Goal: Task Accomplishment & Management: Manage account settings

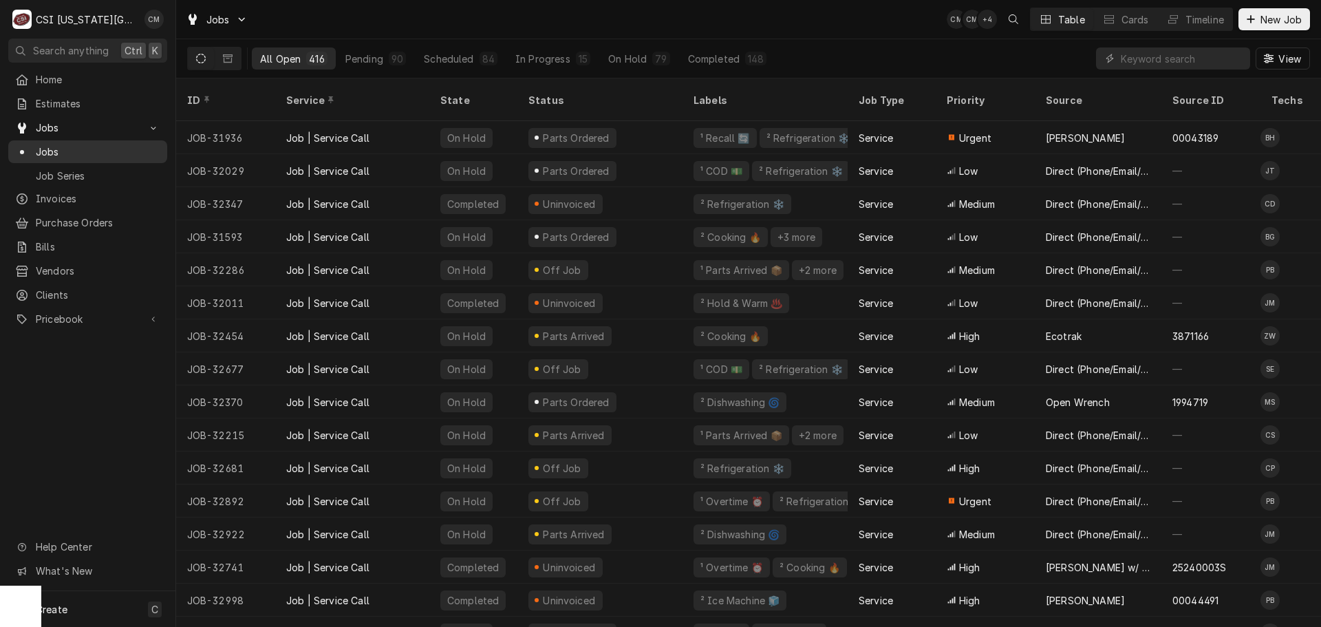
click at [89, 145] on span "Jobs" at bounding box center [98, 152] width 125 height 14
click at [74, 76] on span "Home" at bounding box center [98, 79] width 125 height 14
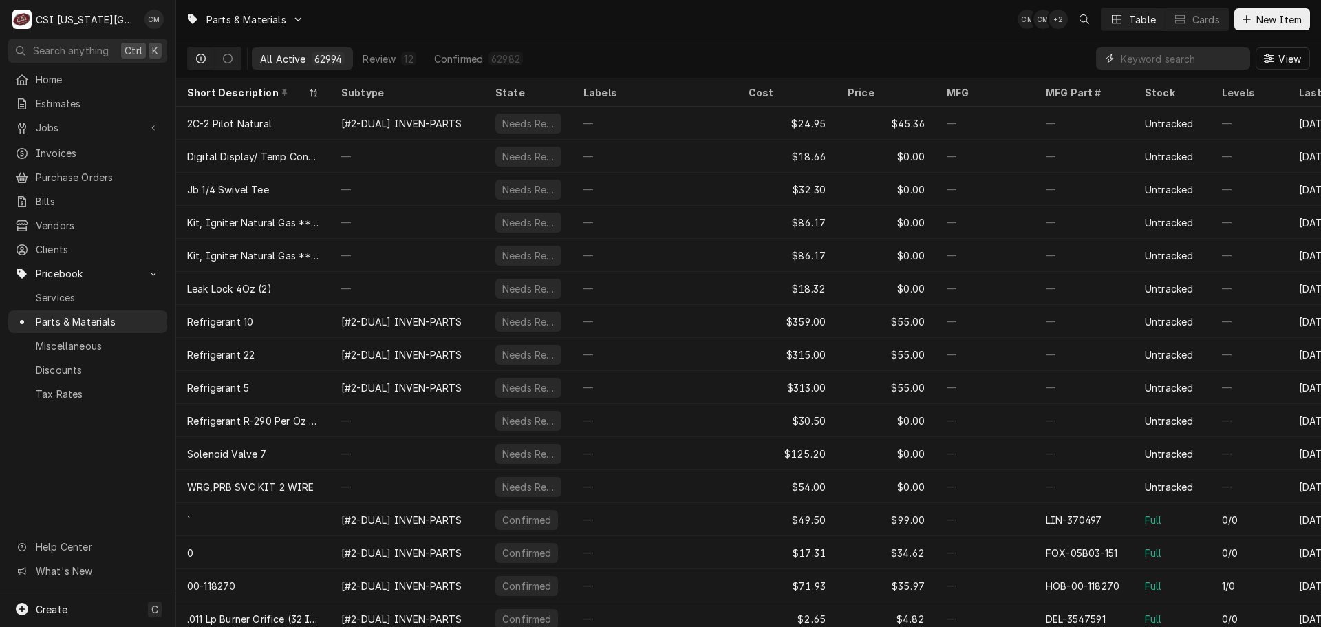
click at [1131, 52] on input "Dynamic Content Wrapper" at bounding box center [1182, 58] width 122 height 22
click at [1145, 65] on input "Dynamic Content Wrapper" at bounding box center [1182, 58] width 122 height 22
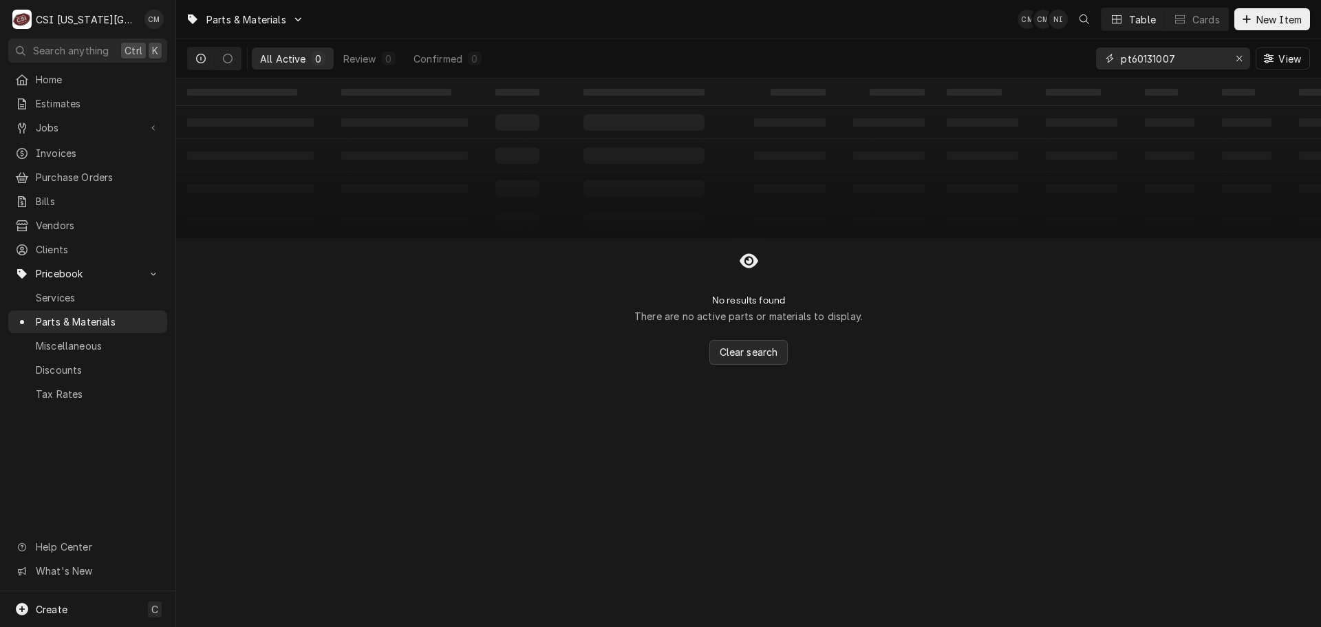
type input "pt60131007"
click at [745, 354] on span "Clear search" at bounding box center [749, 352] width 64 height 14
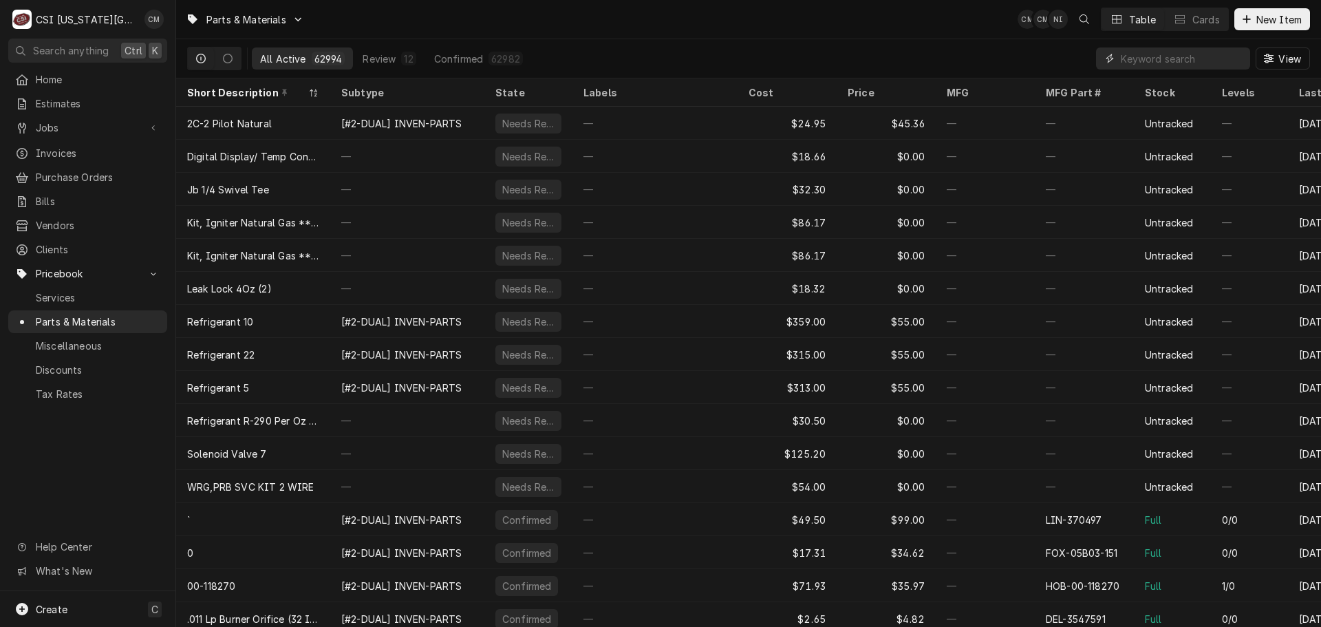
click at [1128, 59] on input "Dynamic Content Wrapper" at bounding box center [1182, 58] width 122 height 22
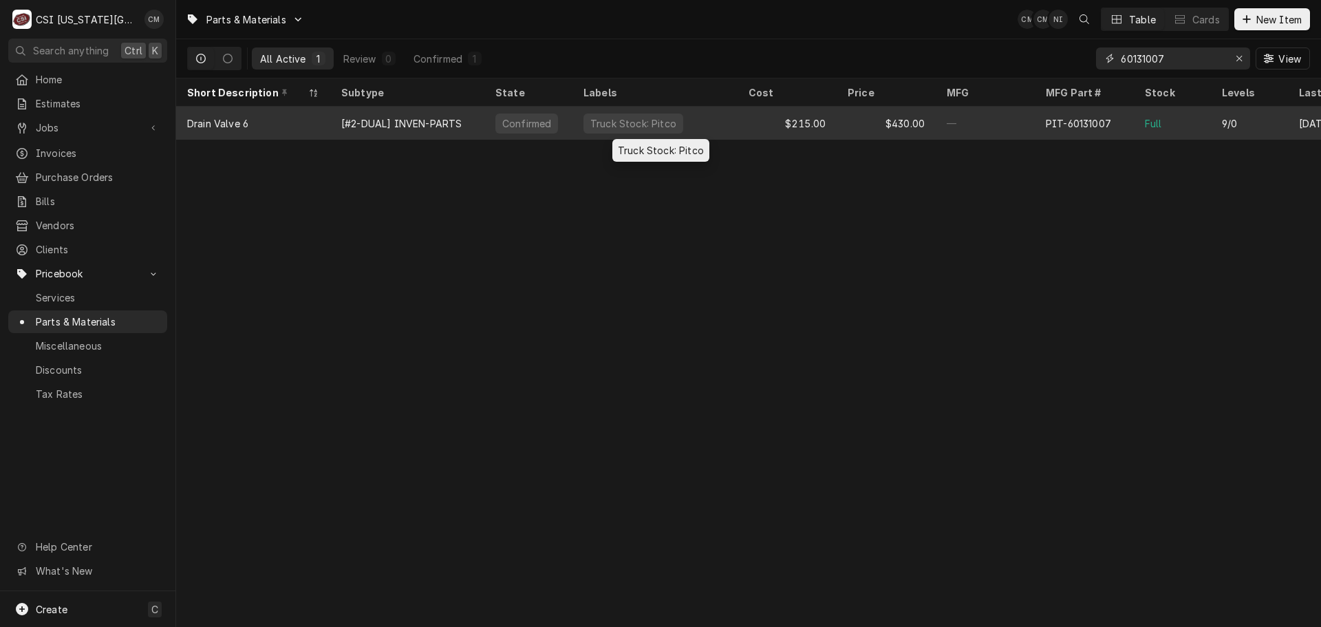
type input "60131007"
click at [708, 129] on div "Truck Stock: Pitco" at bounding box center [655, 123] width 165 height 33
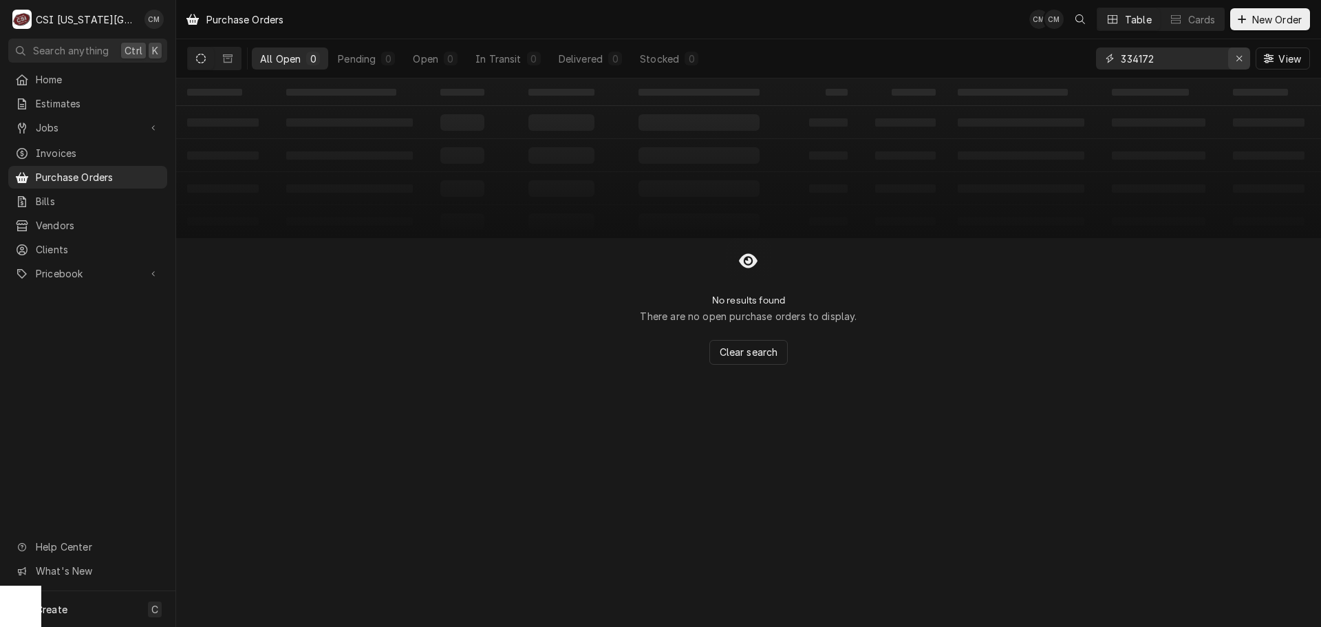
click at [1234, 58] on div "Erase input" at bounding box center [1239, 59] width 14 height 14
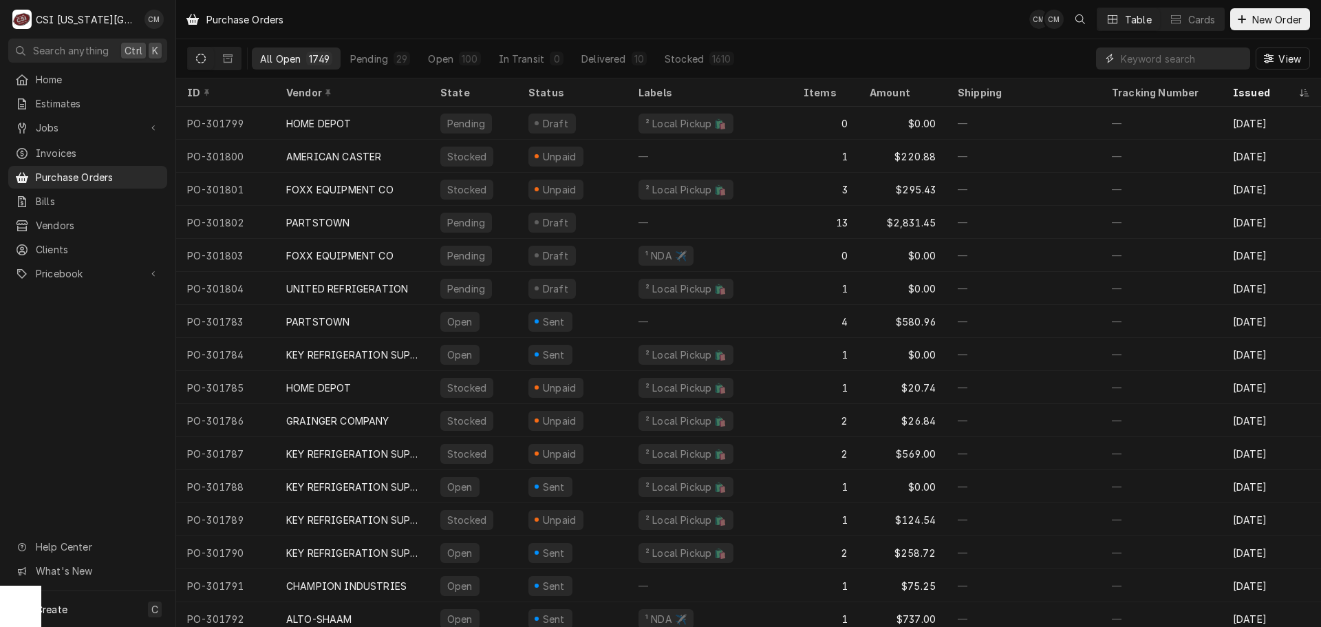
click at [1204, 61] on input "Dynamic Content Wrapper" at bounding box center [1182, 58] width 122 height 22
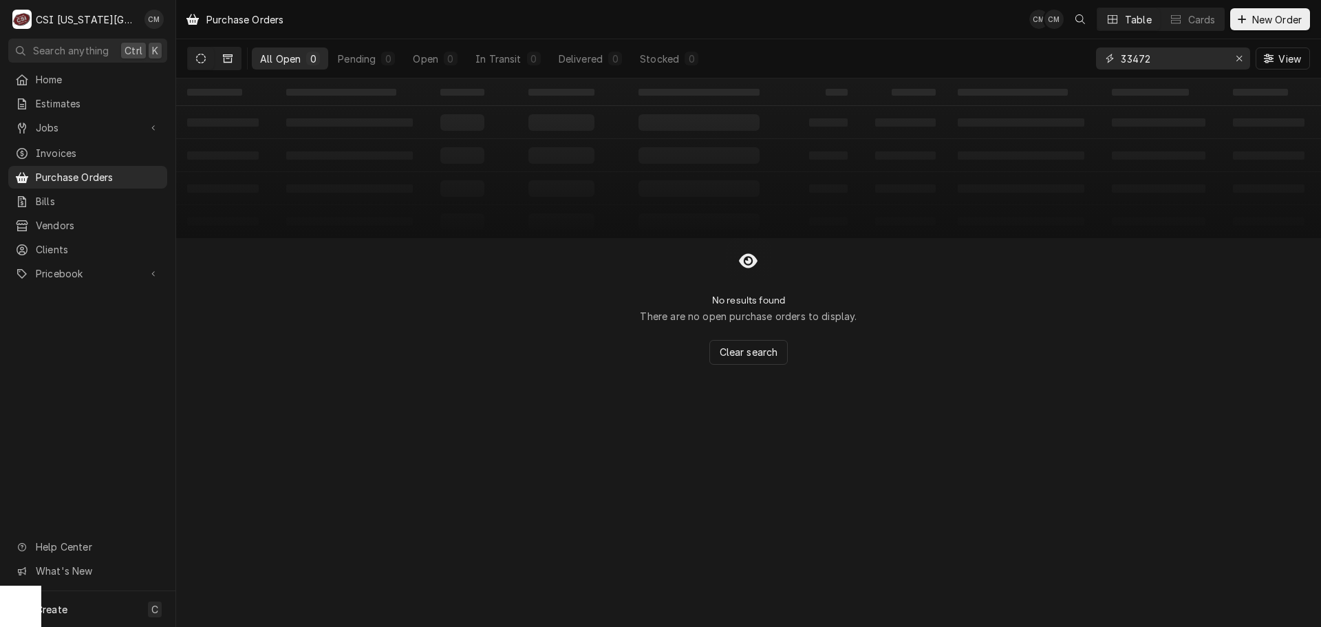
type input "33472"
click at [217, 61] on button "Dynamic Content Wrapper" at bounding box center [228, 58] width 26 height 22
click at [268, 58] on div "All Closed" at bounding box center [284, 59] width 49 height 14
click at [202, 56] on icon "Dynamic Content Wrapper" at bounding box center [201, 59] width 10 height 10
click at [1233, 56] on div "Erase input" at bounding box center [1239, 59] width 14 height 14
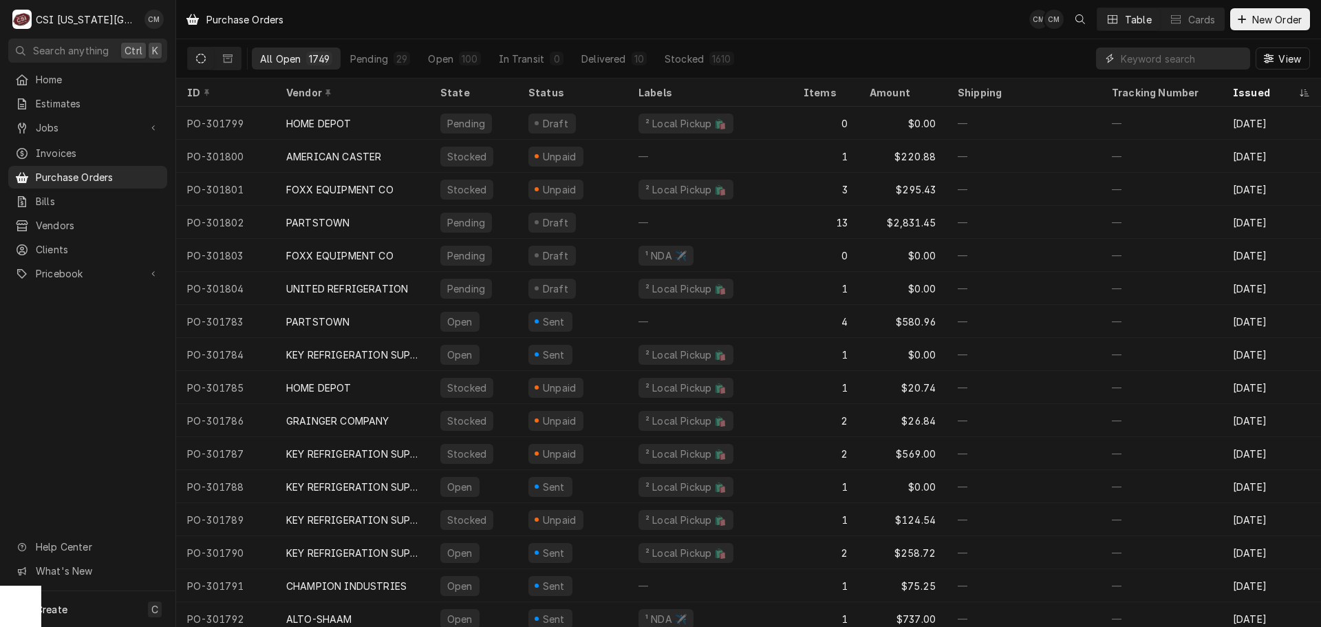
click at [1183, 62] on input "Dynamic Content Wrapper" at bounding box center [1182, 58] width 122 height 22
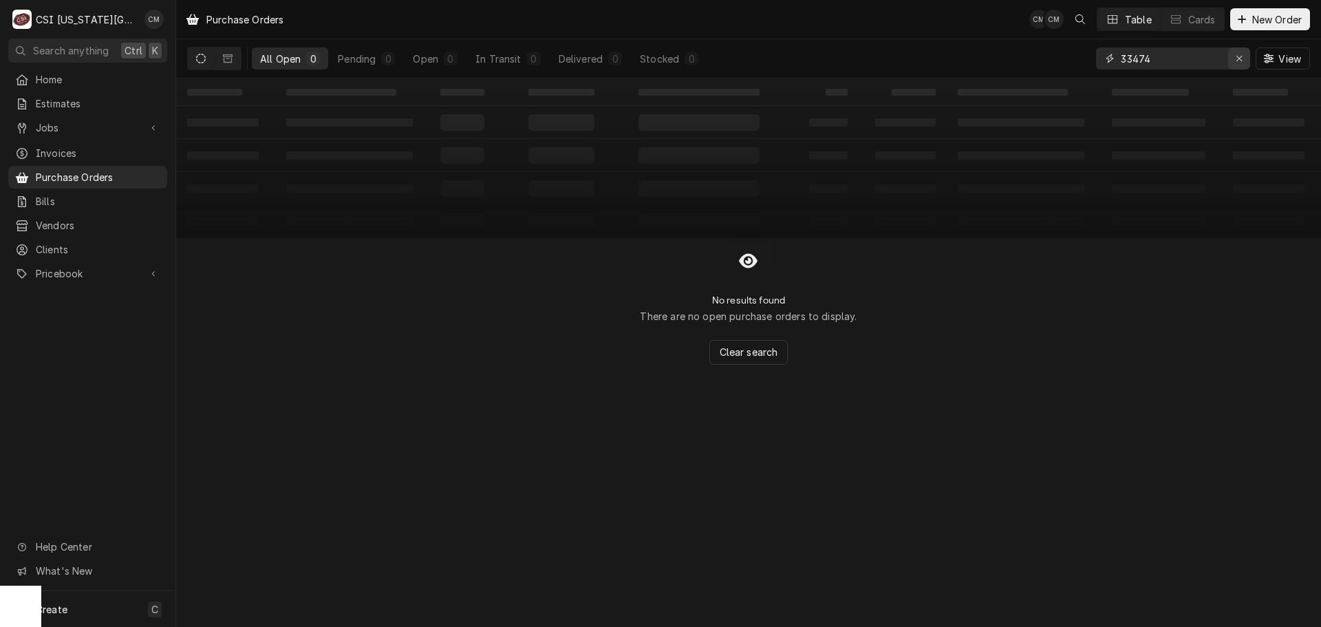
type input "33474"
click at [1232, 57] on div "Erase input" at bounding box center [1239, 59] width 14 height 14
click at [1197, 57] on input "Dynamic Content Wrapper" at bounding box center [1185, 58] width 129 height 22
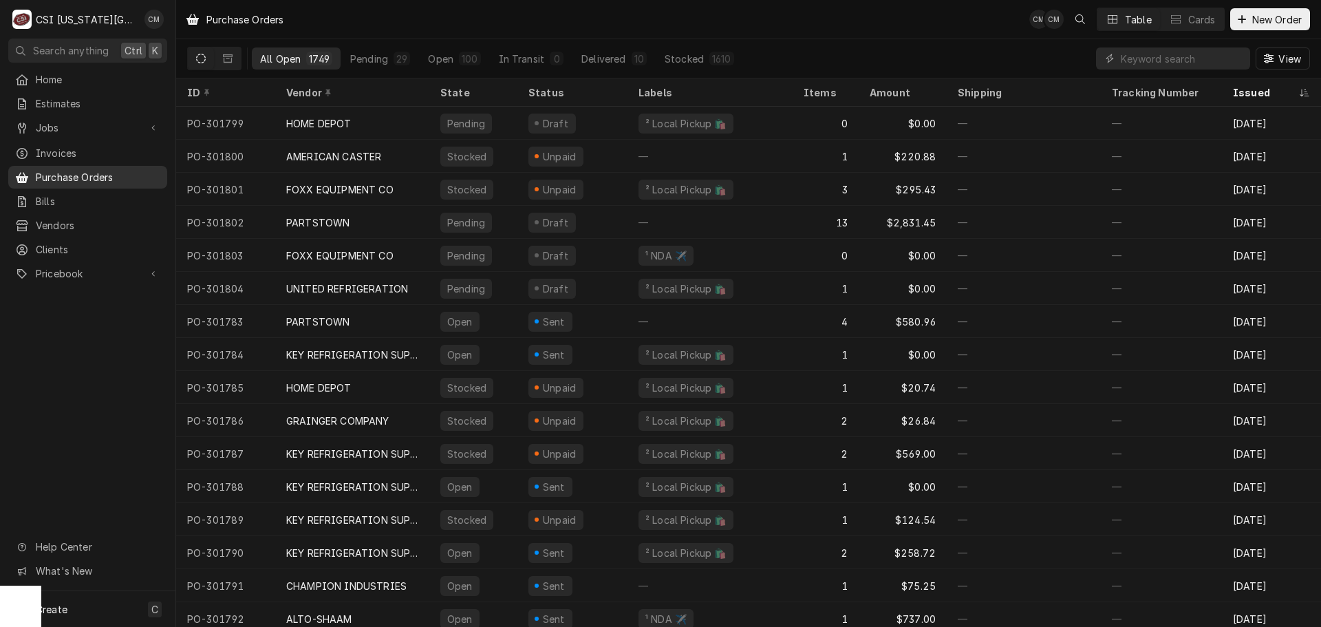
click at [103, 170] on span "Purchase Orders" at bounding box center [98, 177] width 125 height 14
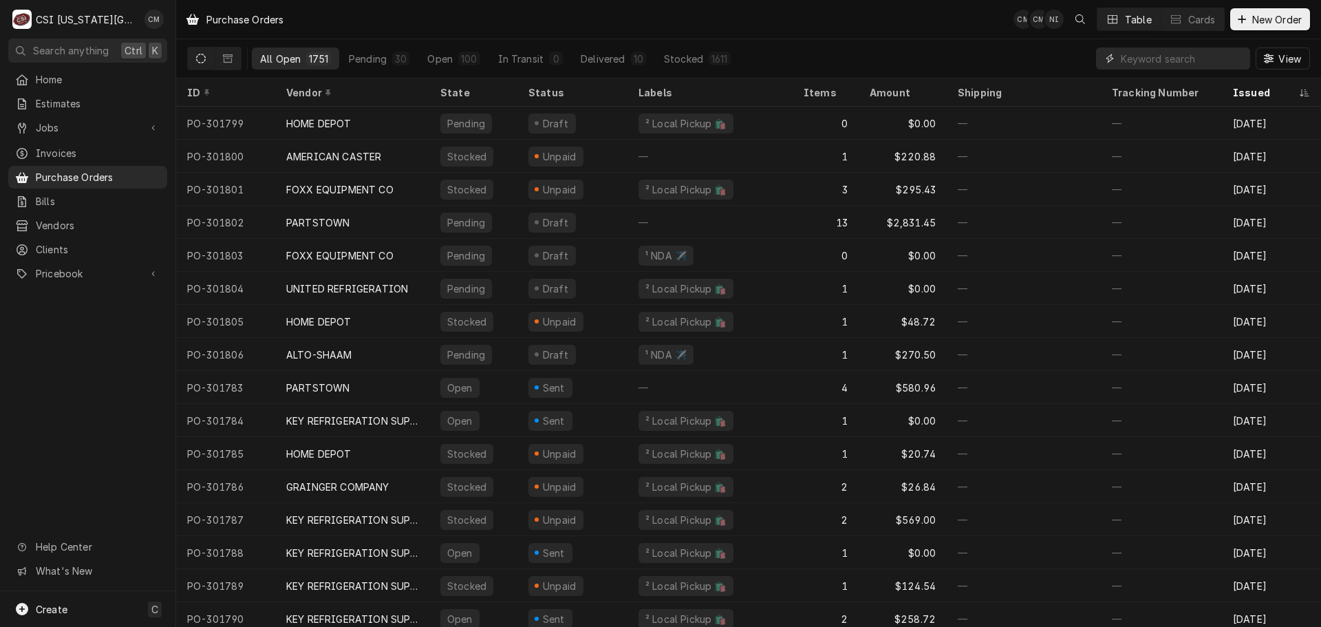
click at [1121, 55] on input "Dynamic Content Wrapper" at bounding box center [1182, 58] width 122 height 22
paste input "ANT-2100340"
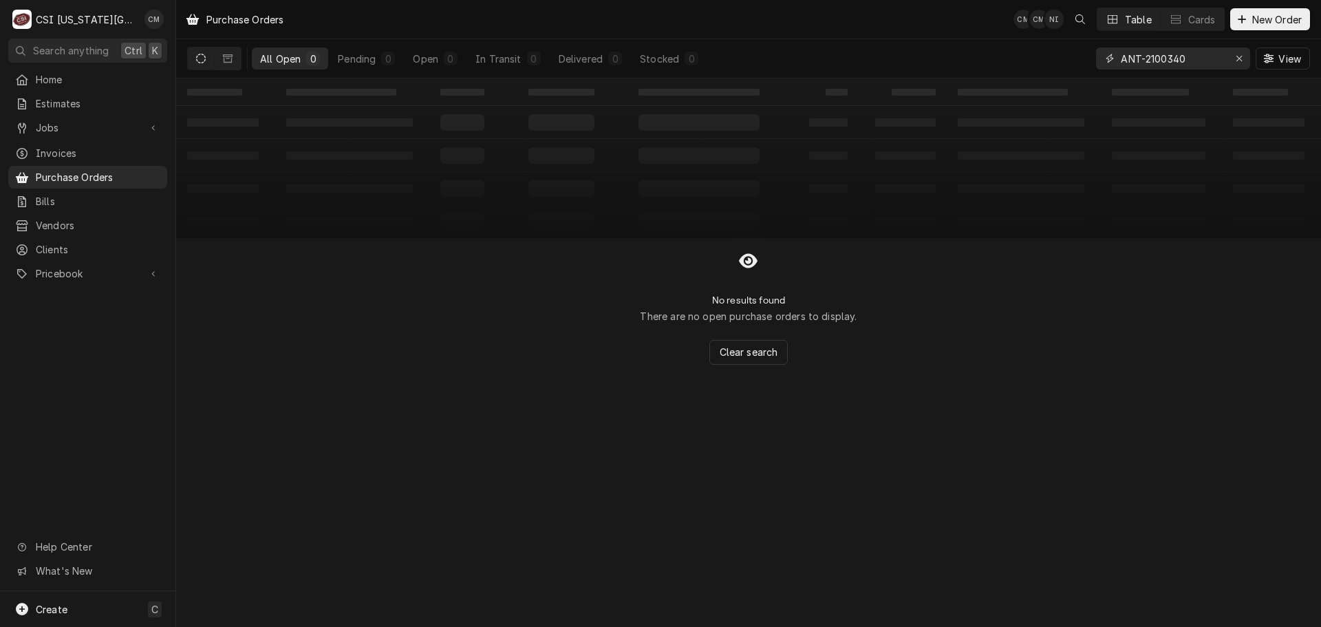
drag, startPoint x: 1146, startPoint y: 58, endPoint x: 1098, endPoint y: 58, distance: 47.5
click at [1098, 58] on div "ANT-2100340" at bounding box center [1173, 58] width 154 height 22
type input "2100340"
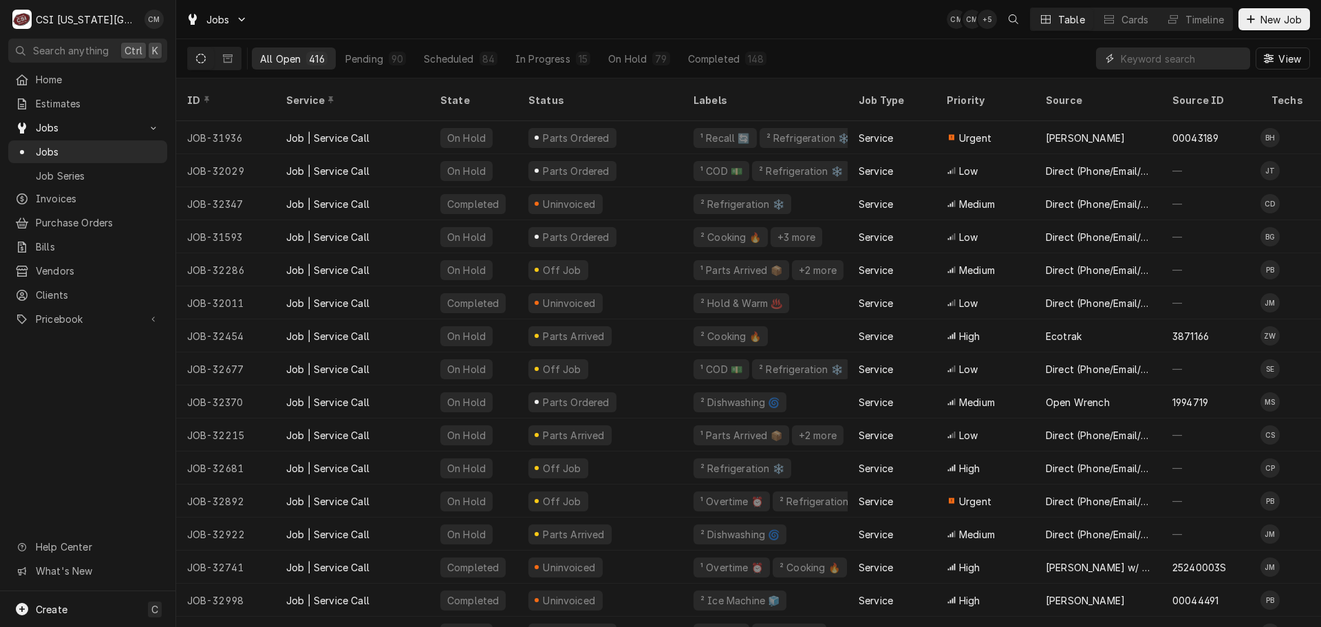
paste input "33049"
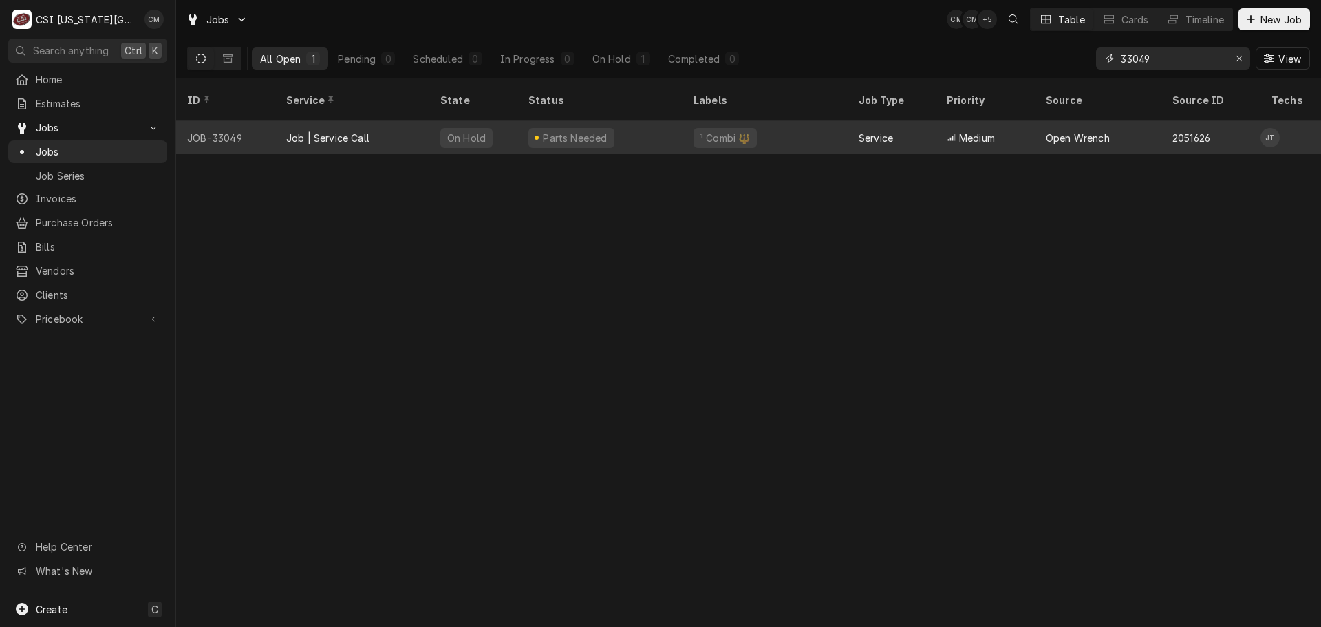
type input "33049"
click at [656, 127] on div "Parts Needed" at bounding box center [599, 137] width 165 height 33
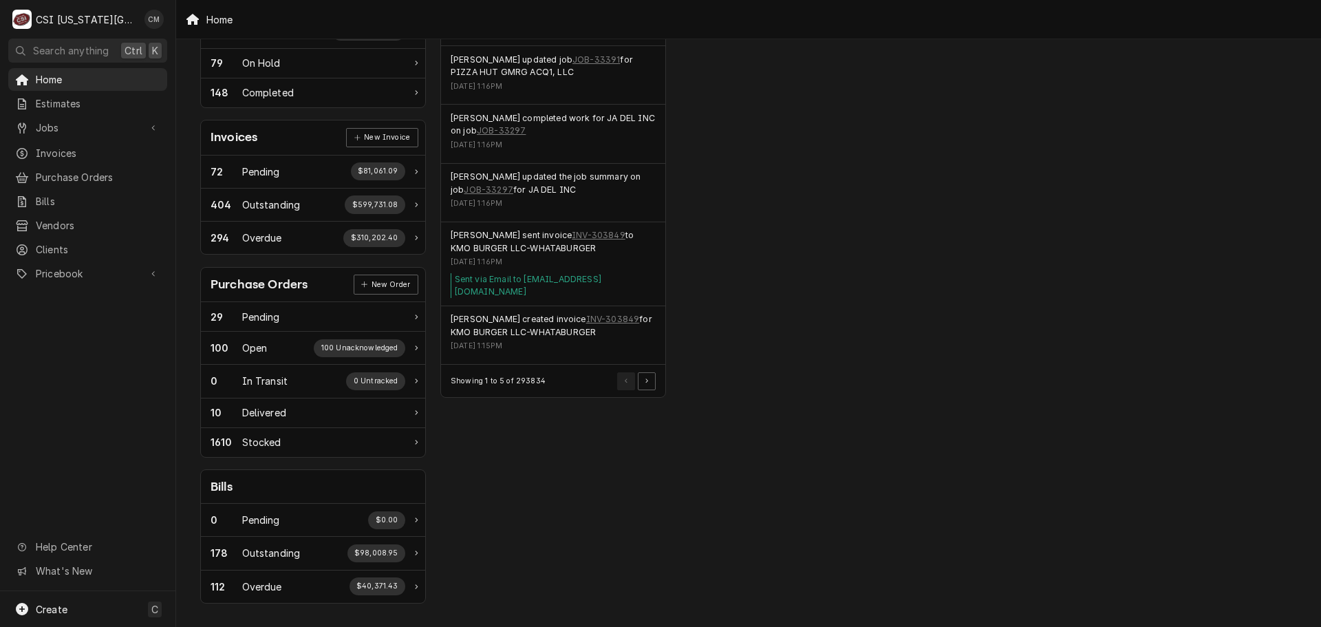
scroll to position [334, 0]
click at [86, 123] on span "Jobs" at bounding box center [88, 127] width 104 height 14
click at [102, 313] on span "Pricebook" at bounding box center [88, 319] width 104 height 14
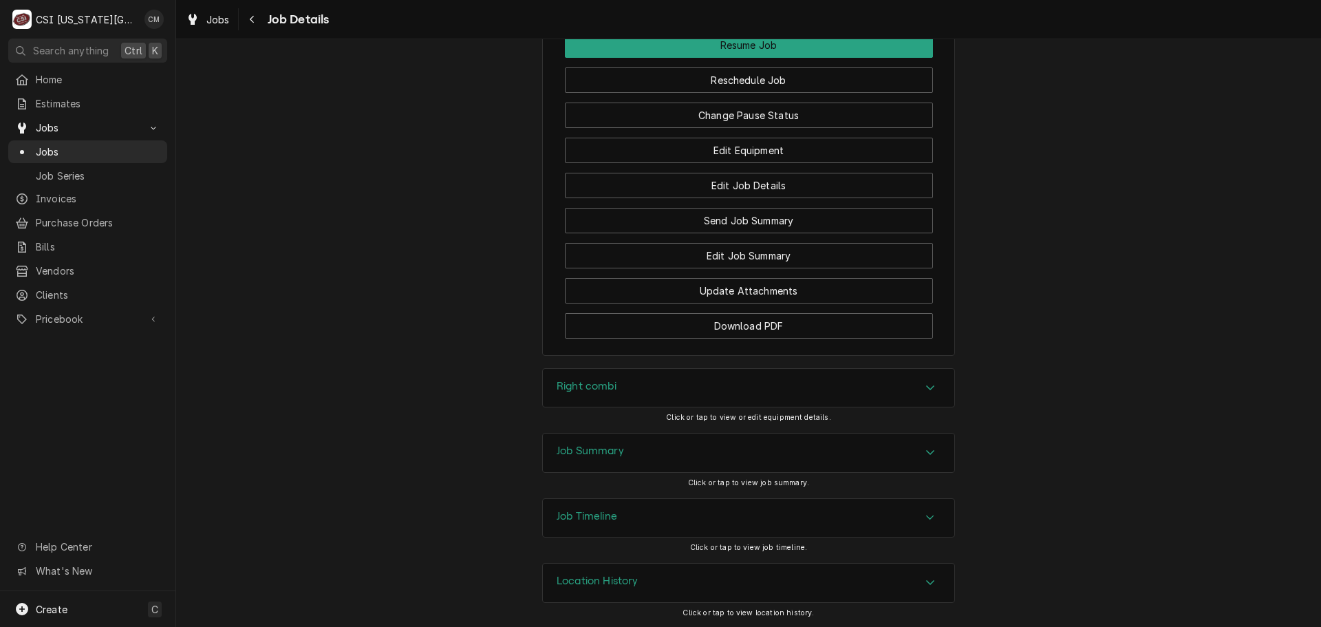
scroll to position [2429, 0]
click at [780, 118] on button "Change Pause Status" at bounding box center [749, 114] width 368 height 25
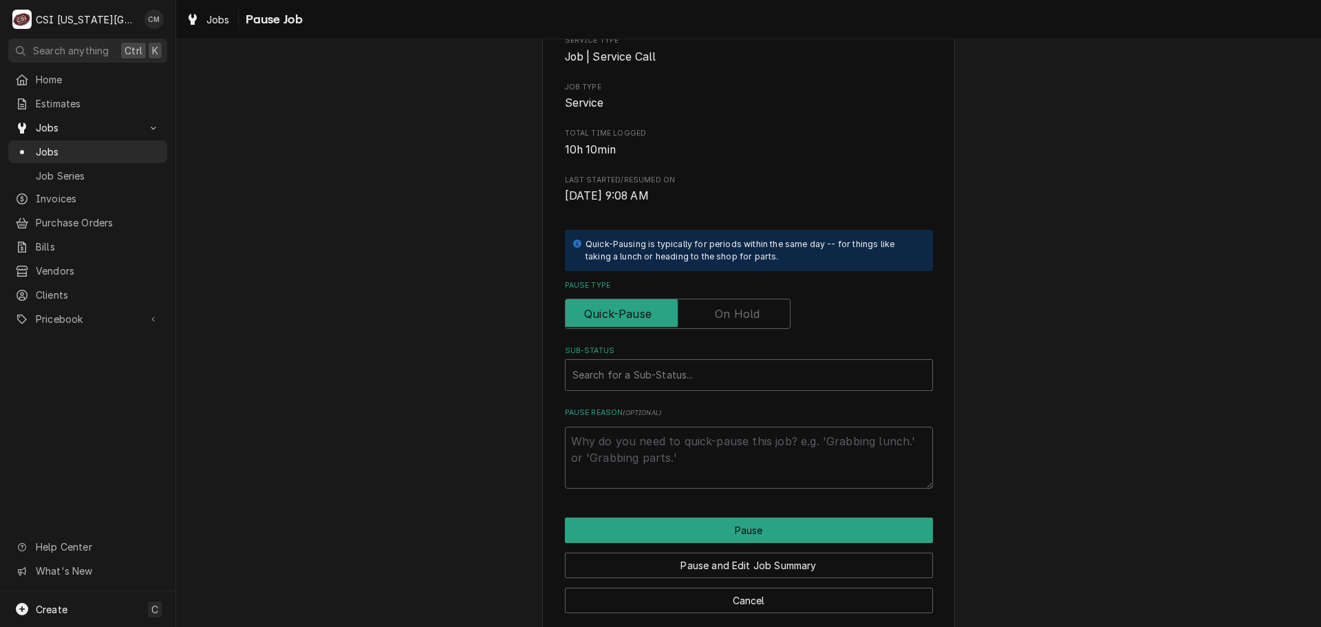
scroll to position [191, 0]
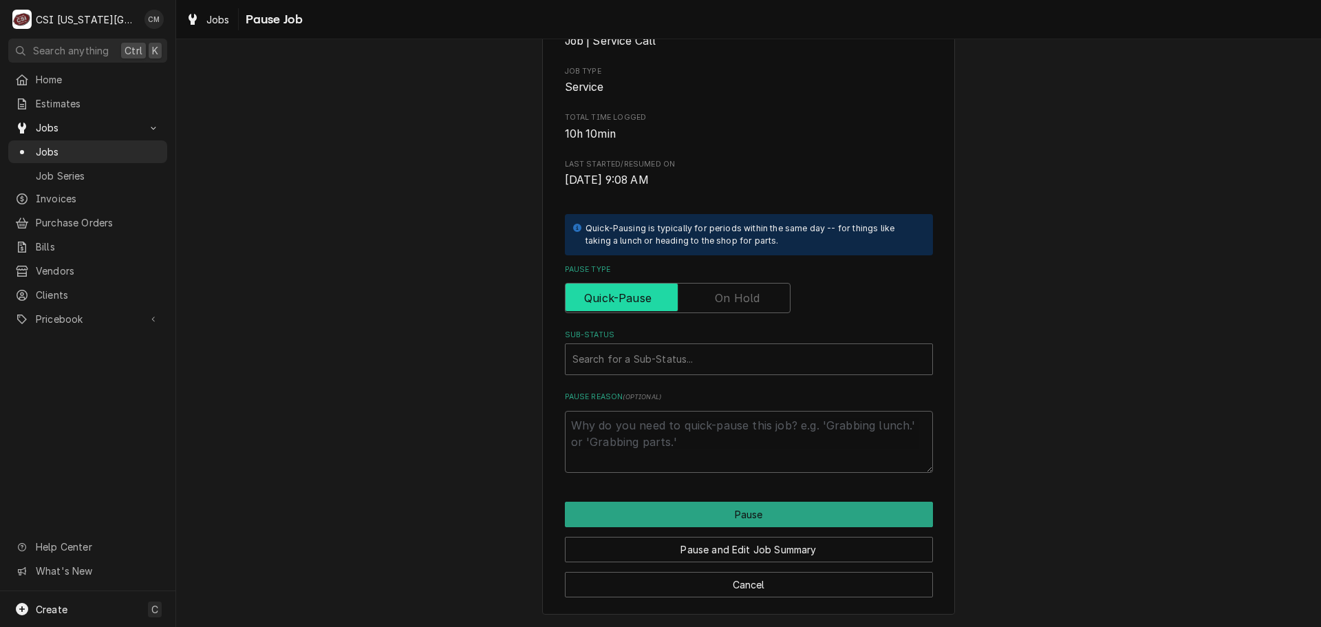
click at [766, 301] on input "Pause Type" at bounding box center [677, 298] width 213 height 30
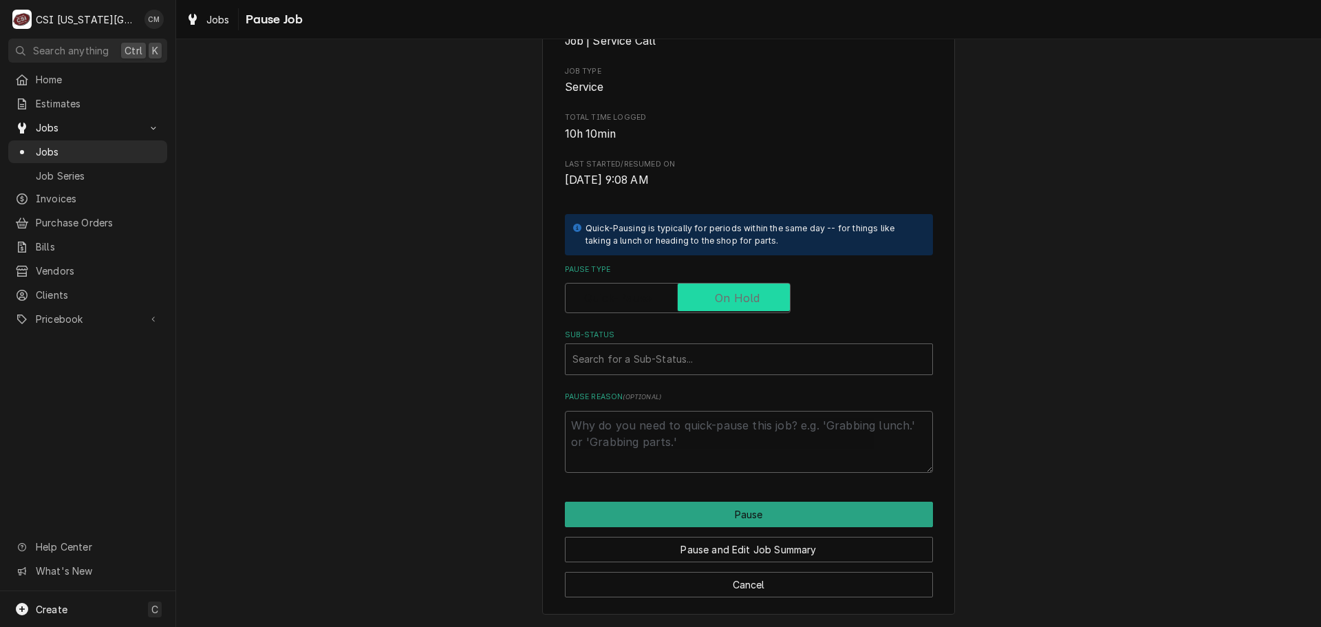
checkbox input "true"
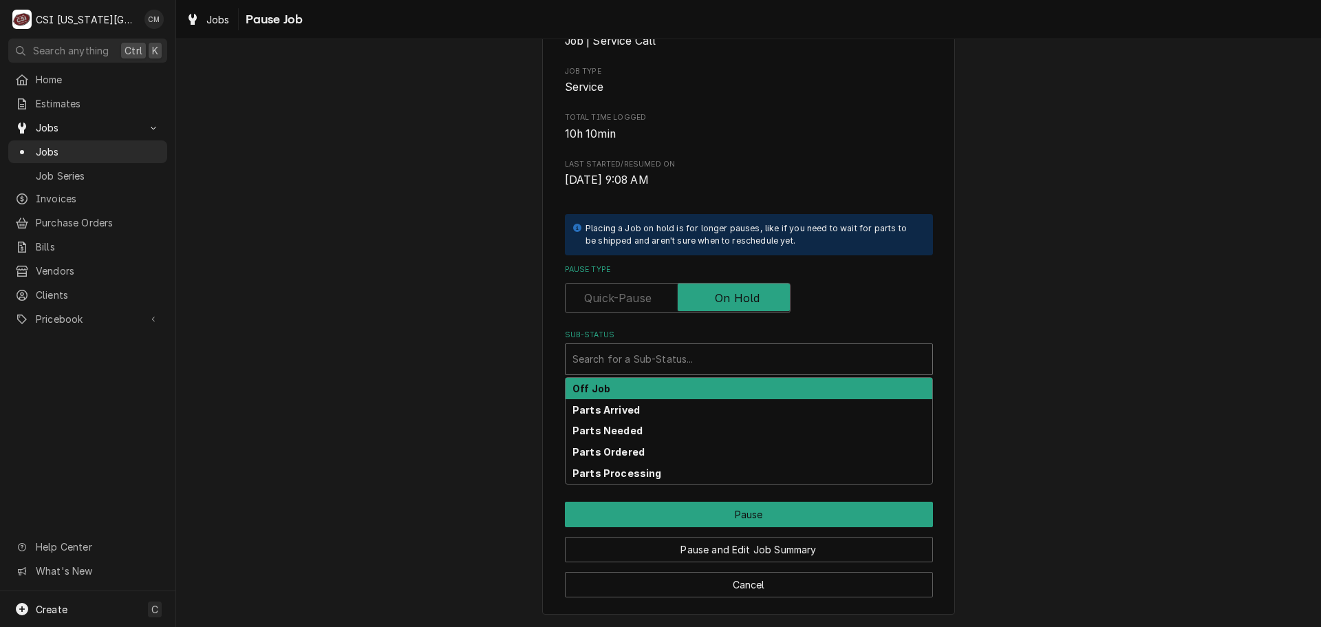
click at [758, 364] on div "Sub-Status" at bounding box center [749, 359] width 353 height 25
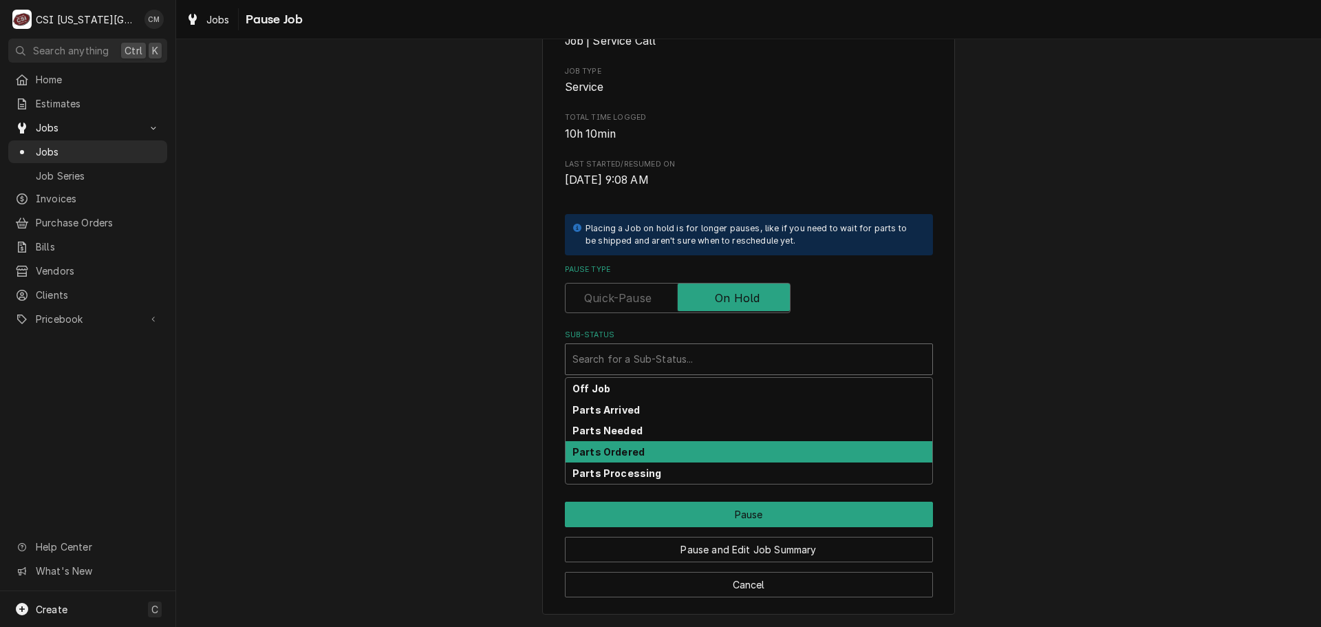
click at [743, 454] on div "Parts Ordered" at bounding box center [749, 451] width 367 height 21
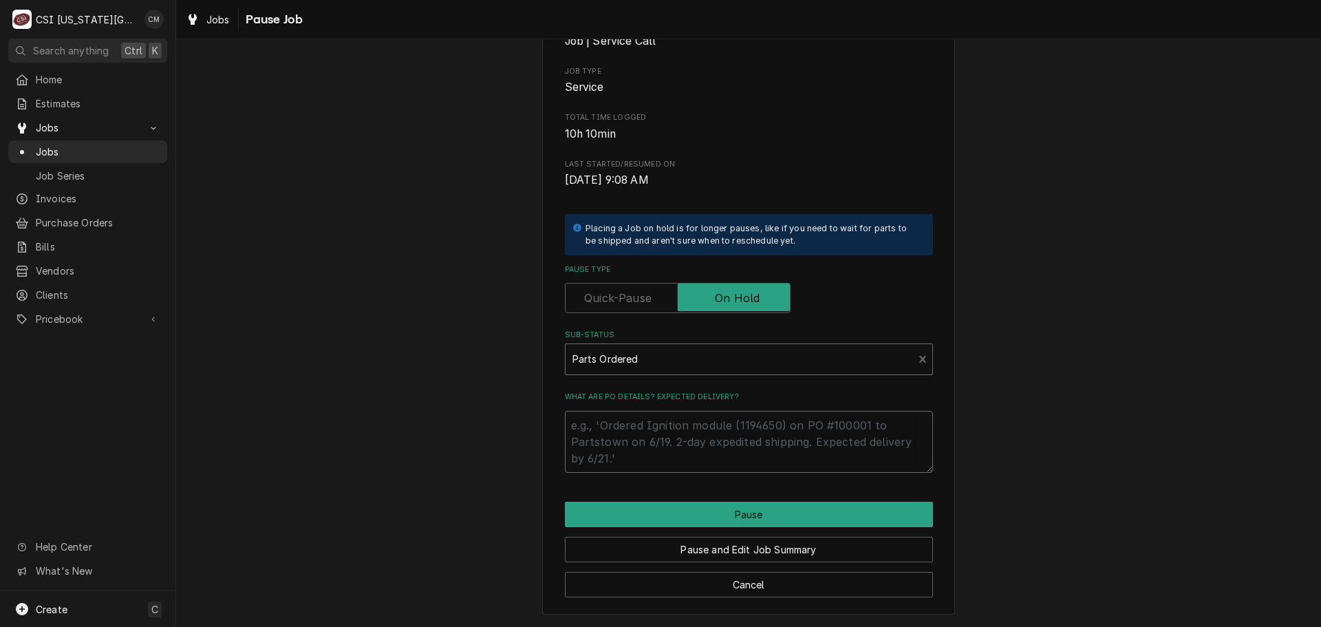
click at [696, 427] on textarea "What are PO details? Expected delivery?" at bounding box center [749, 442] width 368 height 62
click at [676, 434] on textarea "What are PO details? Expected delivery?" at bounding box center [749, 442] width 368 height 62
paste textarea "Burner service kit 5017047R"
type textarea "x"
type textarea "Burner service kit 5017047R"
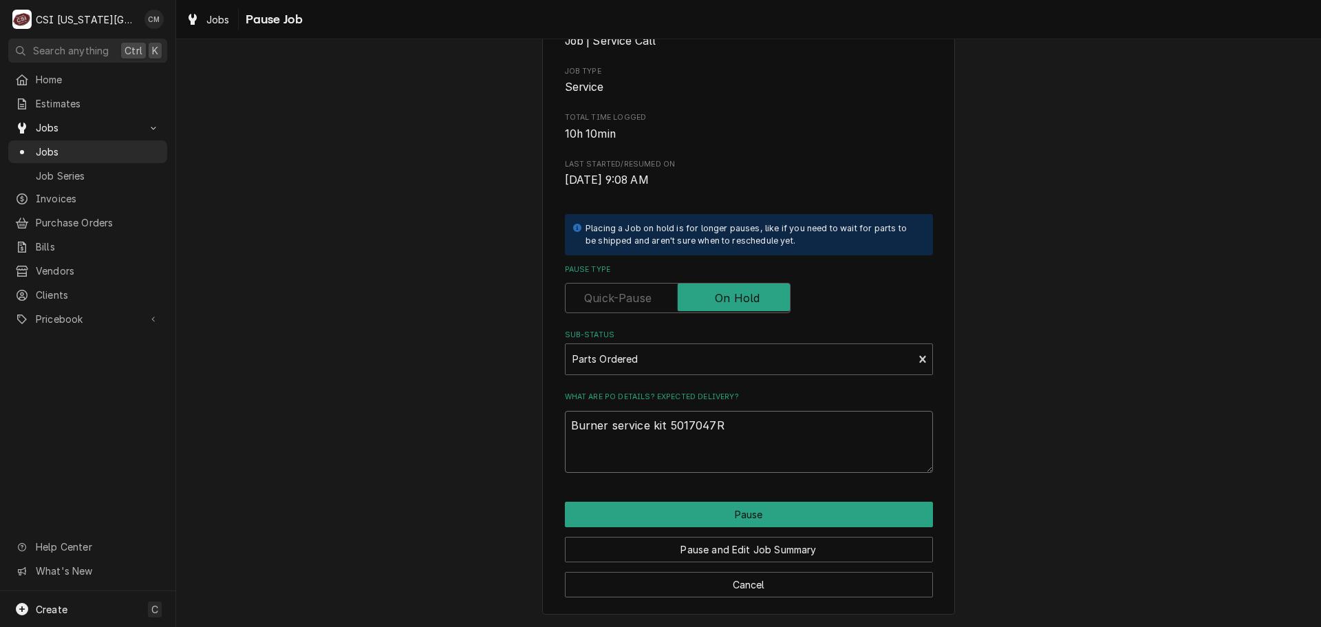
click at [567, 423] on textarea "Burner service kit 5017047R" at bounding box center [749, 442] width 368 height 62
type textarea "x"
type textarea "Burner service kit 5017047R"
click at [577, 426] on textarea "Burner service kit 5017047R" at bounding box center [749, 442] width 368 height 62
type textarea "x"
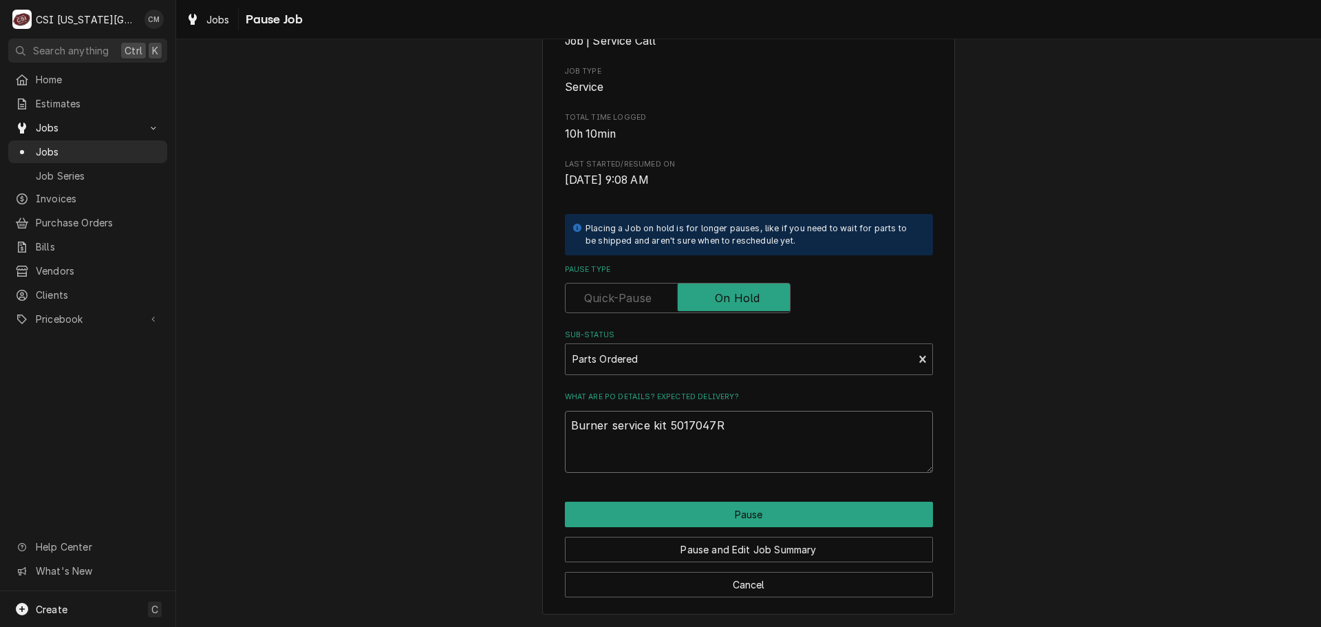
type textarea "J Burner service kit 5017047R"
type textarea "x"
type textarea "Ji Burner service kit 5017047R"
type textarea "x"
type textarea "Jim Burner service kit 5017047R"
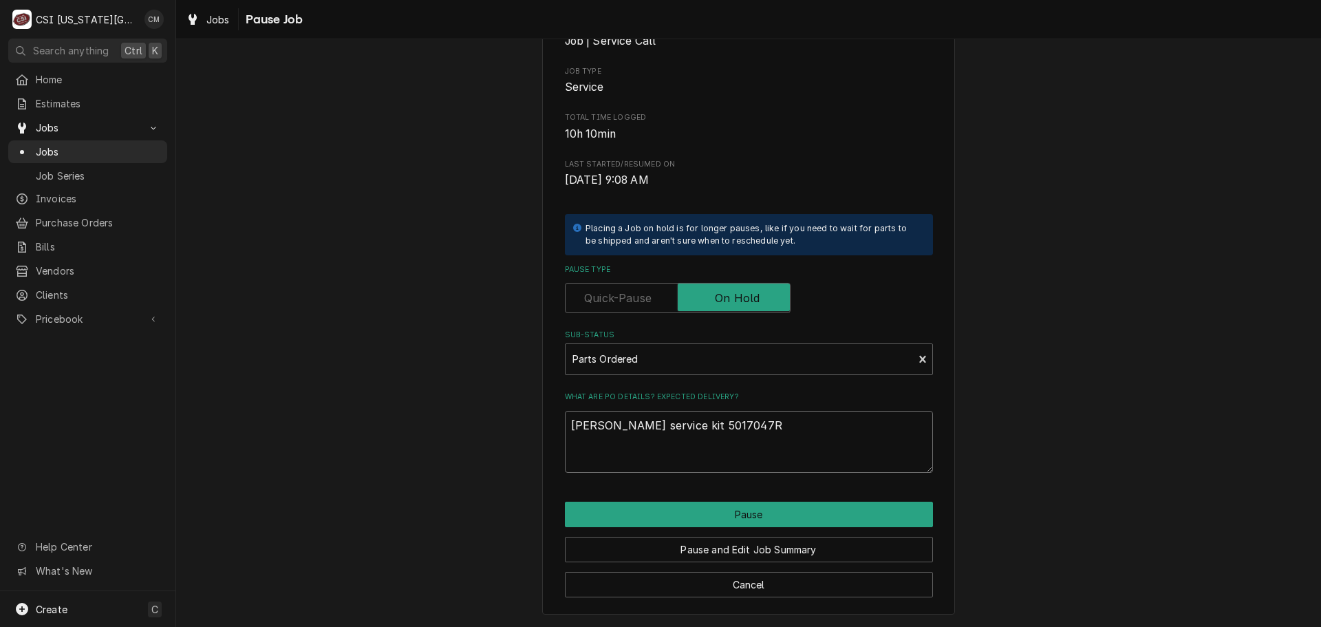
type textarea "x"
type textarea "Jimm Burner service kit 5017047R"
type textarea "x"
type textarea "Jimmy Burner service kit 5017047R"
type textarea "x"
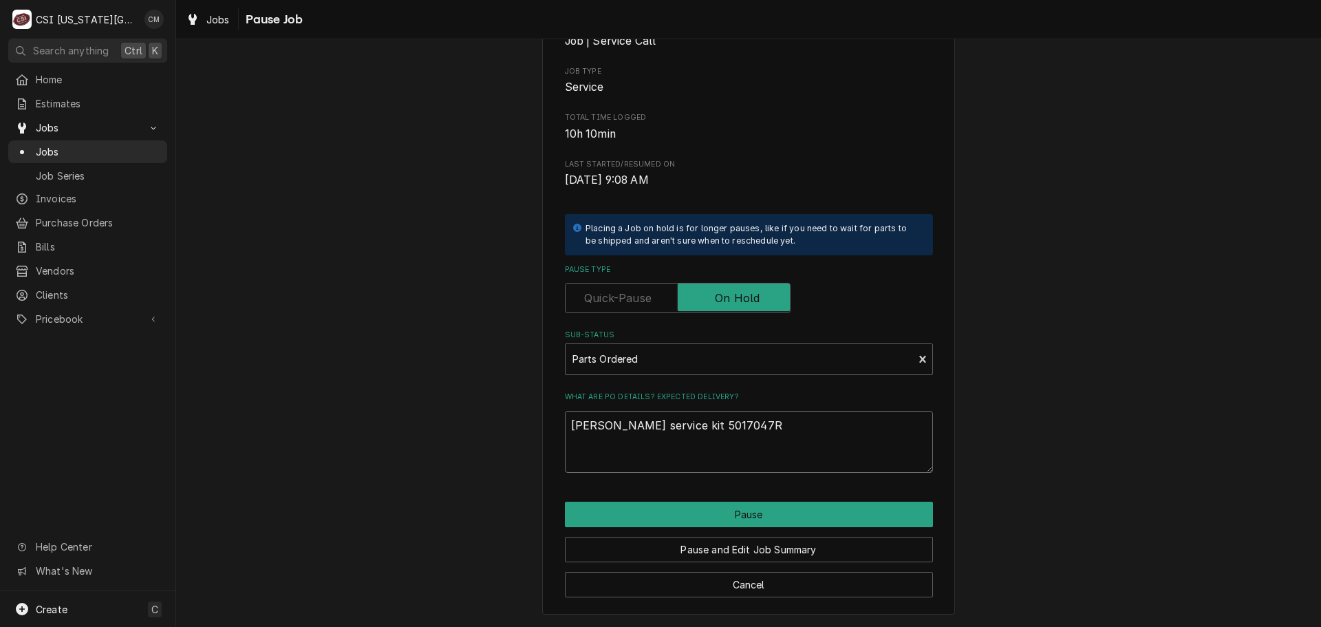
type textarea "Jimmy Burner service kit 5017047R"
type textarea "x"
type textarea "Jimmy T Burner service kit 5017047R"
type textarea "x"
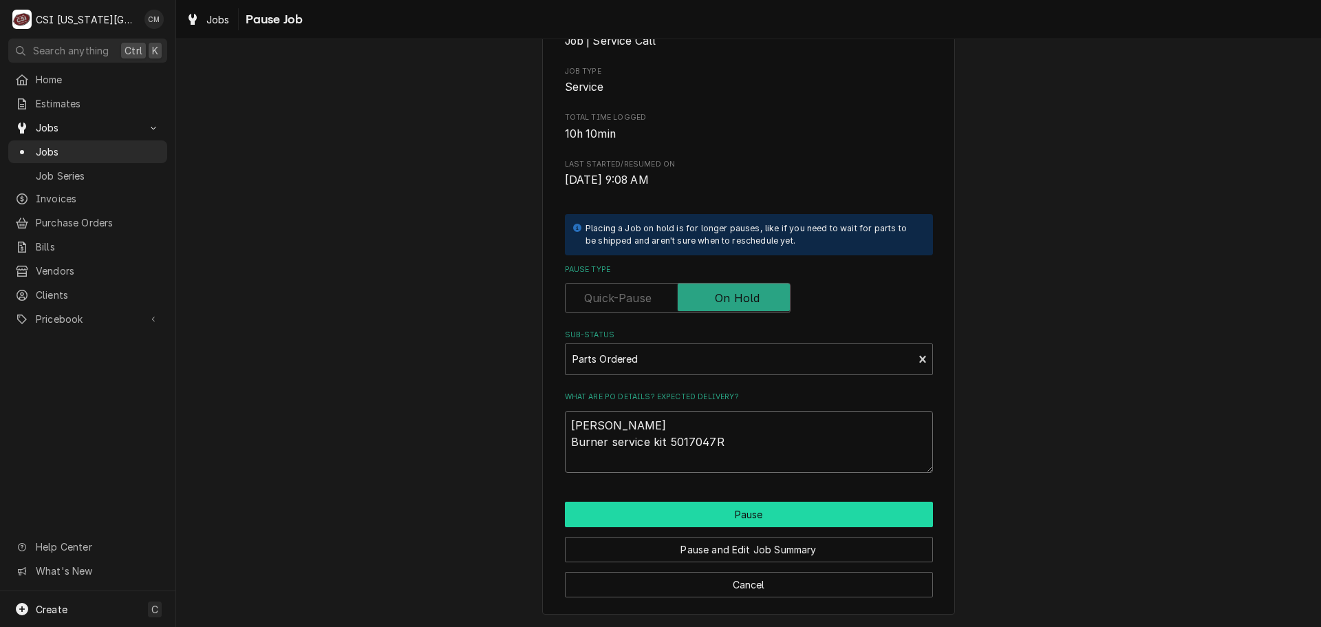
type textarea "Jimmy T. Burner service kit 5017047R"
click at [840, 521] on button "Pause" at bounding box center [749, 514] width 368 height 25
type textarea "x"
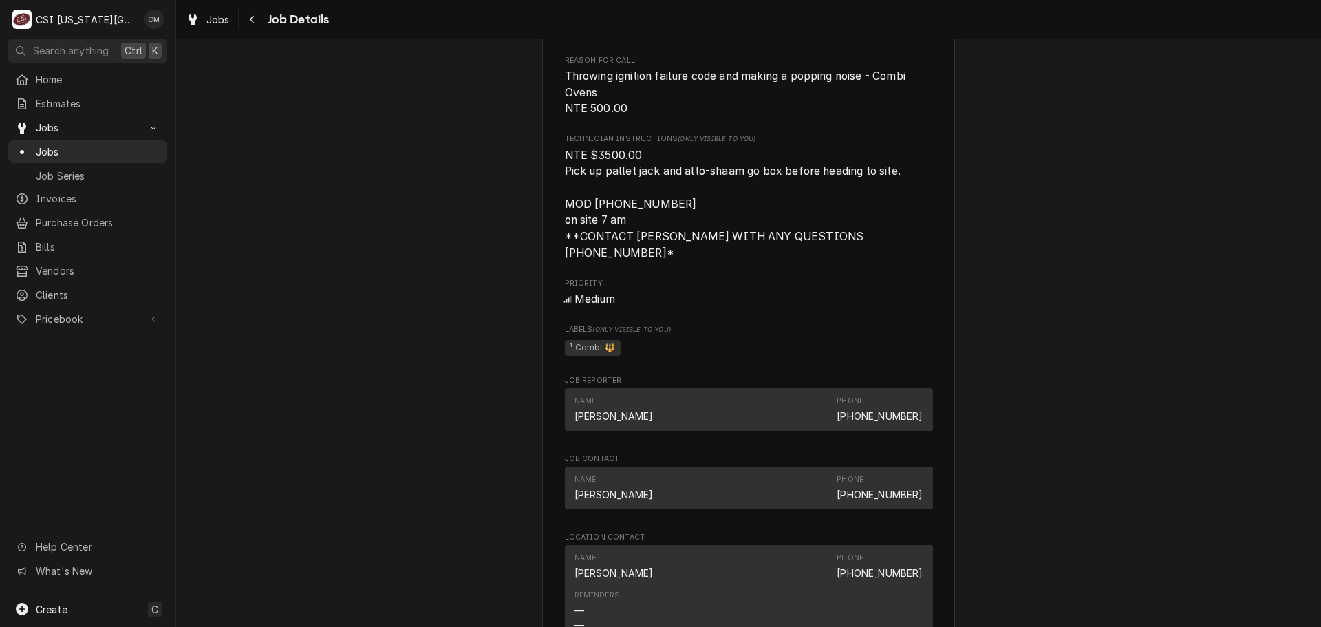
scroll to position [1445, 0]
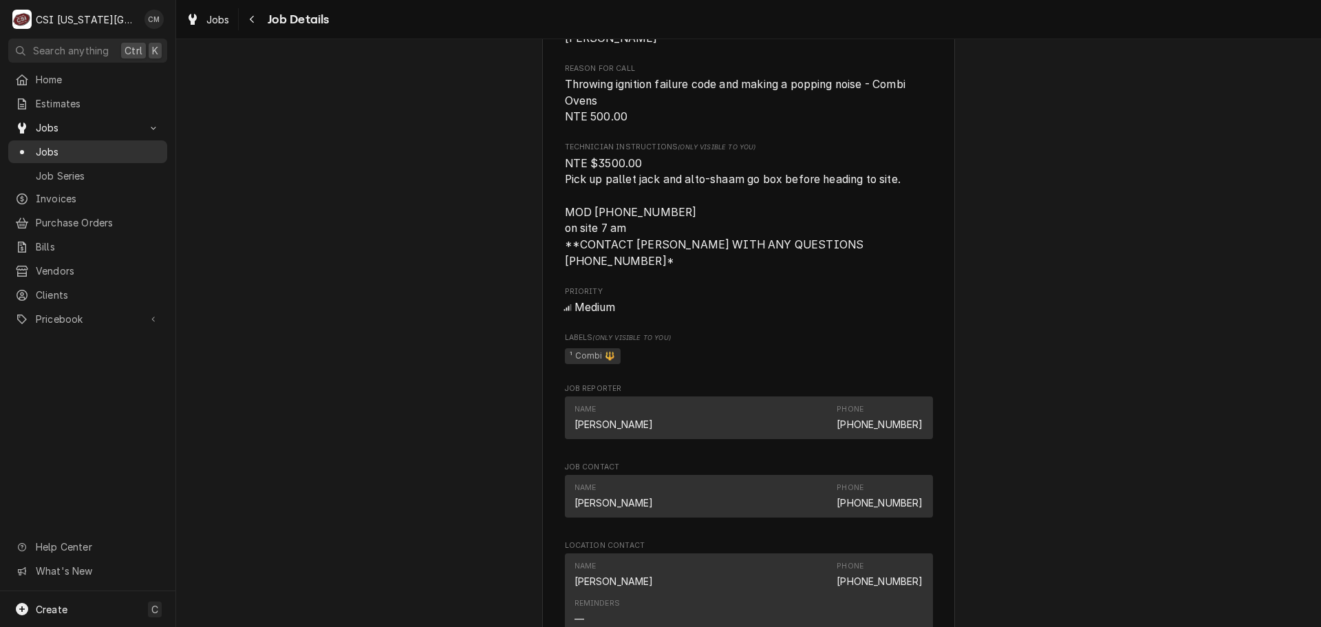
click at [151, 145] on span "Jobs" at bounding box center [98, 152] width 125 height 14
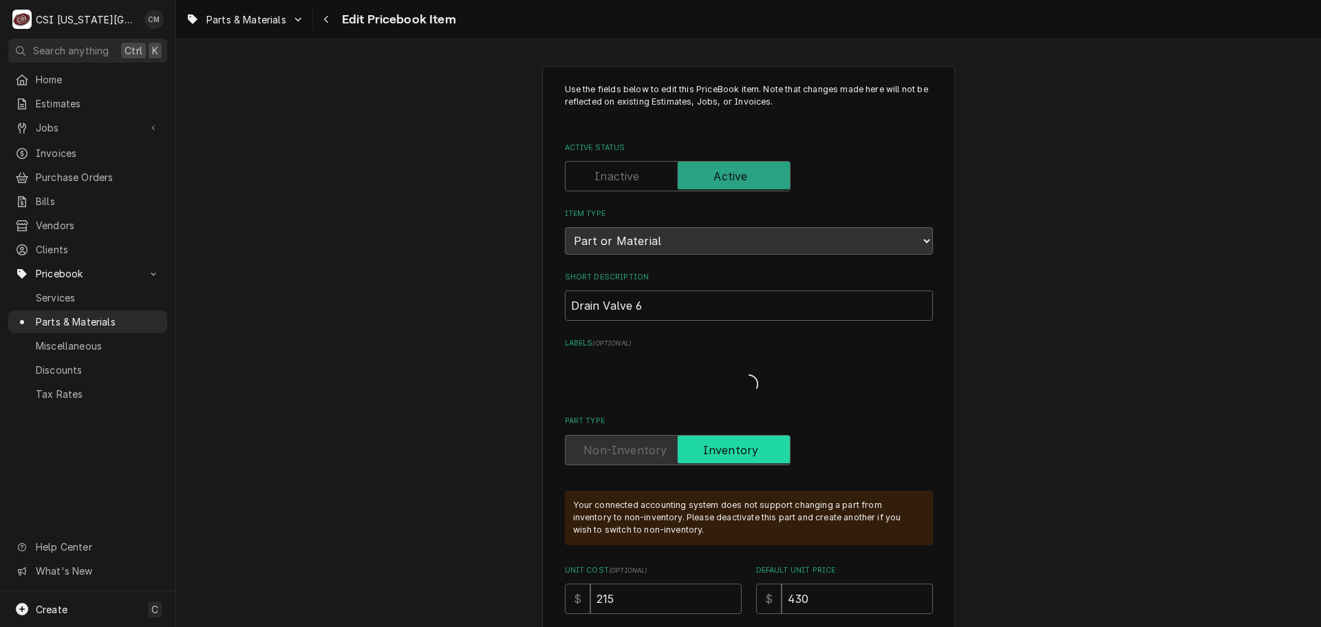
type textarea "x"
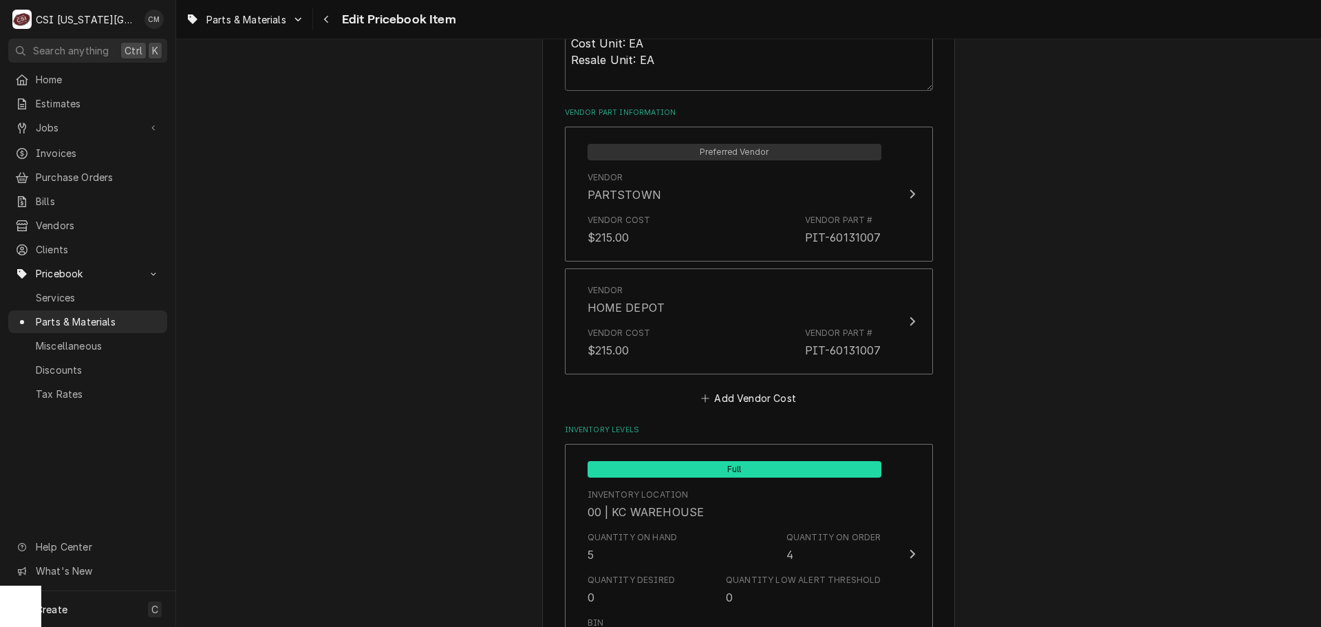
scroll to position [1170, 0]
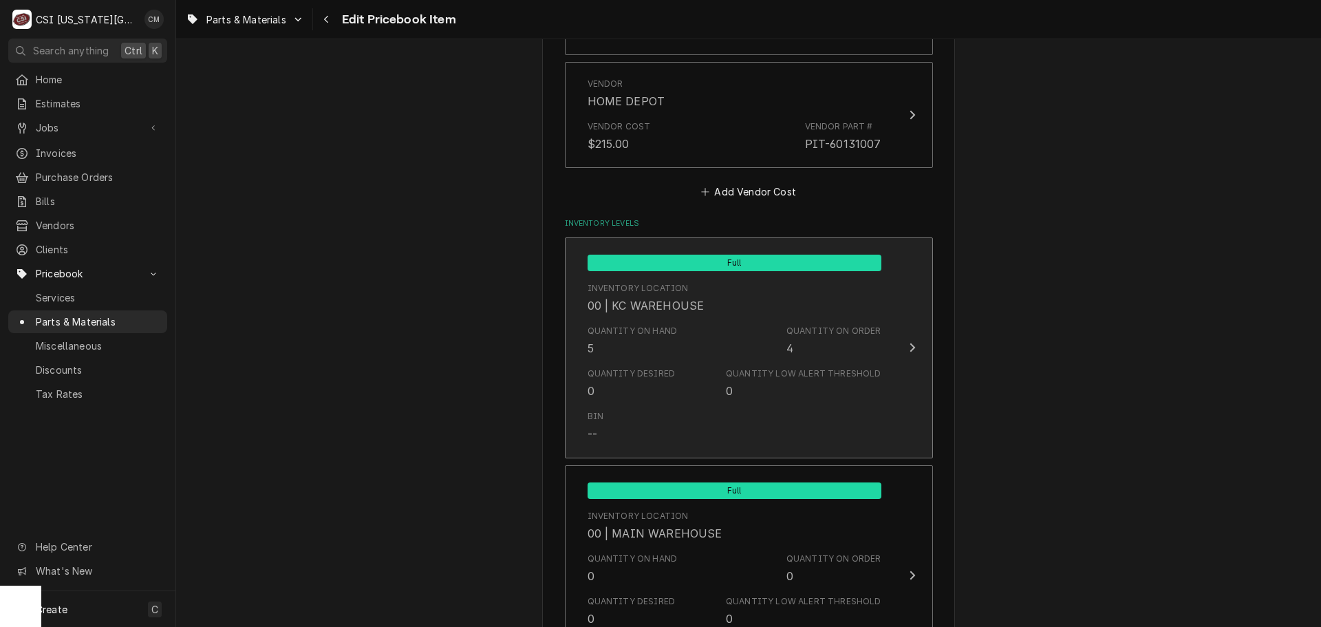
click at [855, 405] on div "Bin --" at bounding box center [735, 426] width 294 height 43
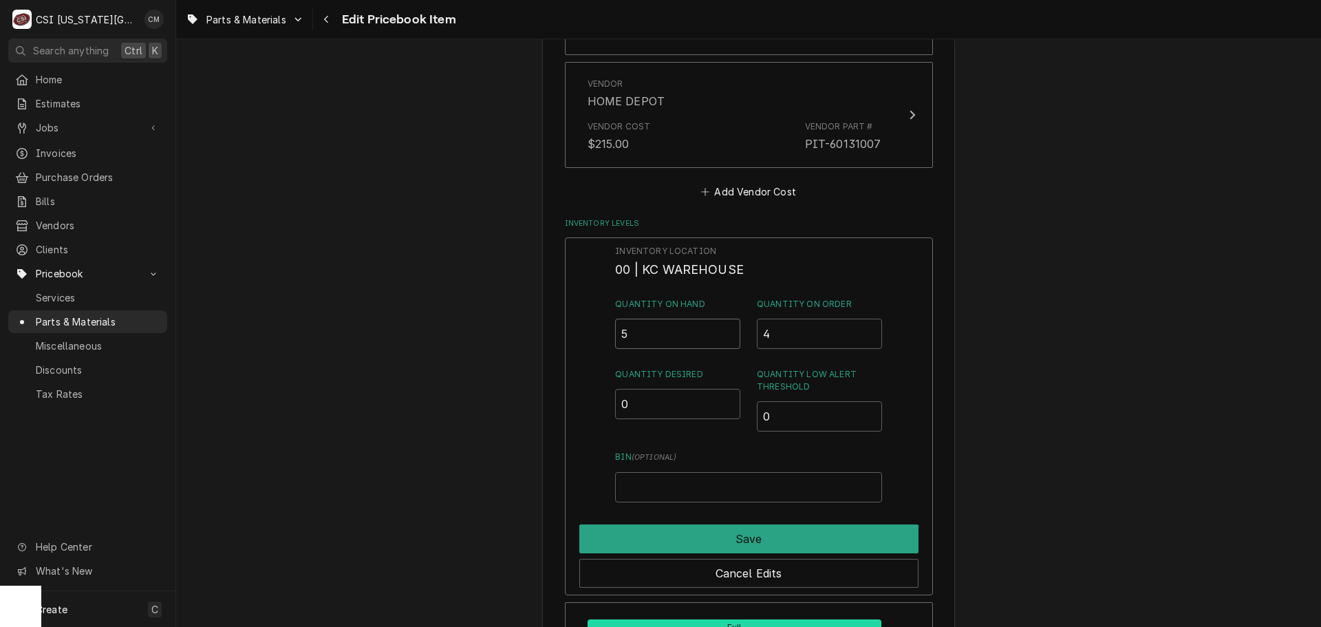
click at [661, 336] on input "5" at bounding box center [677, 334] width 125 height 30
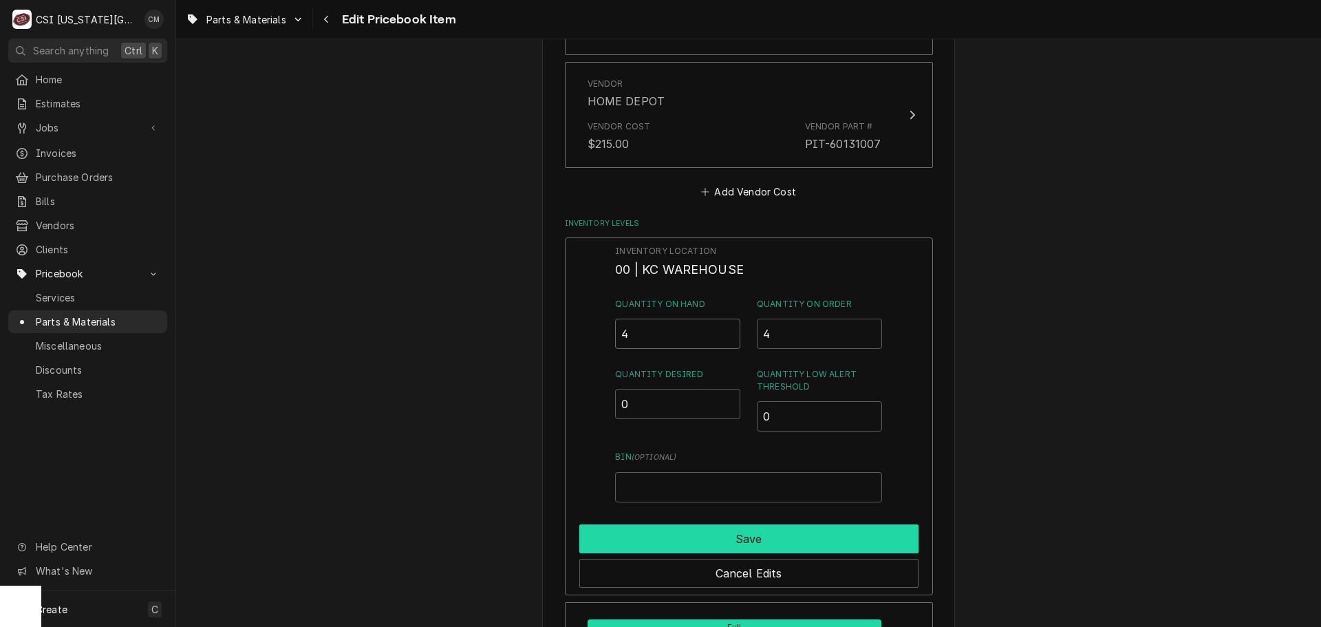
type input "4"
click at [781, 537] on button "Save" at bounding box center [748, 538] width 339 height 29
type textarea "x"
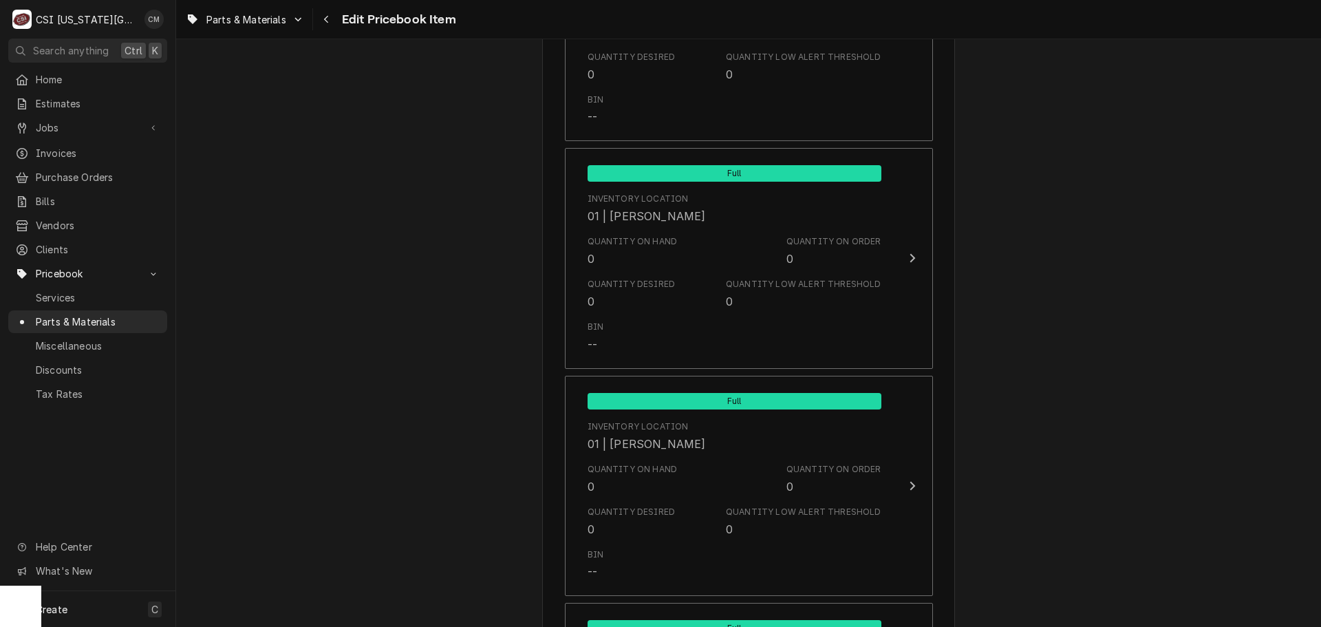
scroll to position [3991, 0]
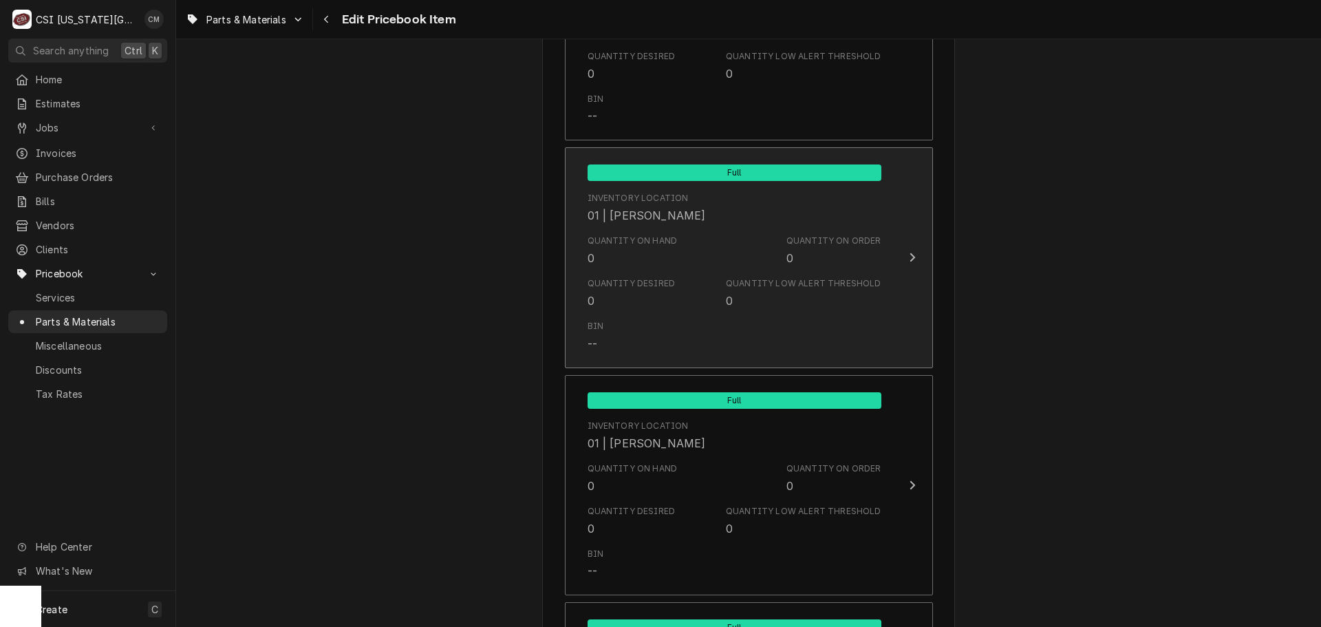
click at [800, 299] on div "Quantity Low Alert Threshold 0" at bounding box center [803, 293] width 155 height 32
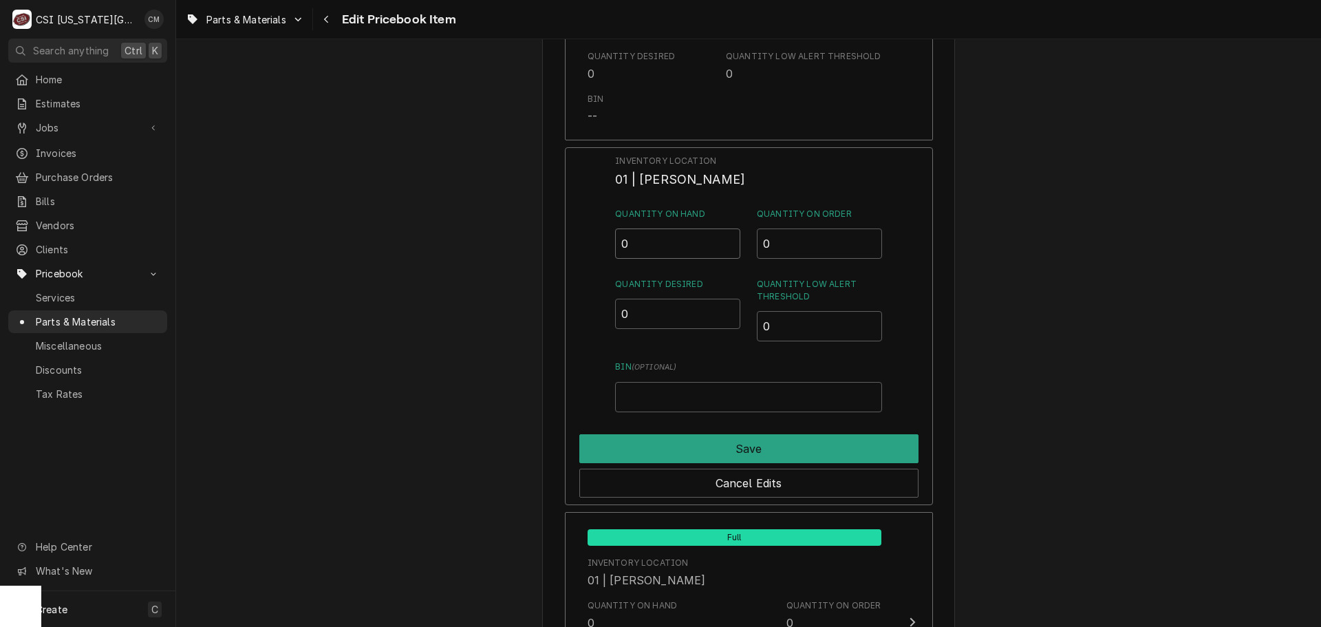
click at [681, 250] on input "0" at bounding box center [677, 243] width 125 height 30
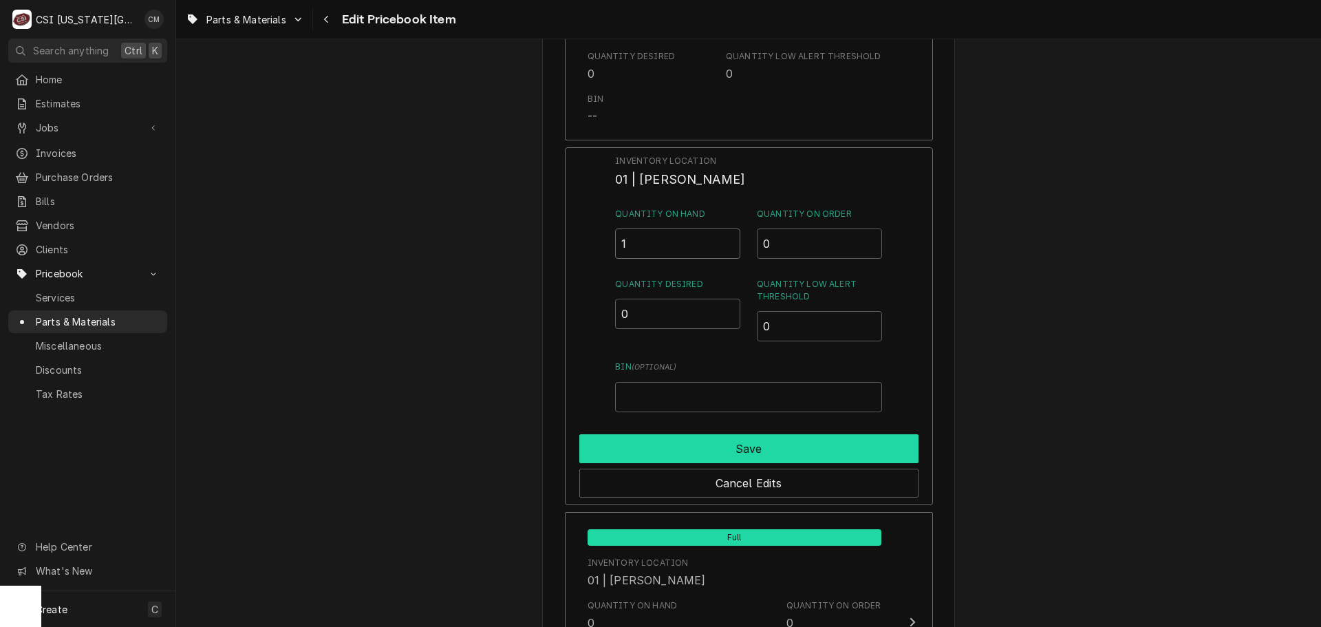
type input "1"
click at [753, 444] on button "Save" at bounding box center [748, 448] width 339 height 29
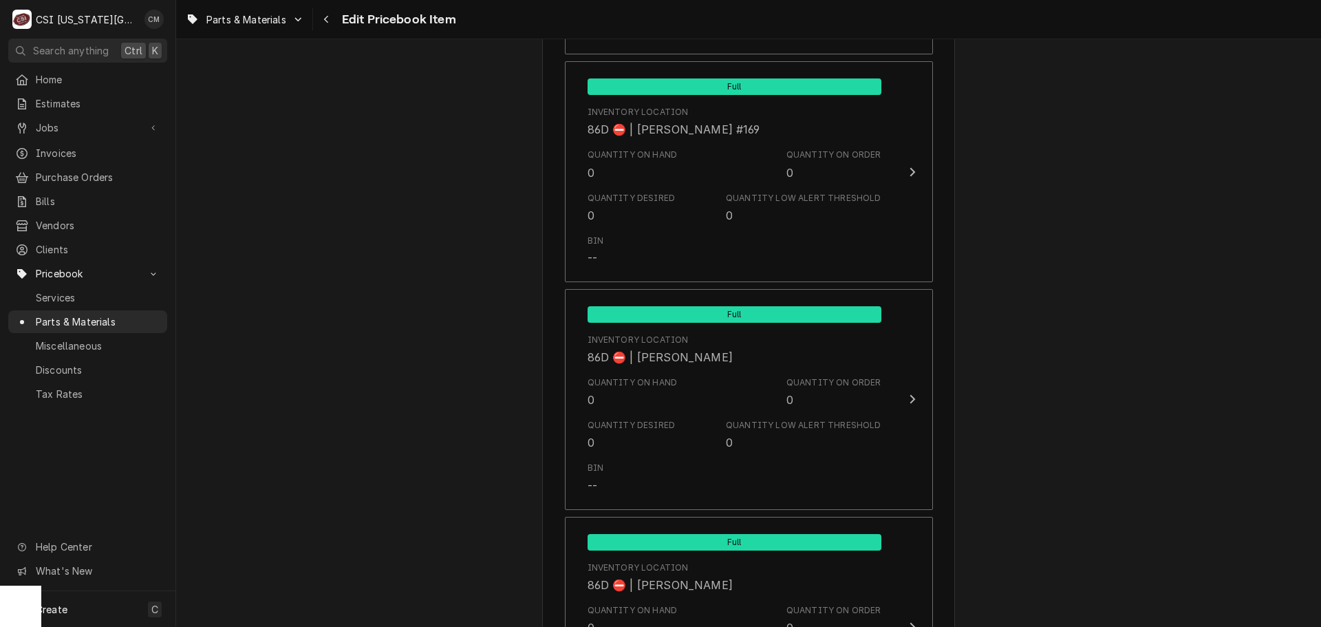
scroll to position [13821, 0]
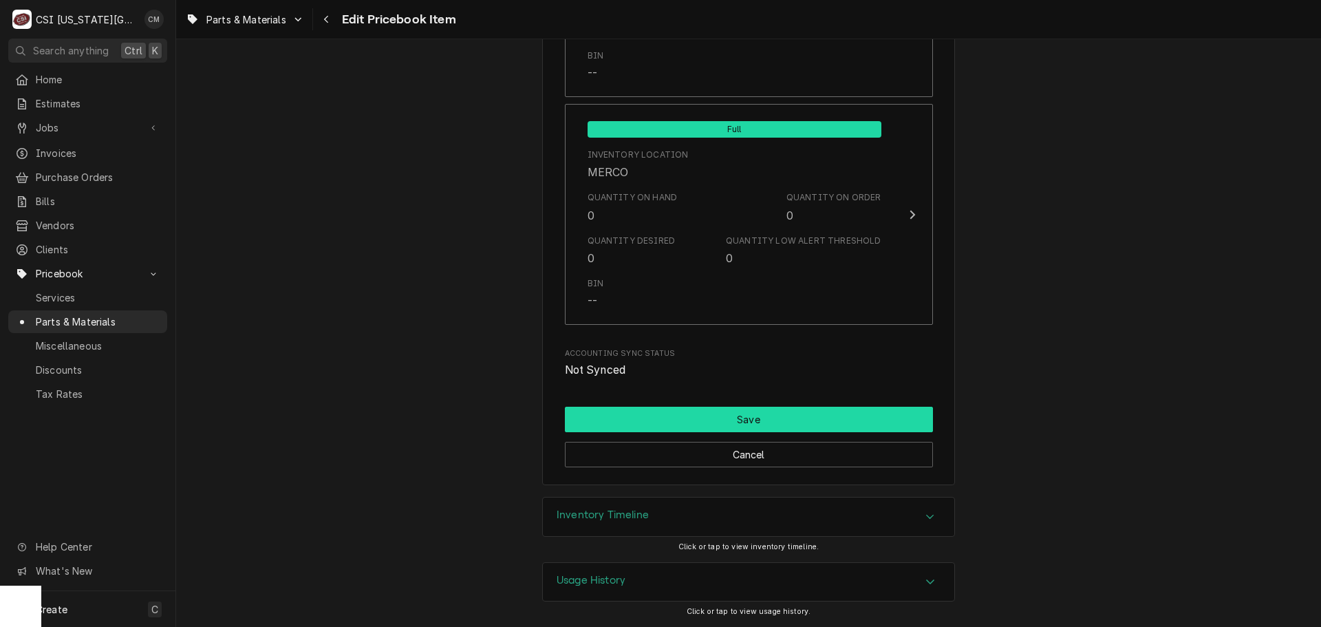
click at [848, 423] on button "Save" at bounding box center [749, 419] width 368 height 25
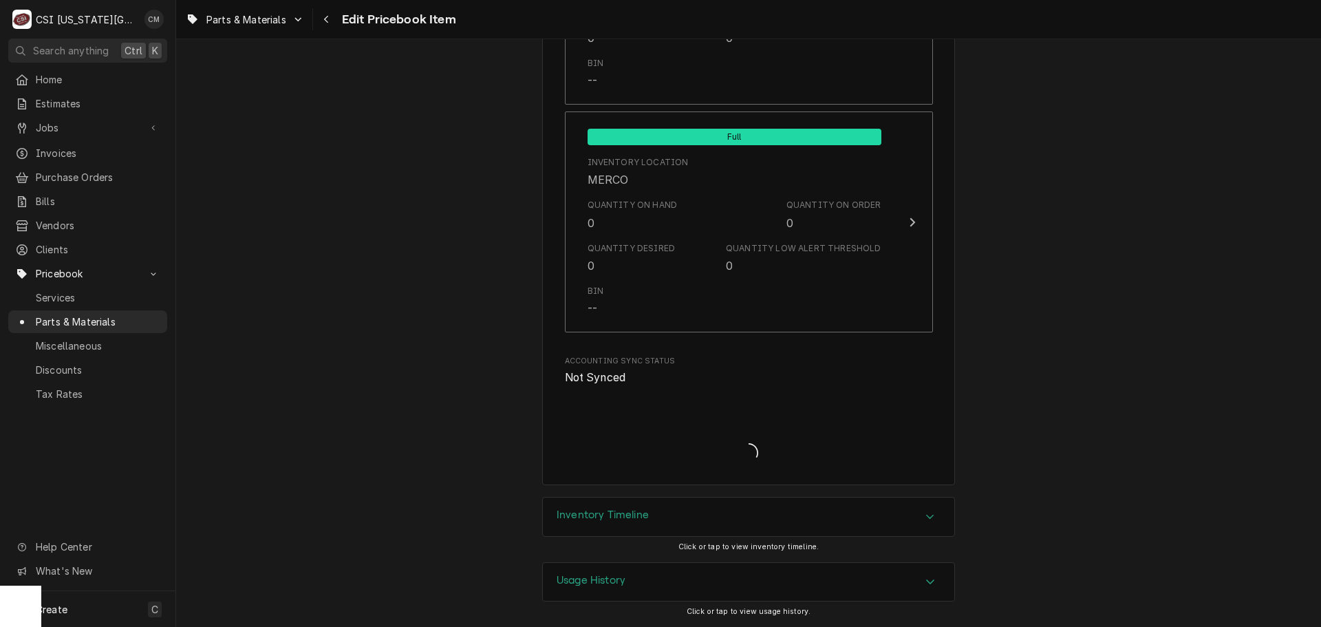
type textarea "x"
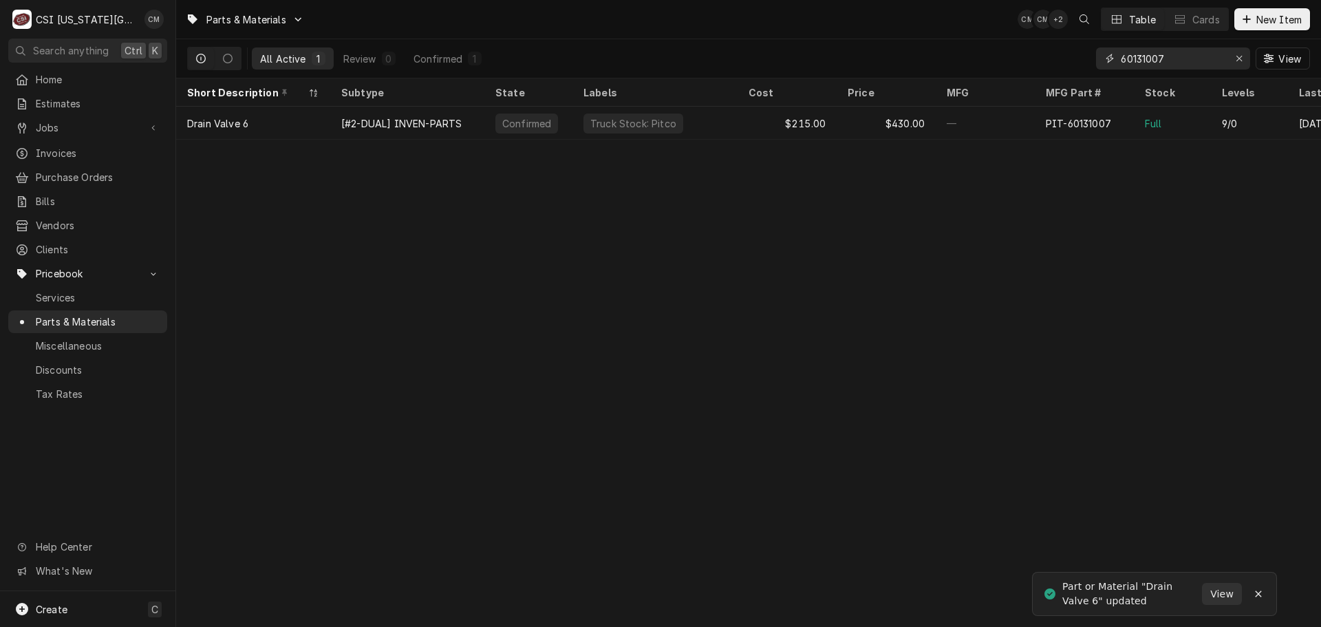
drag, startPoint x: 1175, startPoint y: 59, endPoint x: 1097, endPoint y: 54, distance: 77.9
click at [1100, 54] on div "60131007" at bounding box center [1173, 58] width 154 height 22
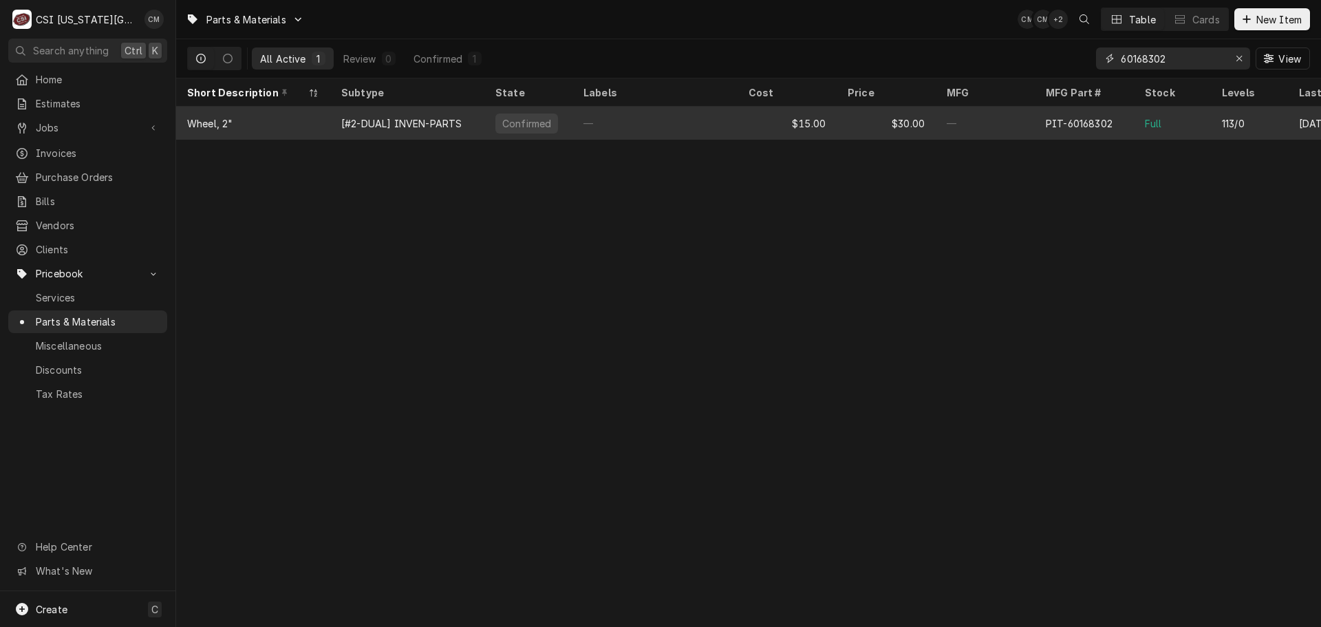
type input "60168302"
click at [758, 121] on div "$15.00" at bounding box center [787, 123] width 99 height 33
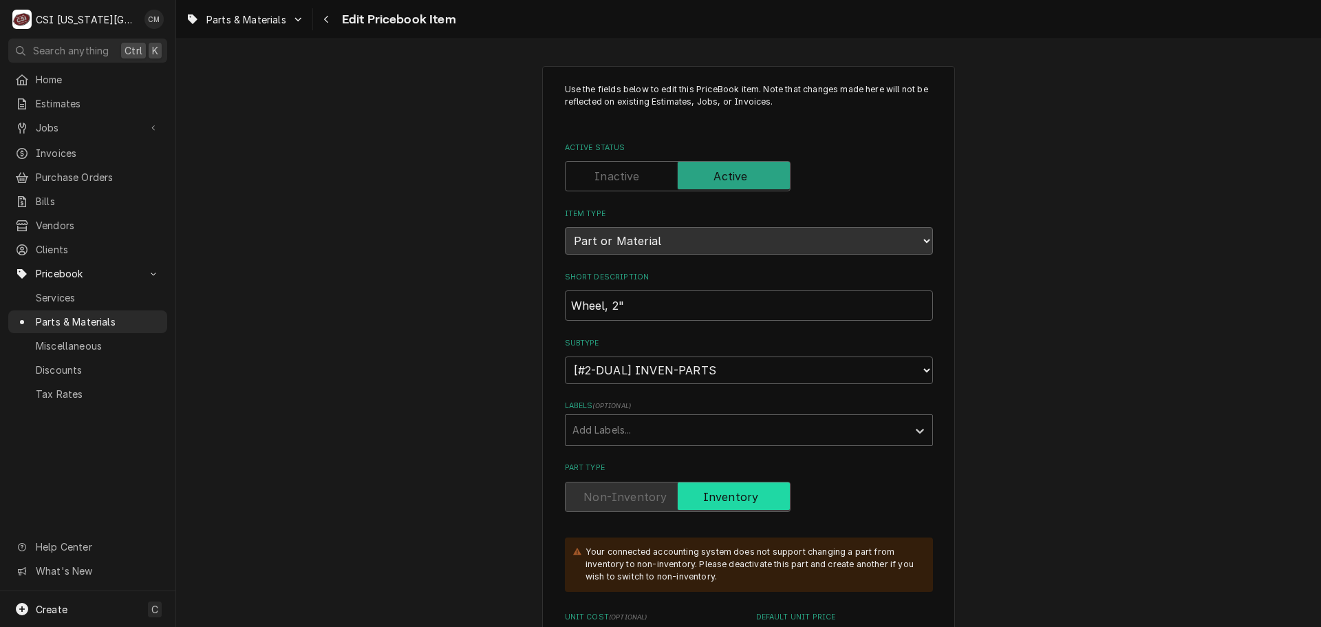
scroll to position [69, 0]
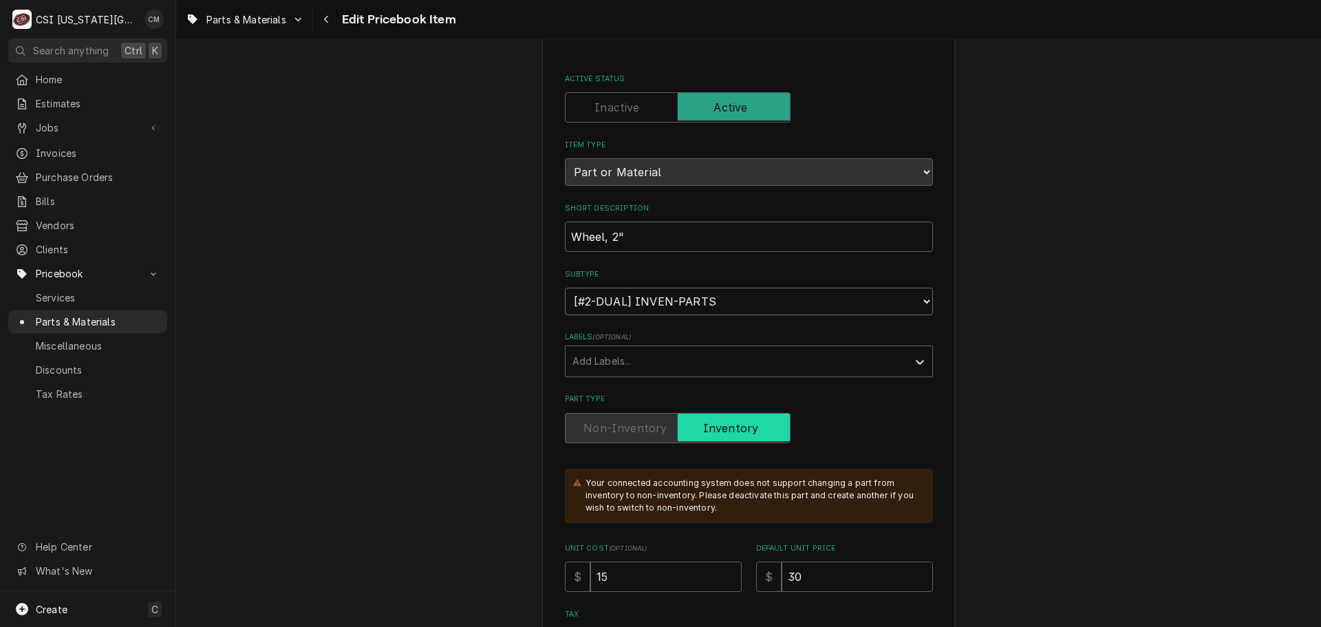
click at [901, 304] on select "Choose a subtype... [#2-DUAL] AFTERHRS-WH-CHG-2 [#2-DUAL] [PERSON_NAME]-EQUIP […" at bounding box center [749, 302] width 368 height 28
click at [904, 303] on select "Choose a subtype... [#2-DUAL] AFTERHRS-WH-CHG-2 [#2-DUAL] [PERSON_NAME]-EQUIP […" at bounding box center [749, 302] width 368 height 28
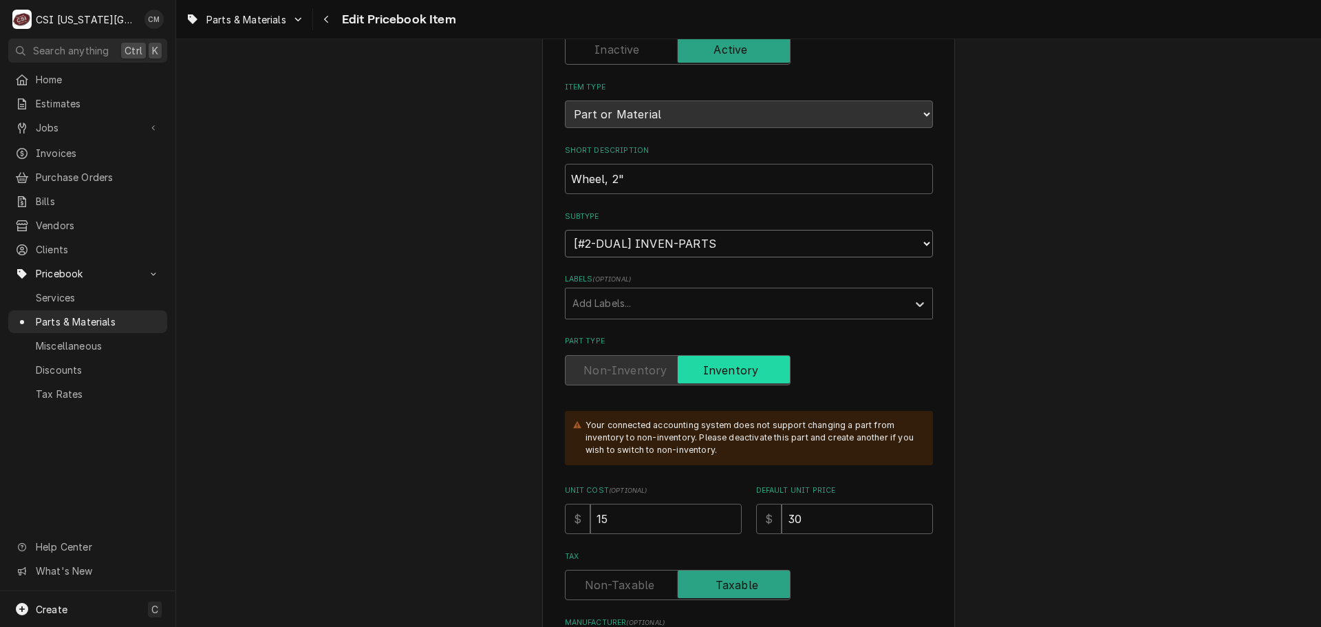
scroll to position [206, 0]
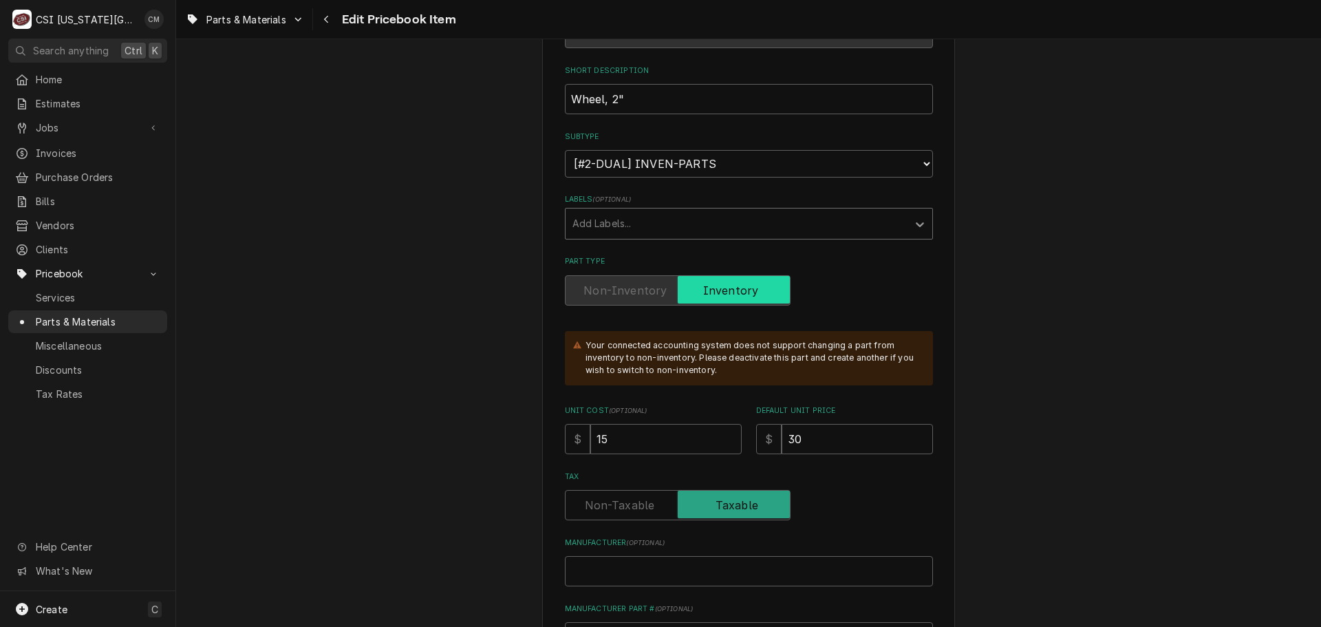
click at [908, 231] on div "Labels" at bounding box center [920, 224] width 25 height 26
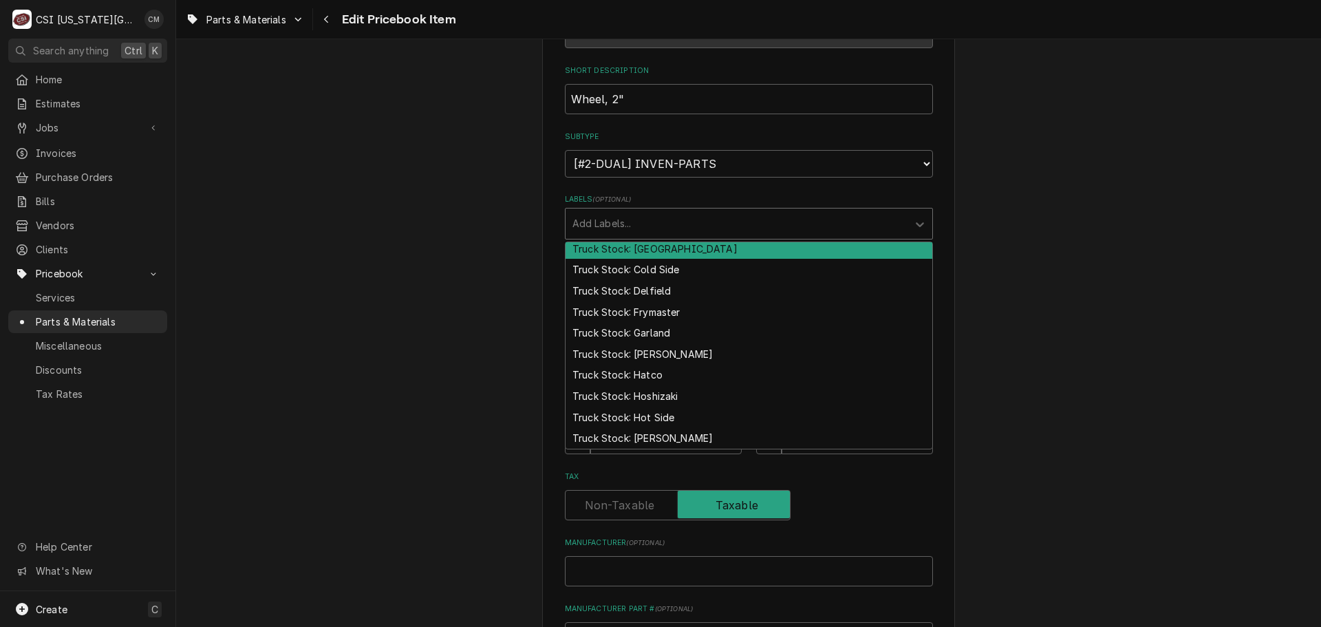
scroll to position [275, 0]
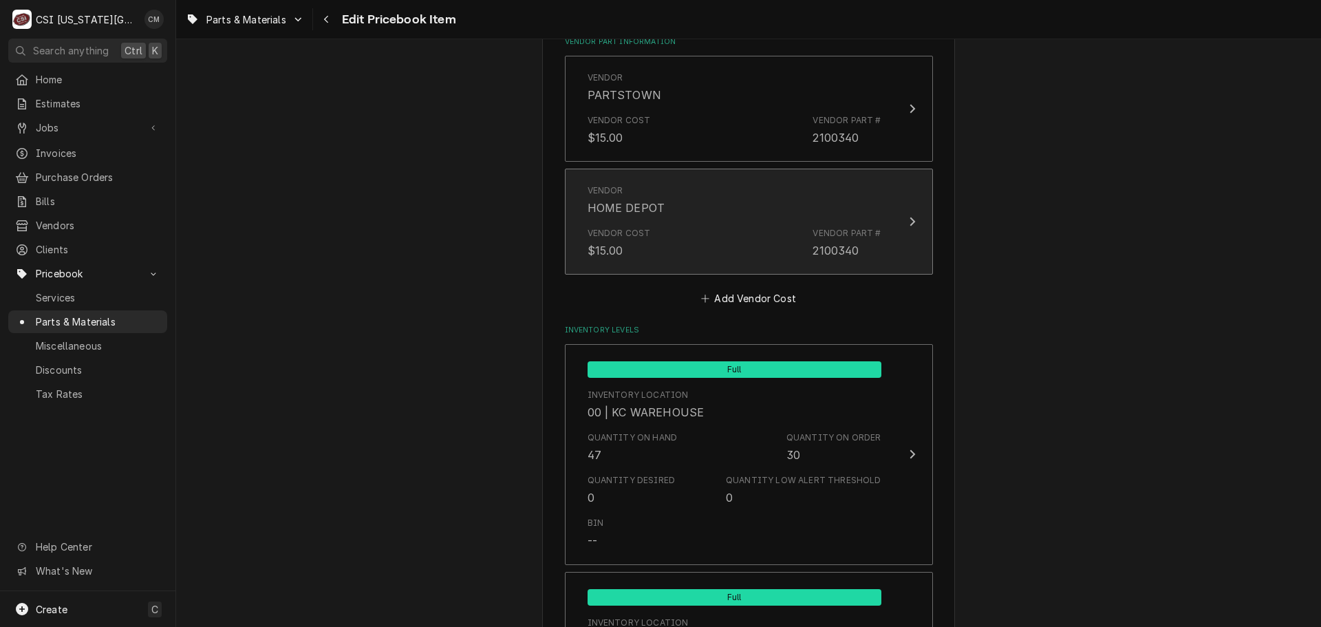
scroll to position [1101, 0]
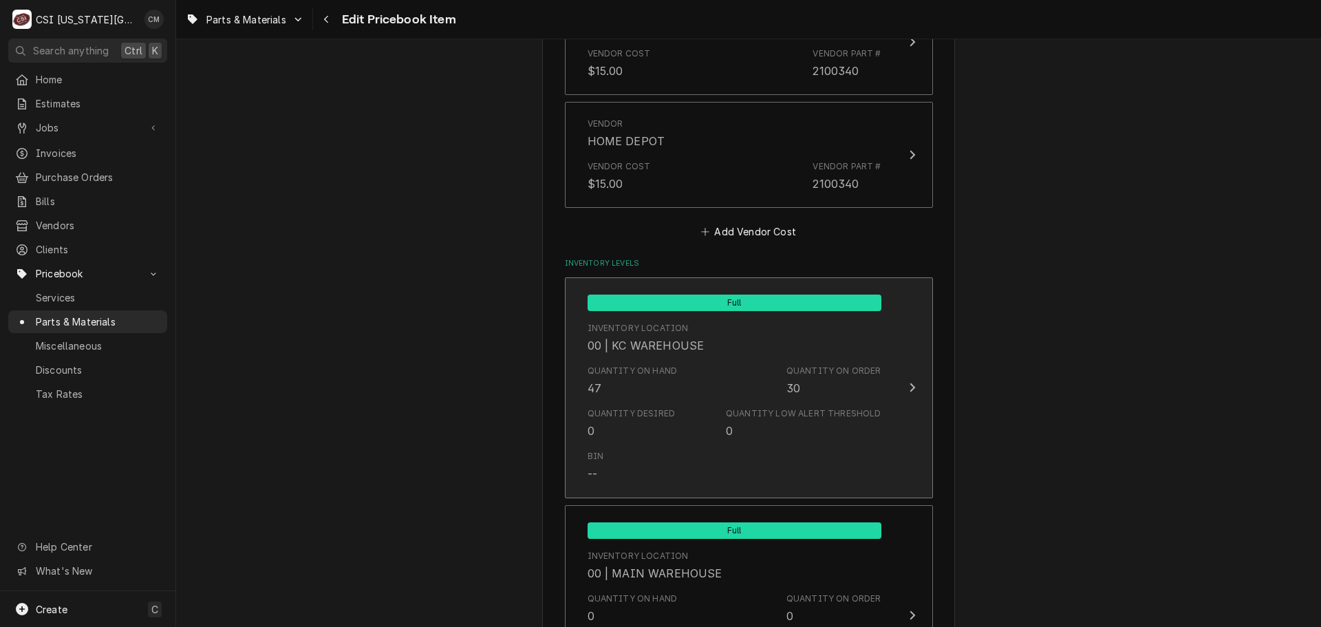
click at [755, 409] on div "Quantity Low Alert Threshold" at bounding box center [803, 413] width 155 height 12
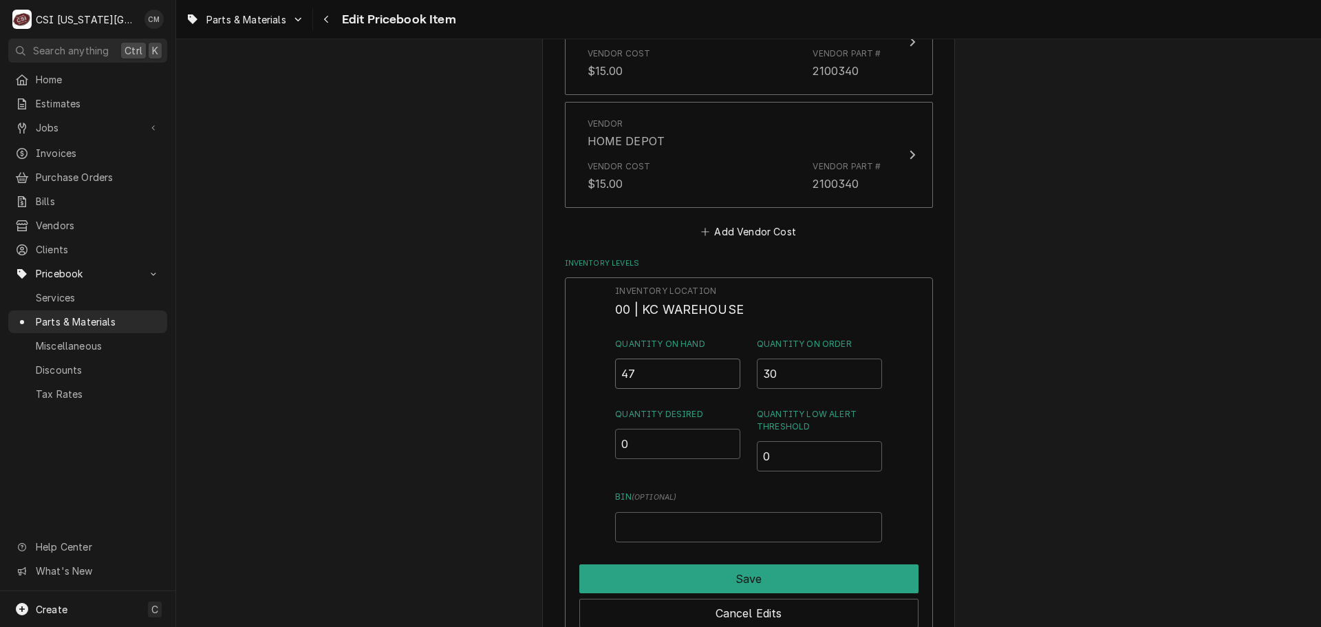
click at [702, 387] on input "47" at bounding box center [677, 374] width 125 height 30
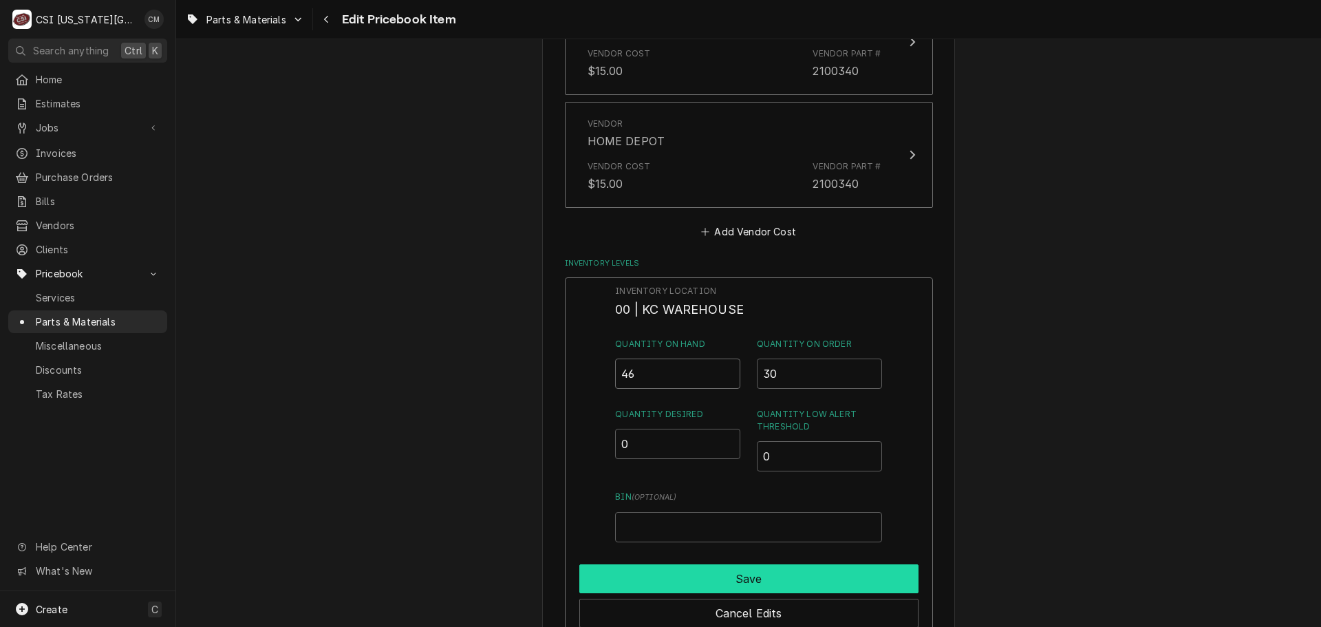
type input "46"
click at [747, 570] on button "Save" at bounding box center [748, 578] width 339 height 29
type textarea "x"
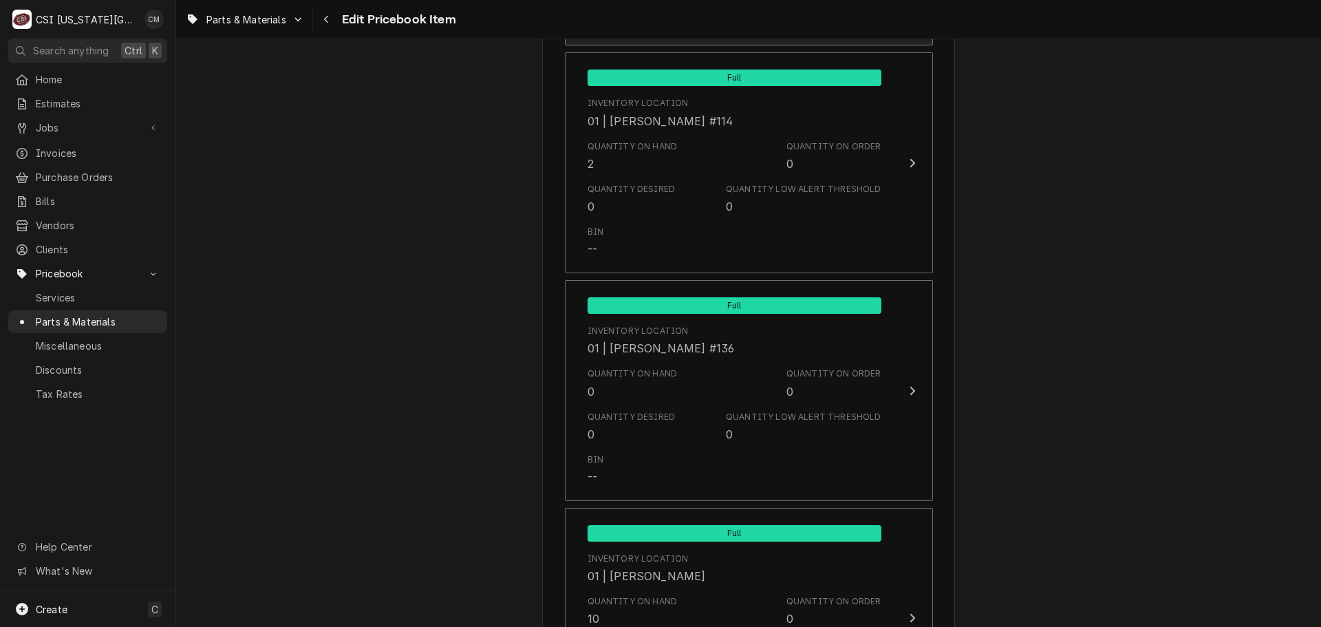
scroll to position [3716, 0]
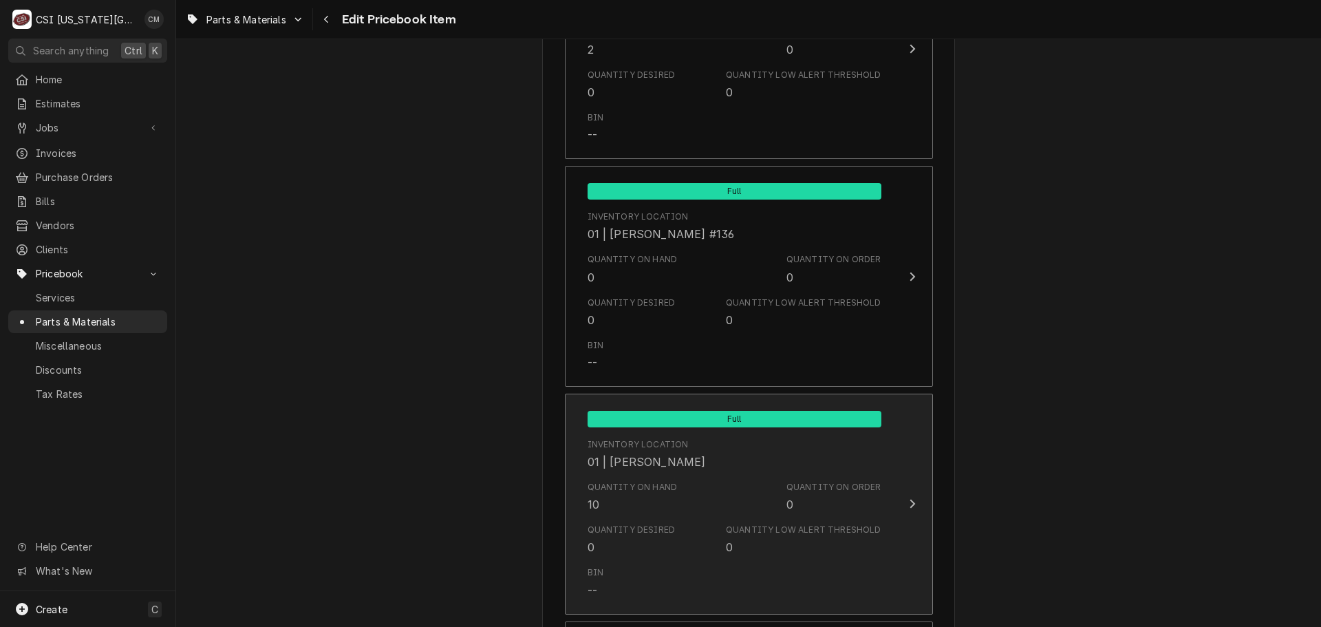
click at [679, 465] on div "01 | PRESTON MERRIMAN" at bounding box center [647, 461] width 118 height 17
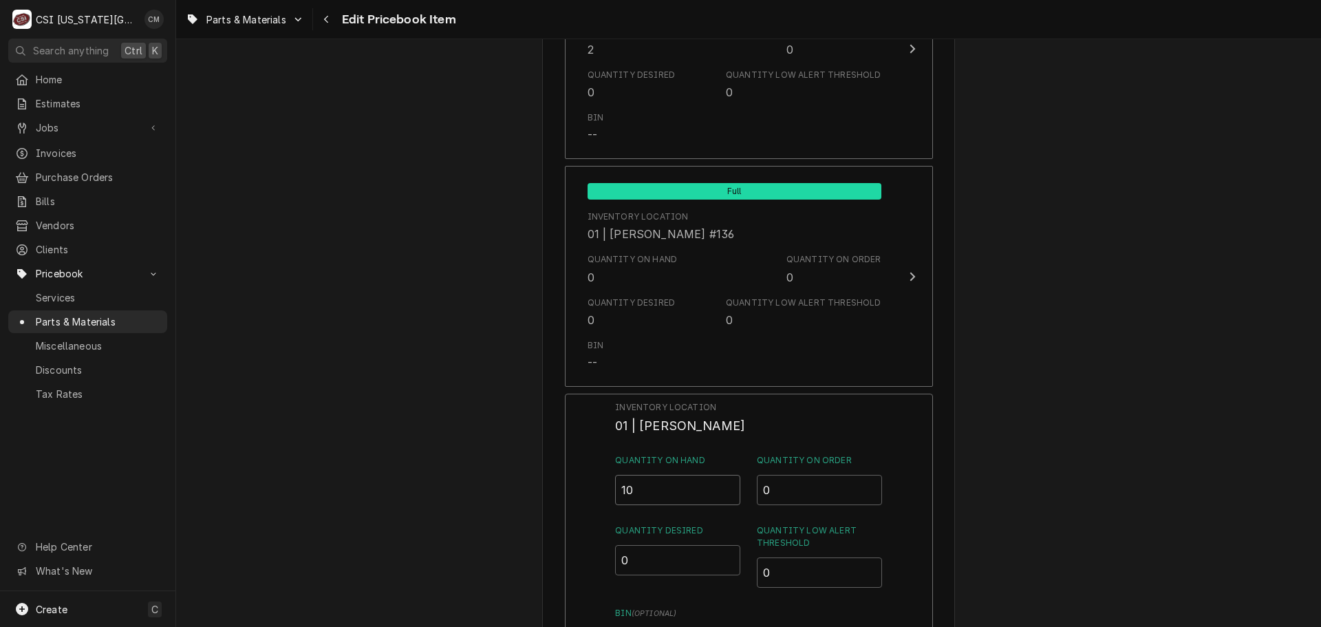
click at [663, 493] on input "10" at bounding box center [677, 490] width 125 height 30
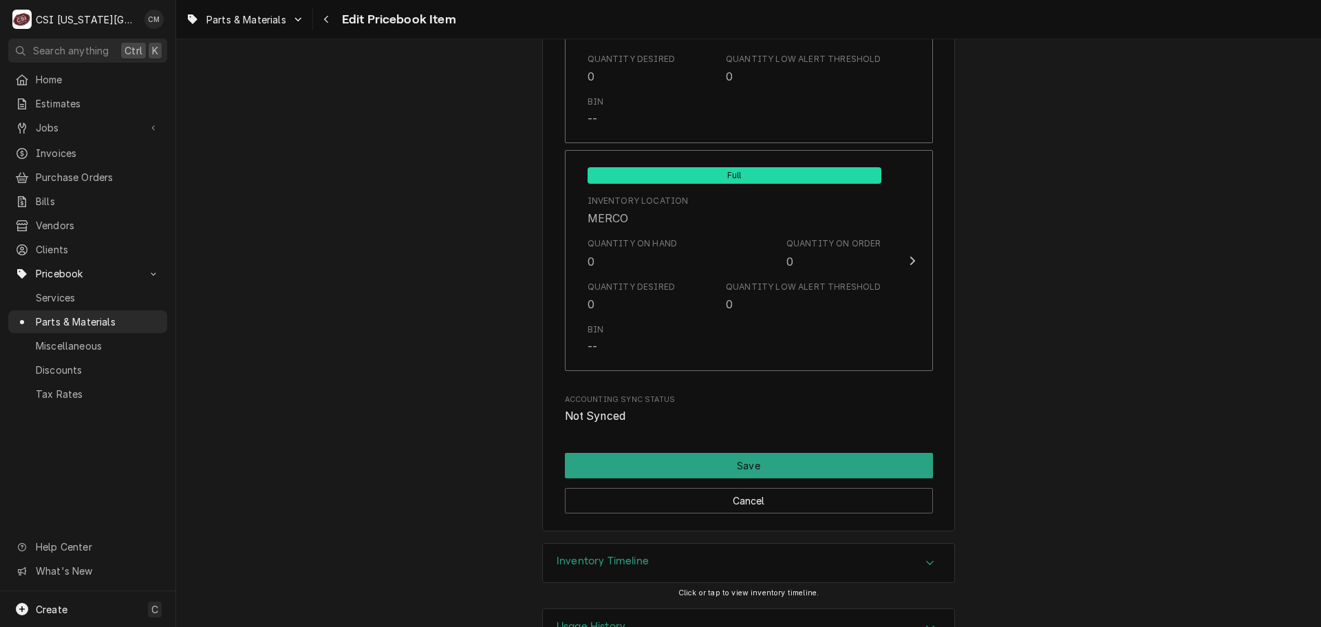
scroll to position [13929, 0]
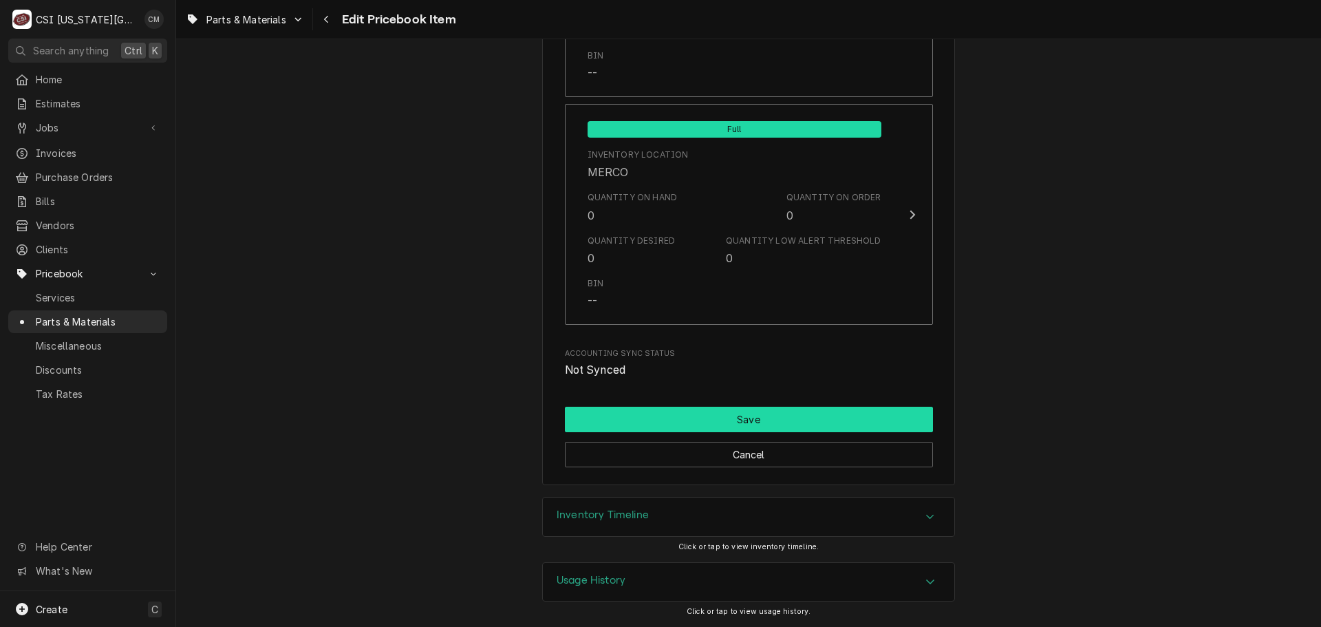
type input "11"
click at [800, 424] on button "Save" at bounding box center [749, 419] width 368 height 25
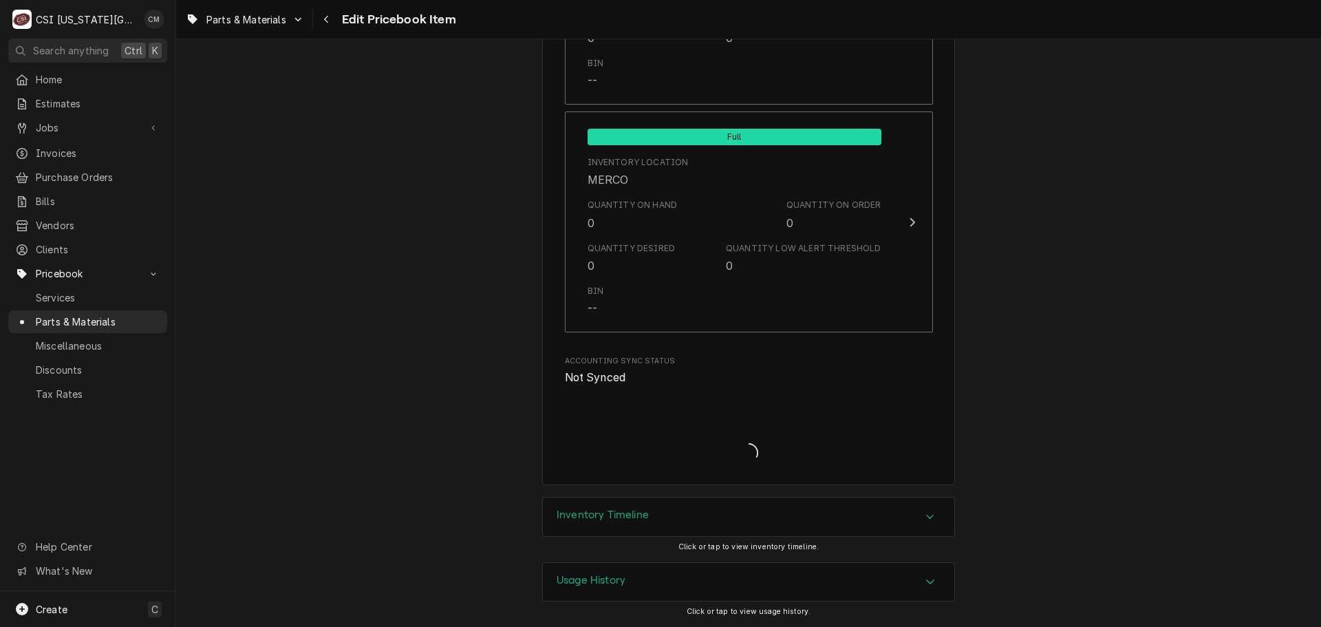
scroll to position [13922, 0]
type textarea "x"
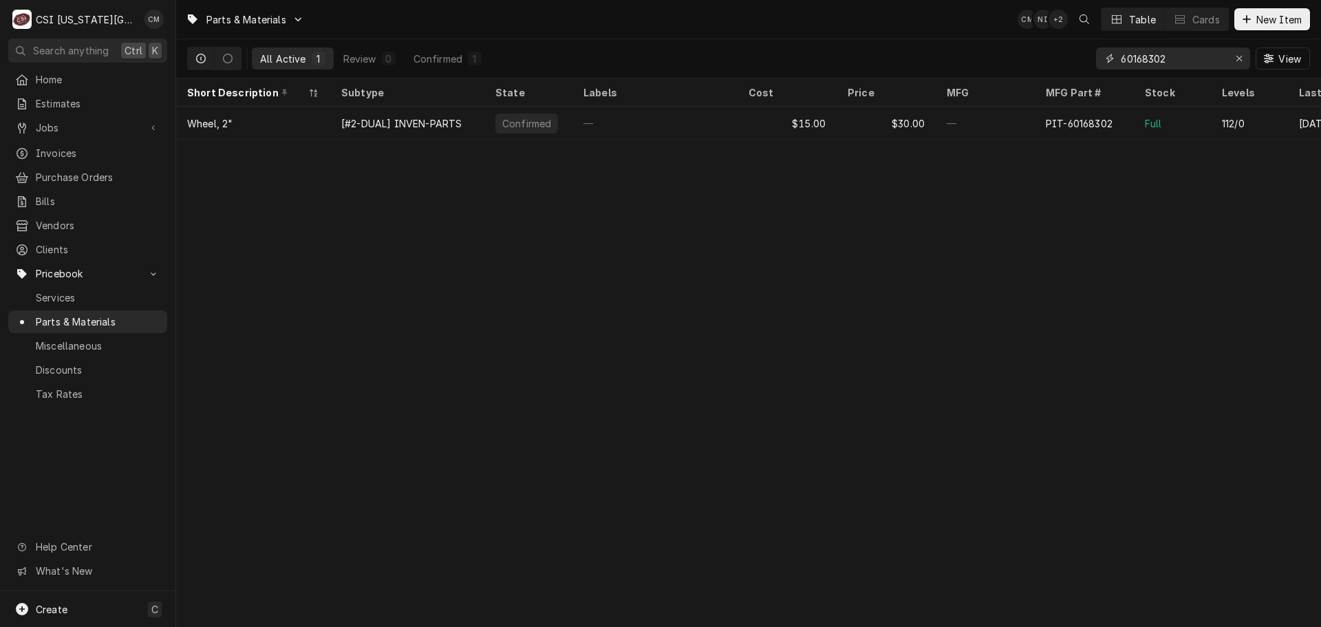
drag, startPoint x: 1179, startPoint y: 52, endPoint x: 1104, endPoint y: 52, distance: 75.7
click at [1104, 52] on div "60168302" at bounding box center [1173, 58] width 154 height 22
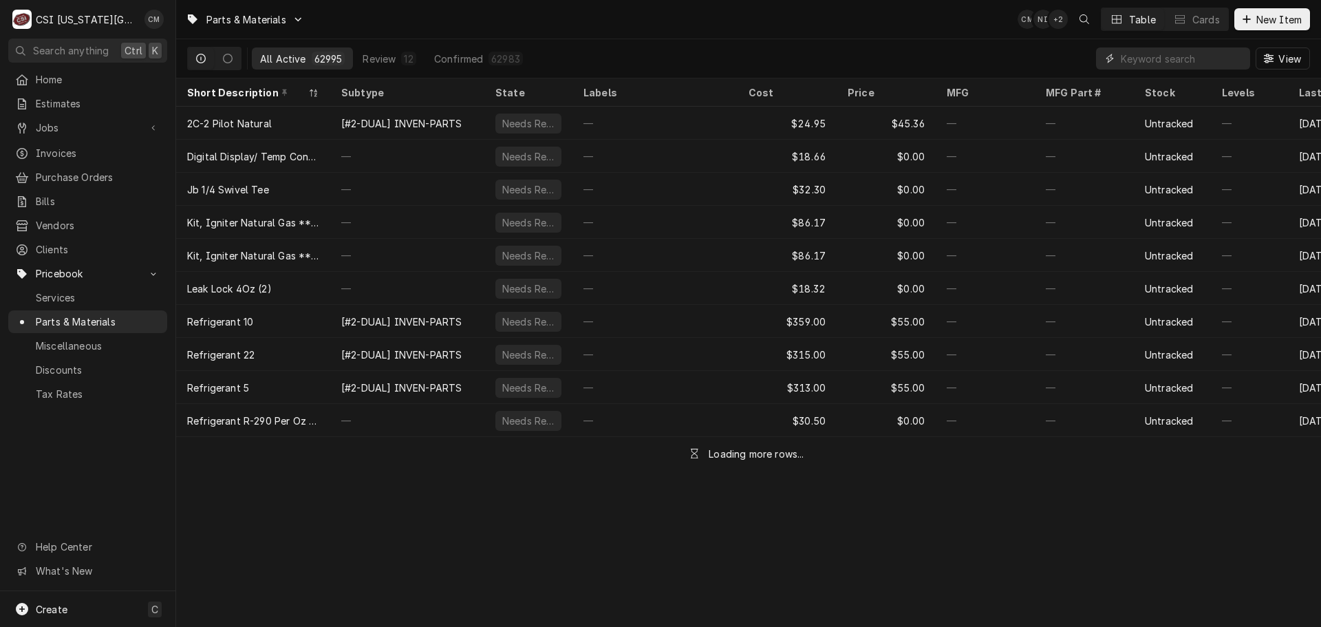
type input "3"
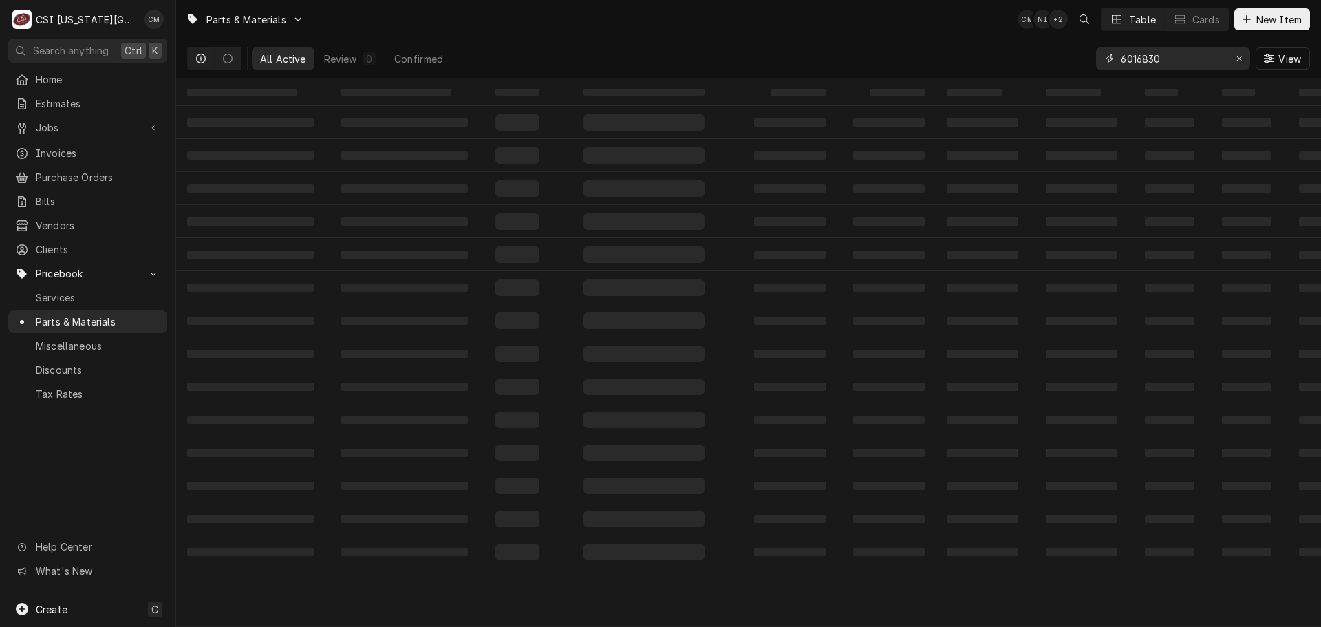
type input "60168302"
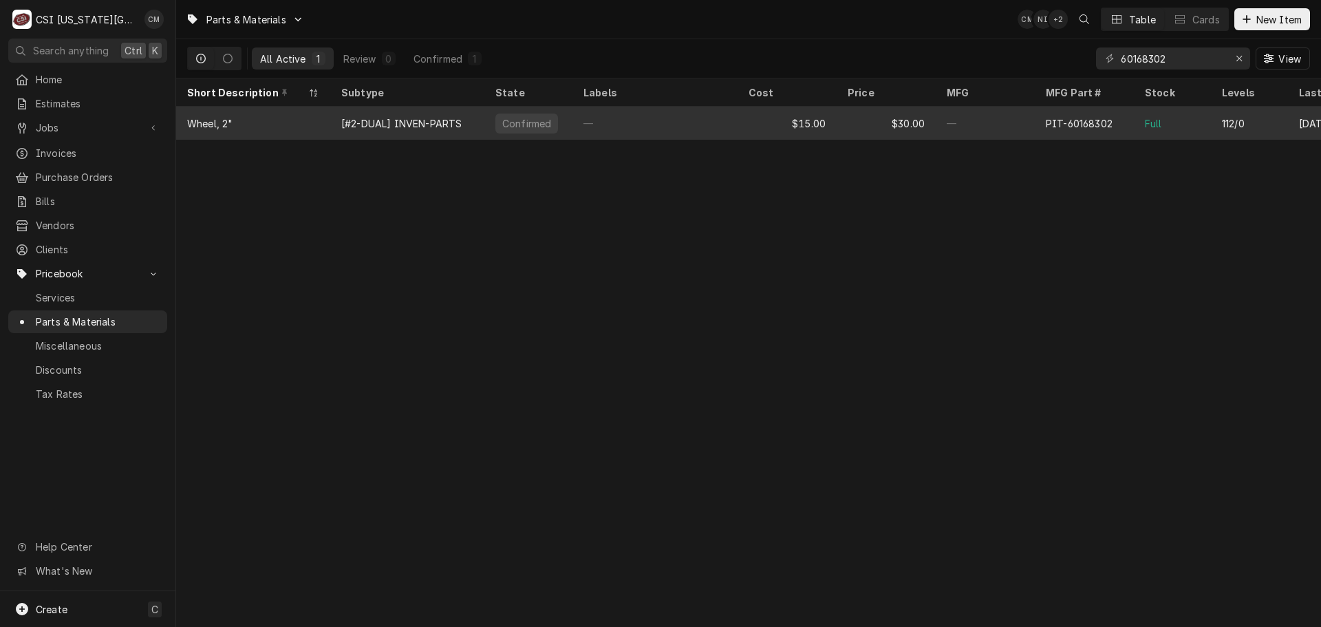
click at [680, 120] on div "—" at bounding box center [655, 123] width 165 height 33
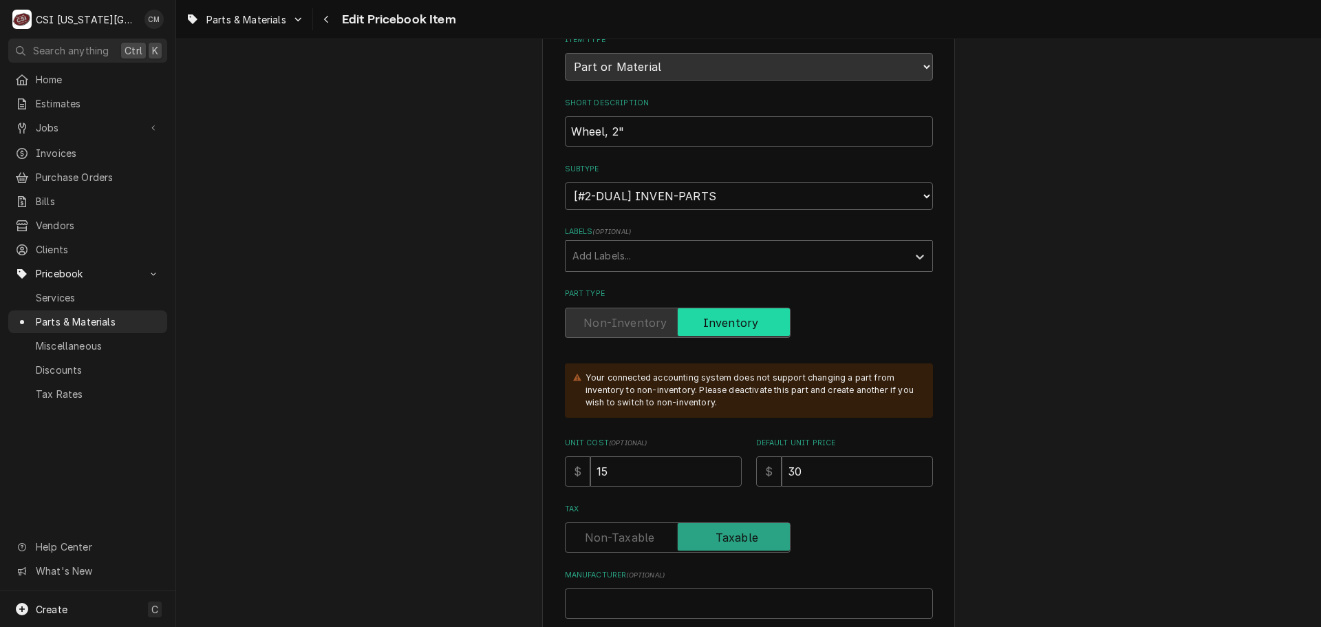
scroll to position [69, 0]
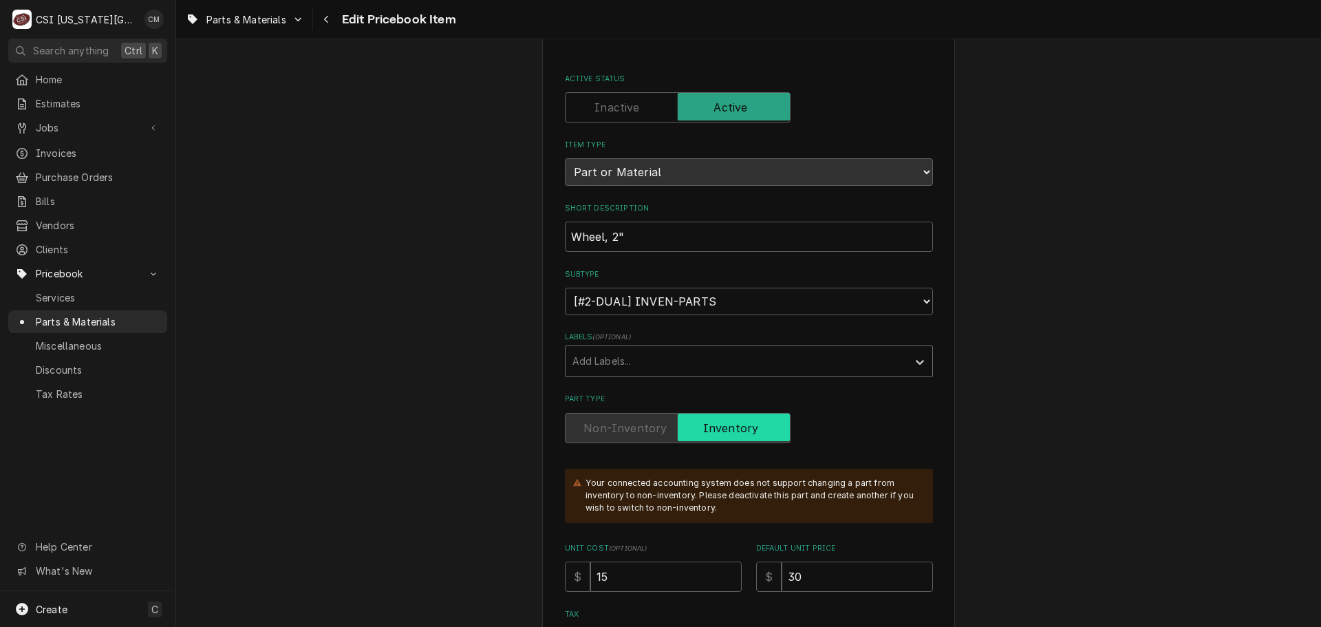
click at [840, 363] on div "Labels" at bounding box center [737, 361] width 328 height 25
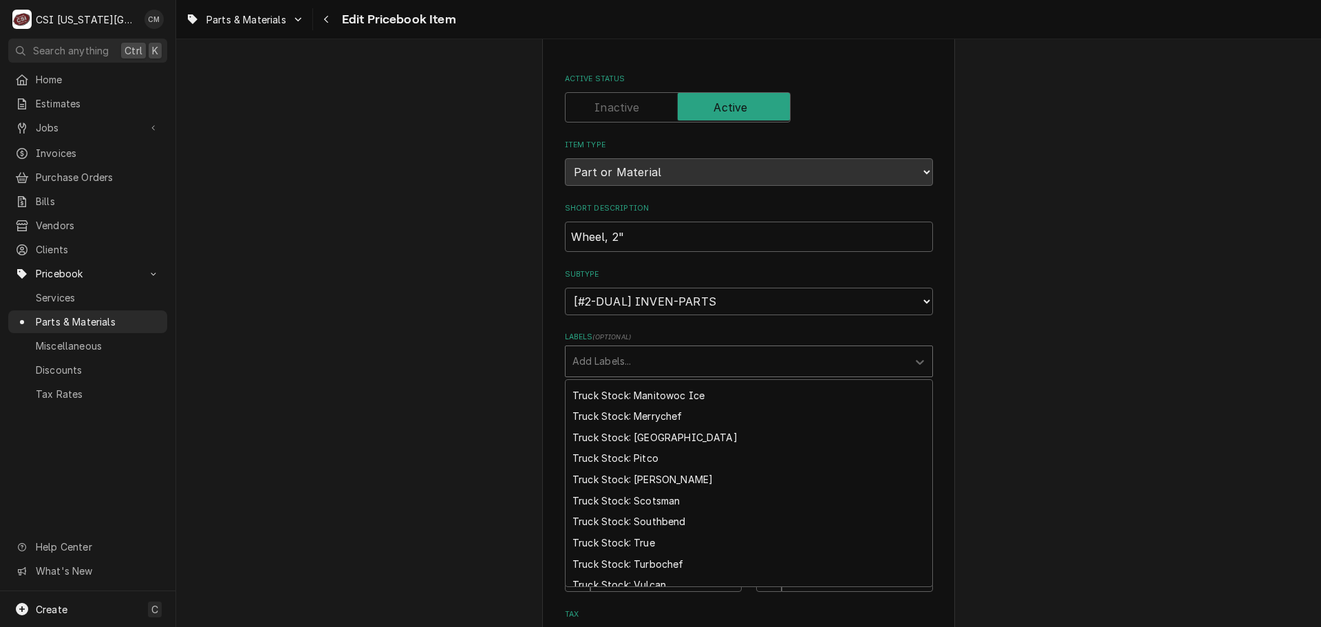
scroll to position [482, 0]
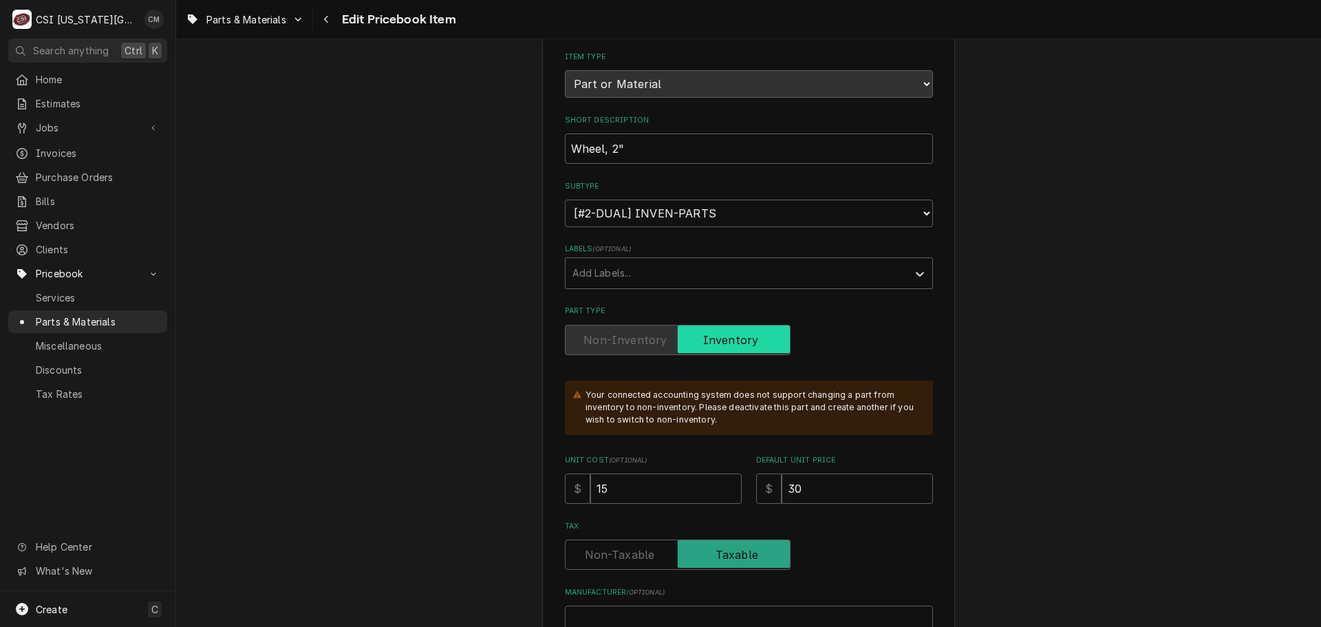
scroll to position [275, 0]
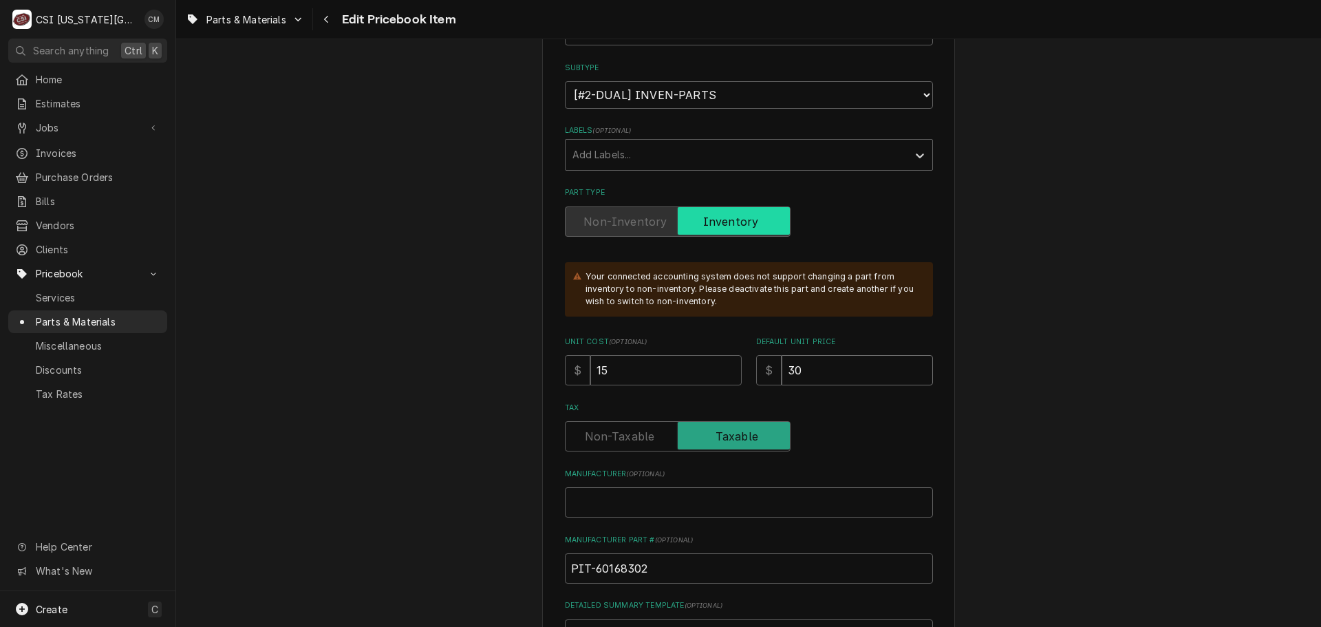
drag, startPoint x: 891, startPoint y: 370, endPoint x: 773, endPoint y: 365, distance: 117.8
click at [773, 365] on div "$ 30" at bounding box center [844, 370] width 177 height 30
type textarea "x"
type input "0"
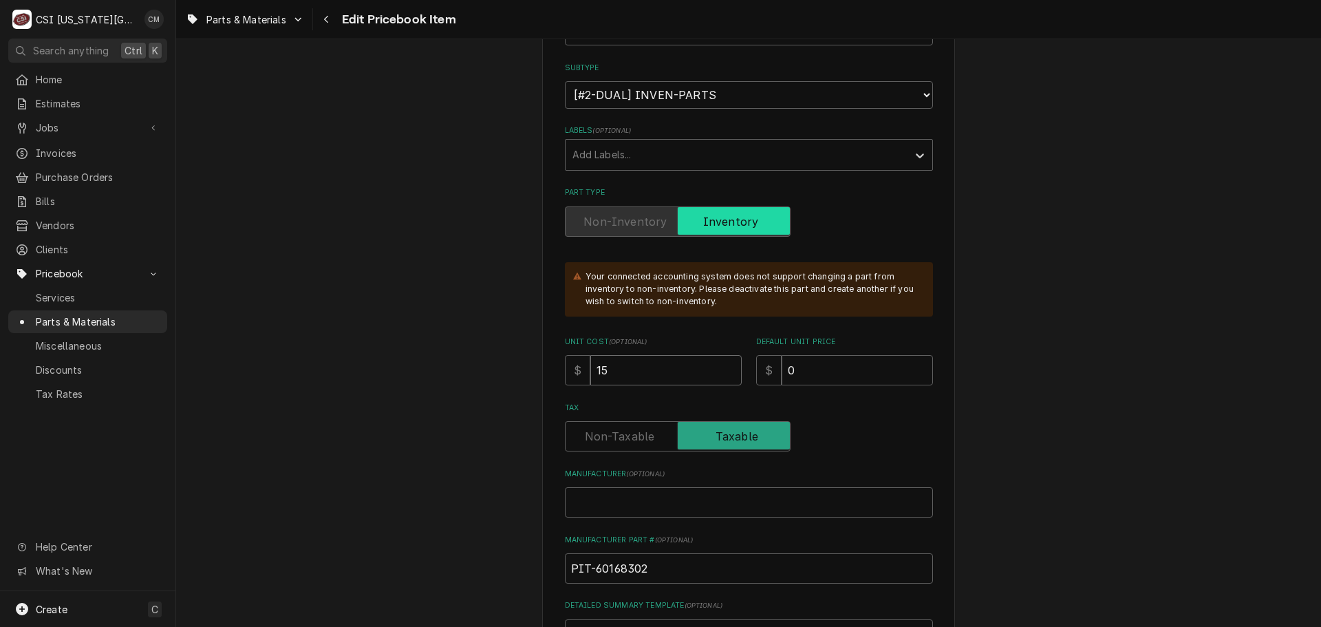
drag, startPoint x: 677, startPoint y: 374, endPoint x: 577, endPoint y: 357, distance: 101.9
click at [577, 357] on div "$ 15" at bounding box center [653, 370] width 177 height 30
type textarea "x"
type input "2"
drag, startPoint x: 636, startPoint y: 372, endPoint x: 564, endPoint y: 366, distance: 72.5
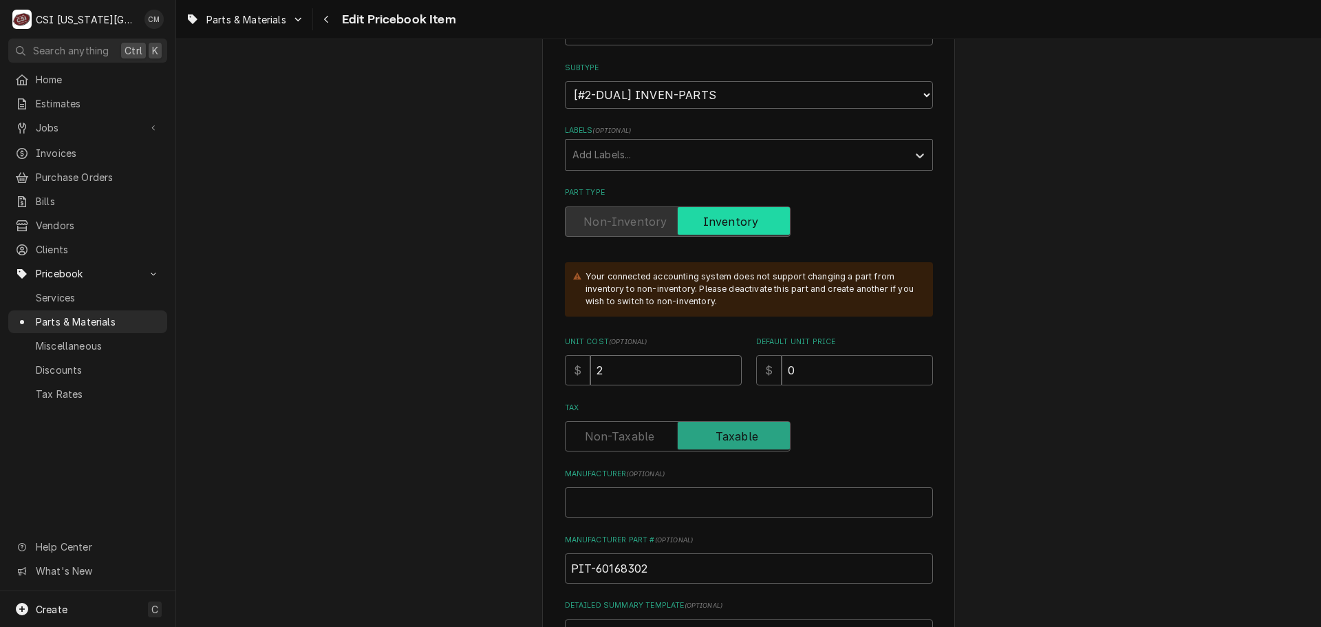
click at [565, 366] on div "$ 2" at bounding box center [653, 370] width 177 height 30
type textarea "x"
click at [685, 370] on input "Unit Cost ( optional )" at bounding box center [665, 370] width 151 height 30
type textarea "x"
type input "0"
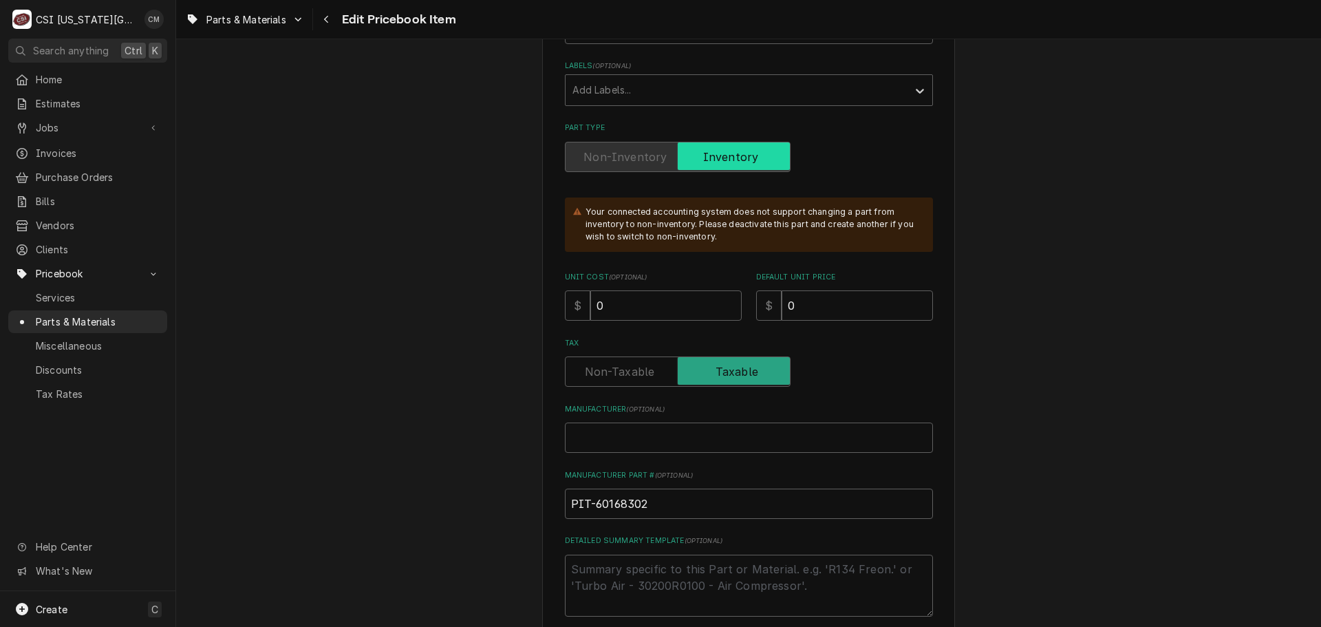
scroll to position [413, 0]
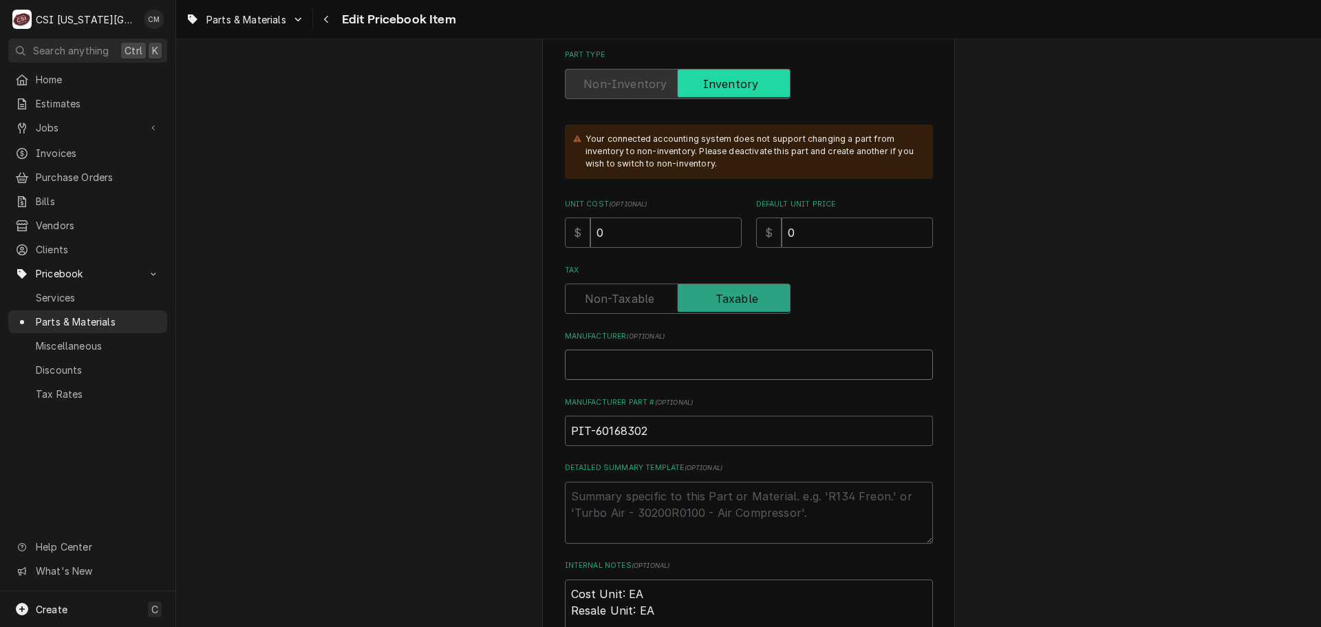
click at [773, 367] on input "Manufacturer ( optional )" at bounding box center [749, 365] width 368 height 30
click at [718, 363] on input "Manufacturer ( optional )" at bounding box center [749, 365] width 368 height 30
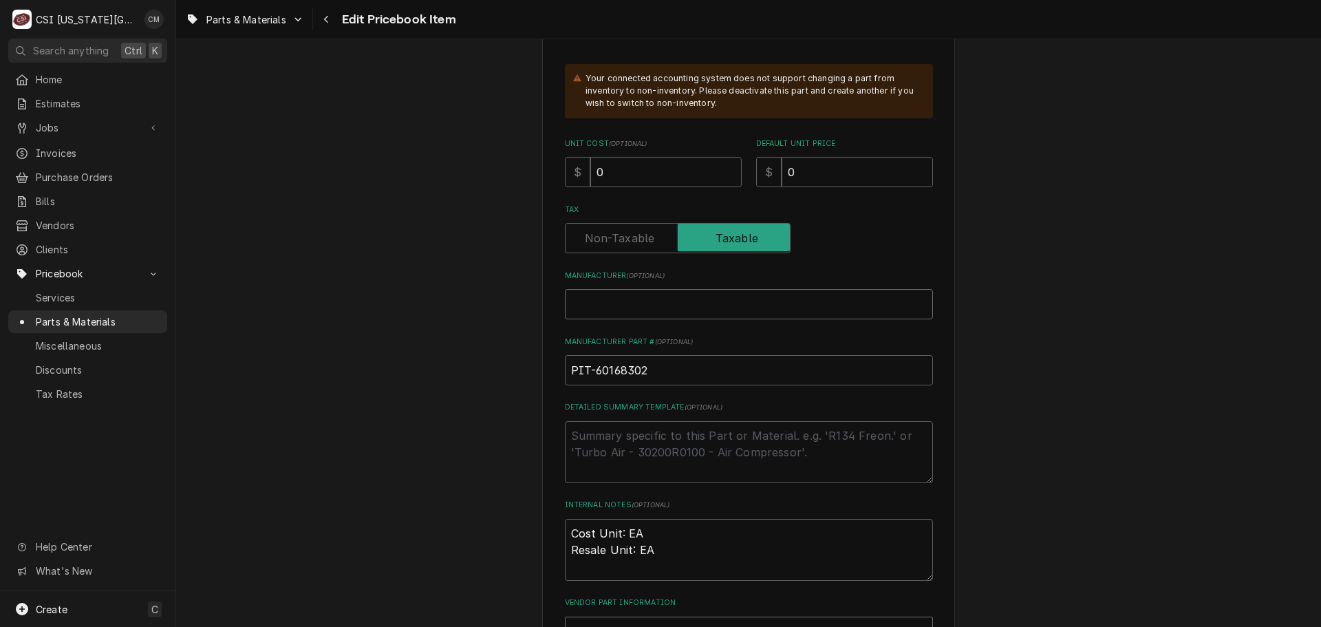
scroll to position [551, 0]
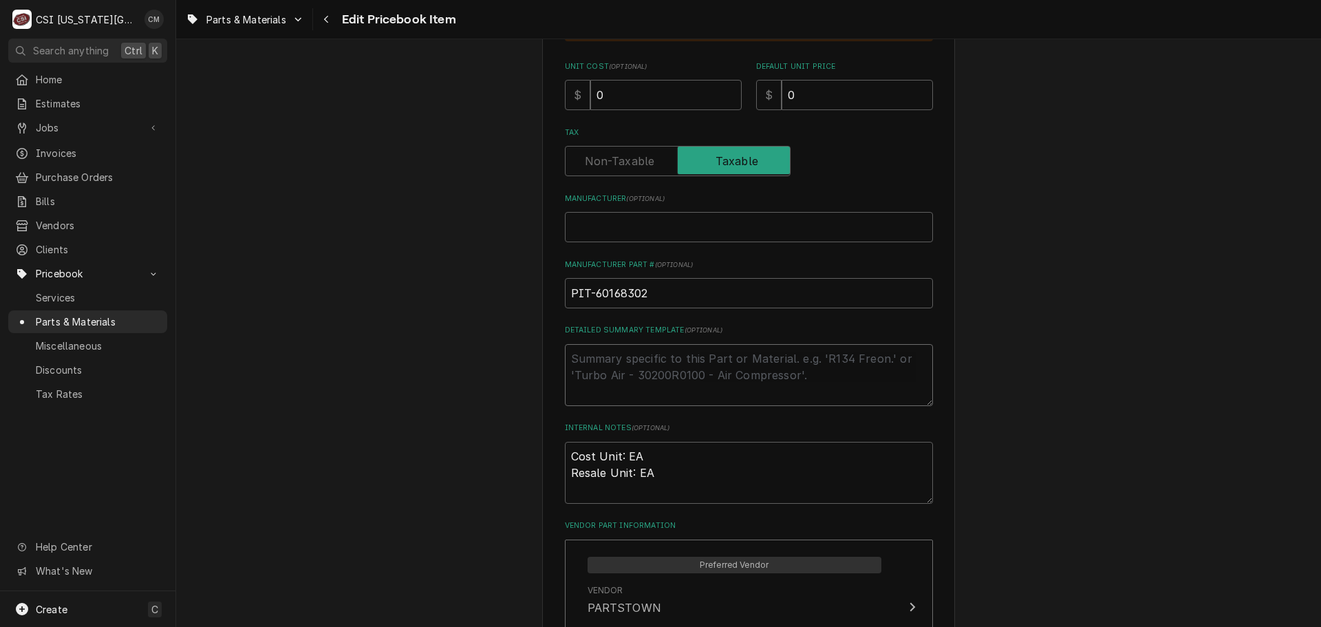
click at [709, 370] on textarea "Detailed Summary Template ( optional )" at bounding box center [749, 375] width 368 height 62
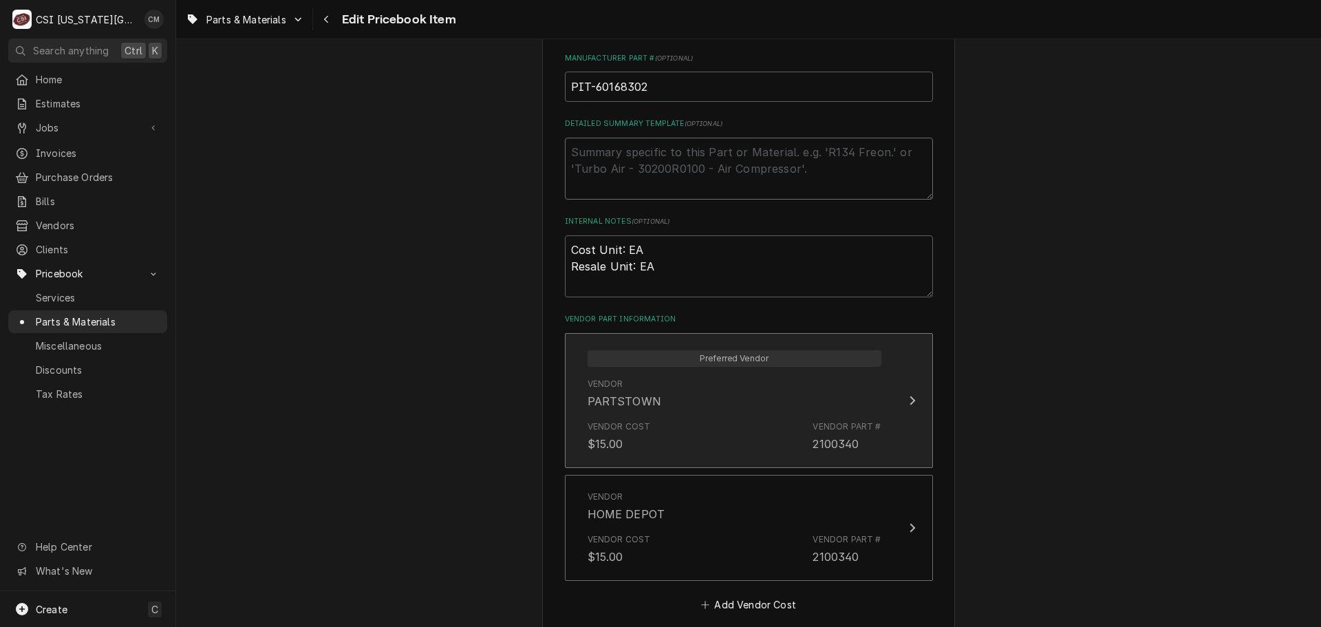
scroll to position [963, 0]
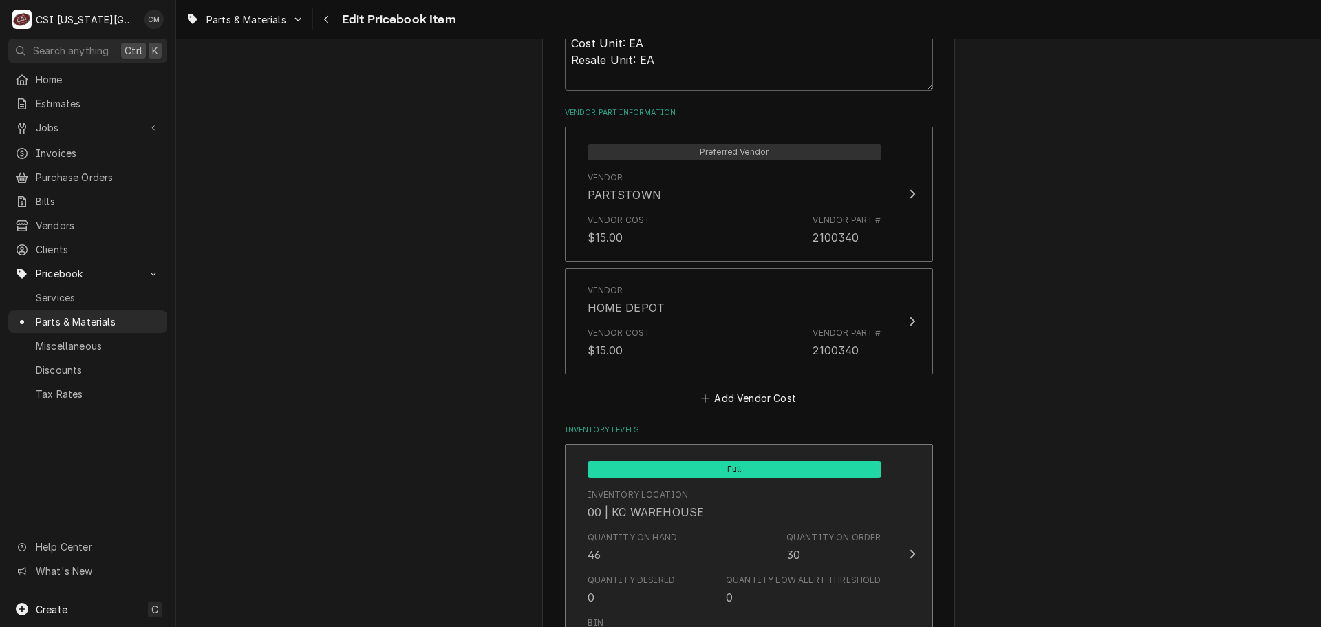
click at [803, 522] on div "Inventory Location 00 | KC WAREHOUSE" at bounding box center [735, 504] width 294 height 43
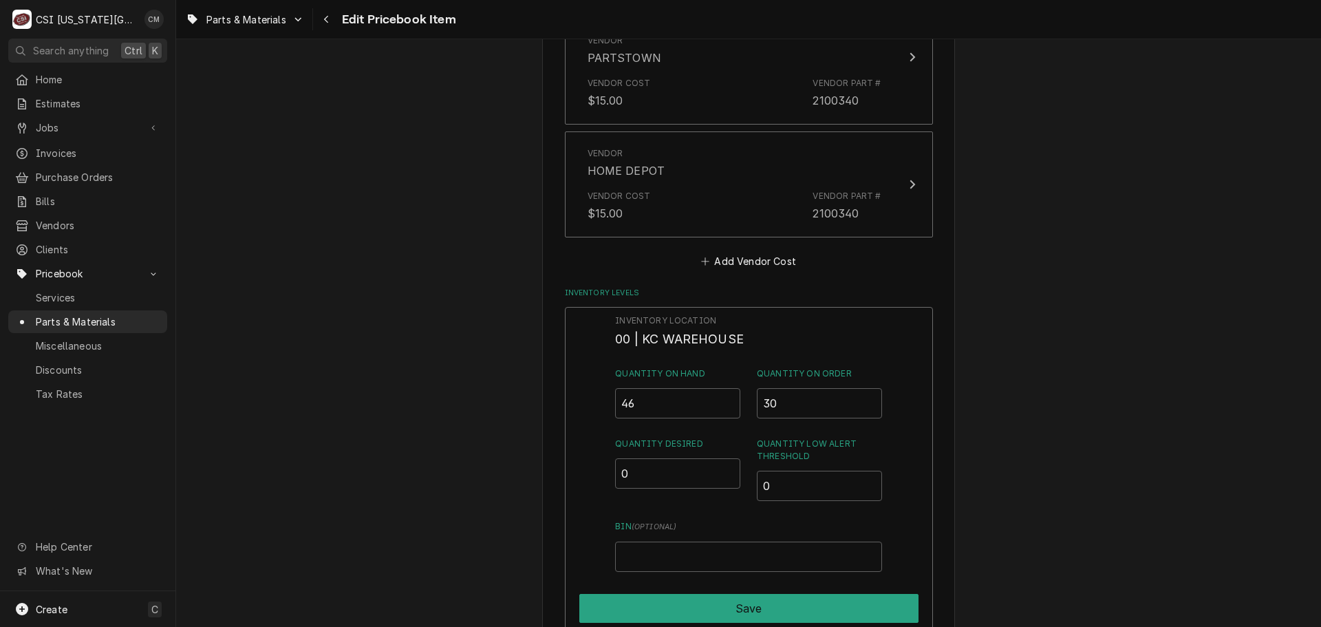
scroll to position [1307, 0]
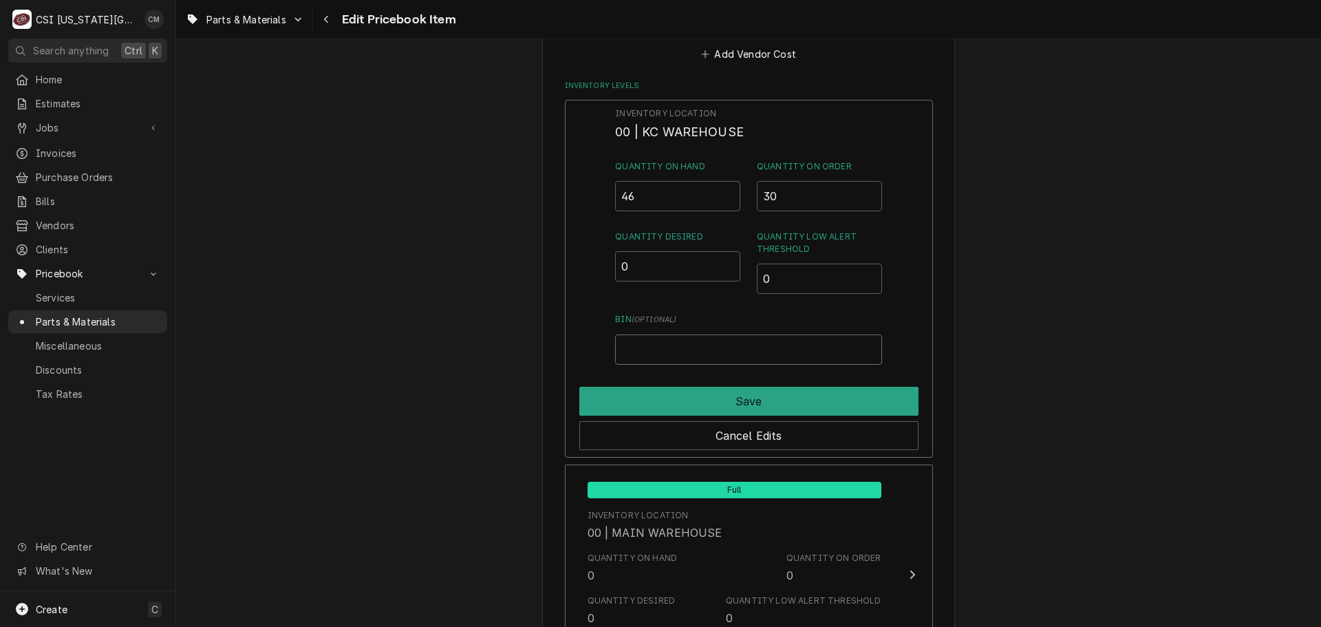
click at [833, 352] on input "Bin ( optional )" at bounding box center [748, 349] width 266 height 30
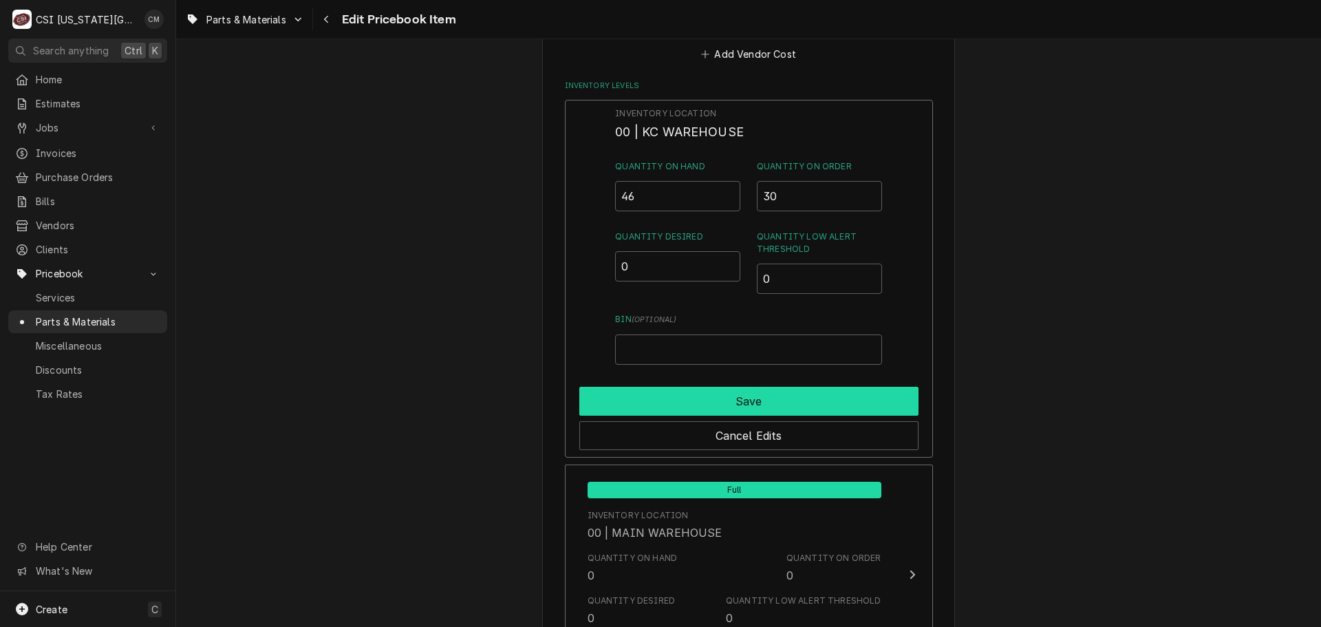
click at [843, 400] on button "Save" at bounding box center [748, 401] width 339 height 29
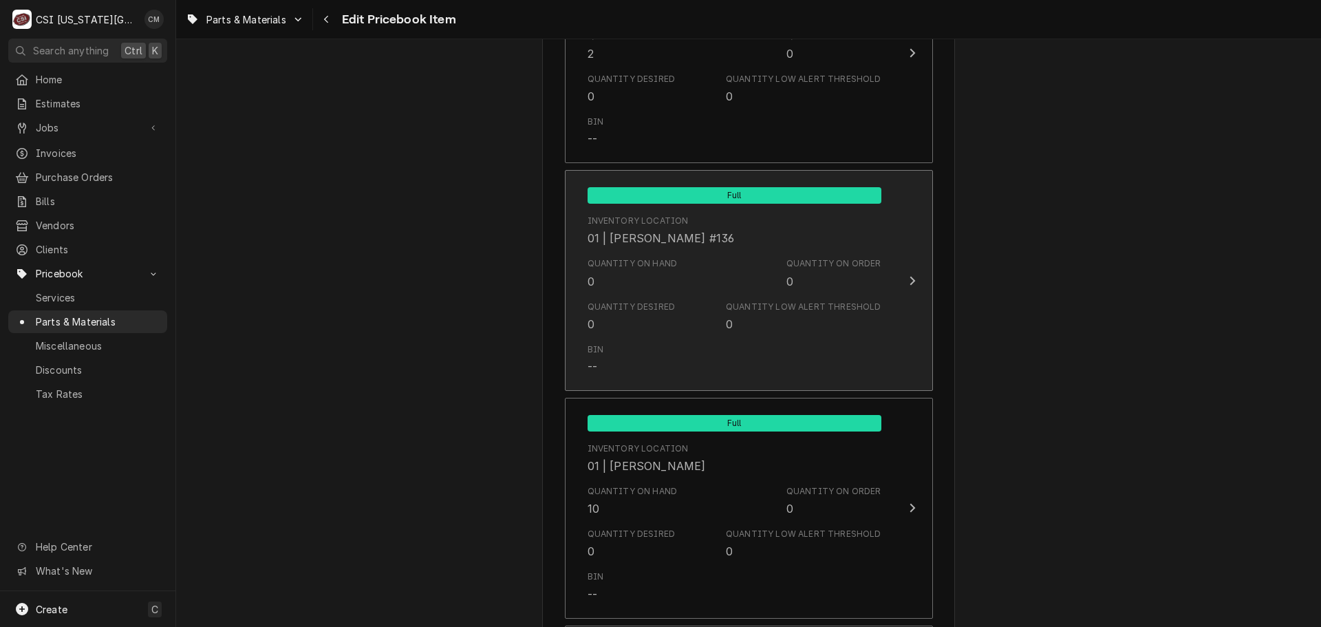
scroll to position [3854, 0]
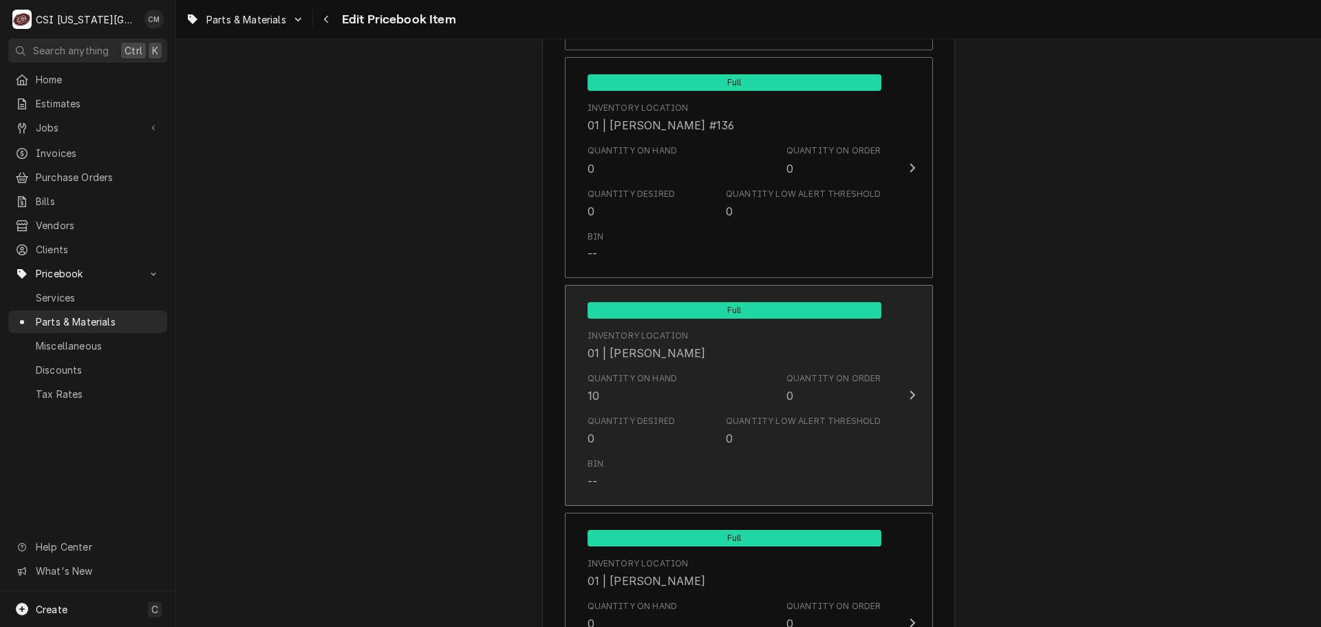
click at [790, 392] on div "0" at bounding box center [790, 395] width 7 height 17
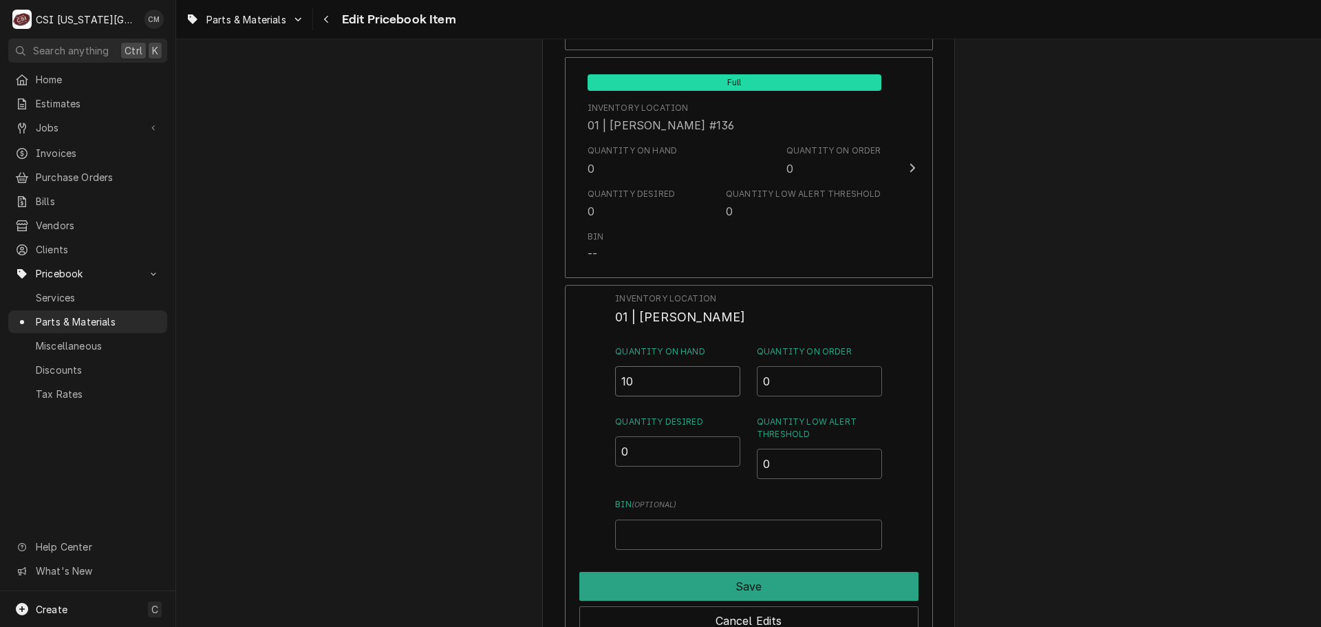
click at [702, 378] on input "10" at bounding box center [677, 381] width 125 height 30
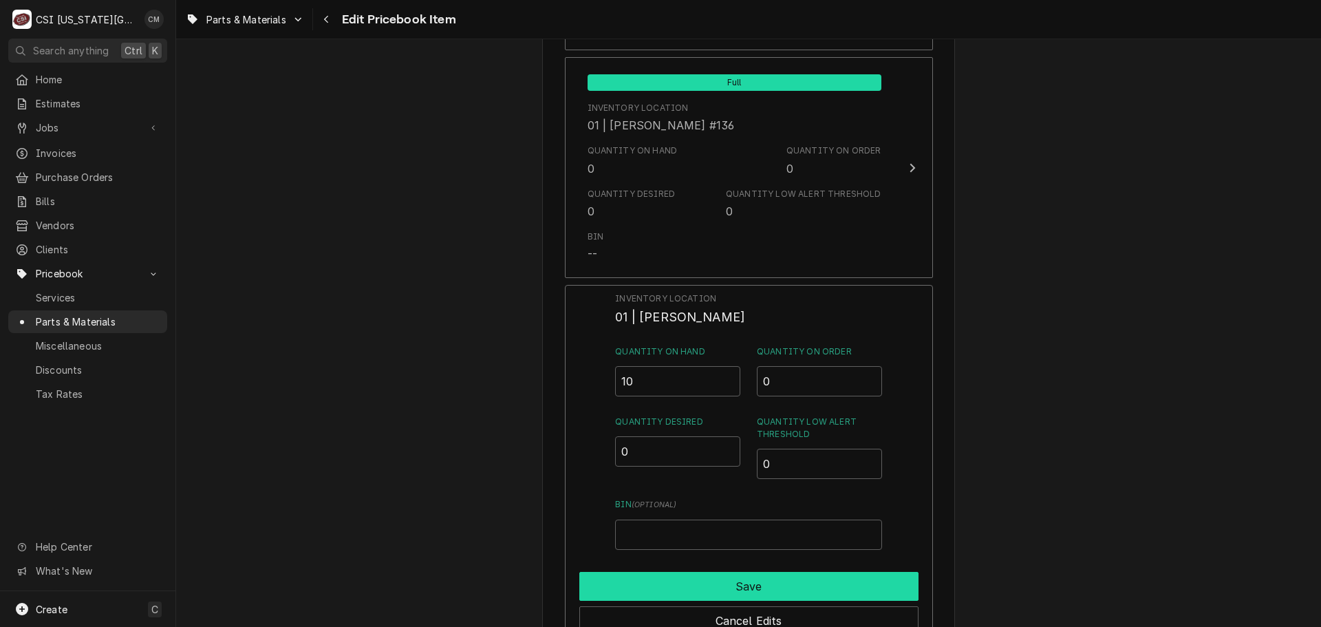
click at [859, 590] on button "Save" at bounding box center [748, 586] width 339 height 29
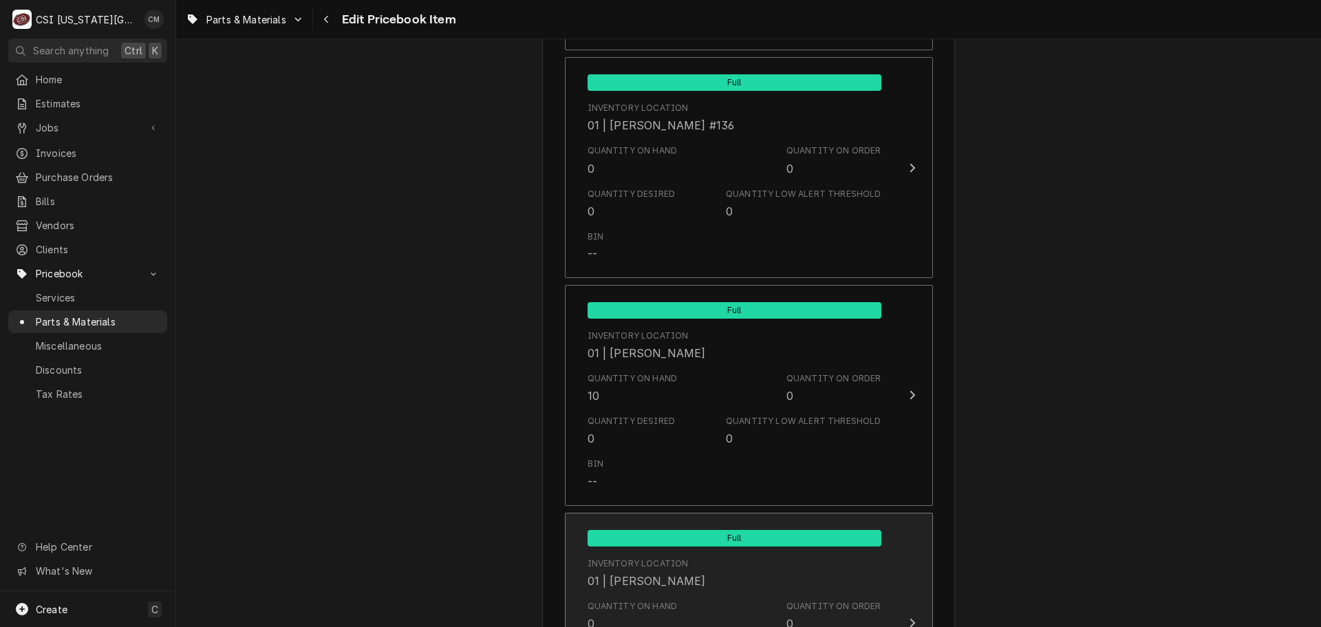
click at [825, 540] on span "Full" at bounding box center [735, 538] width 294 height 17
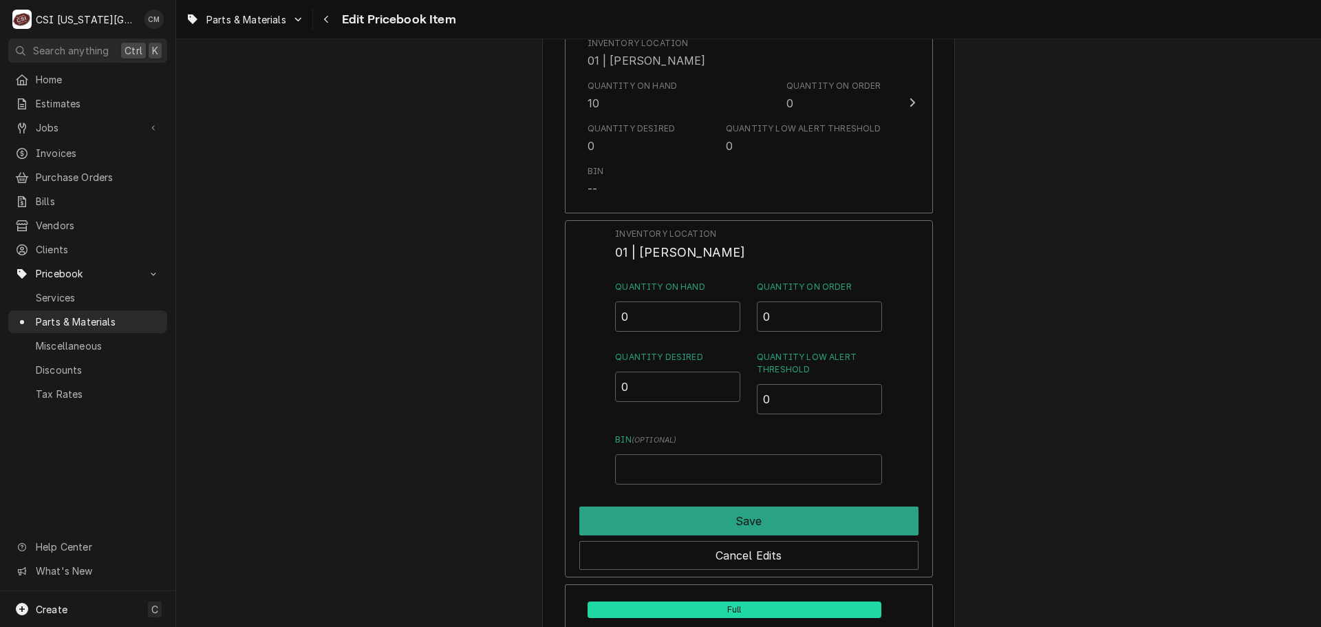
scroll to position [4198, 0]
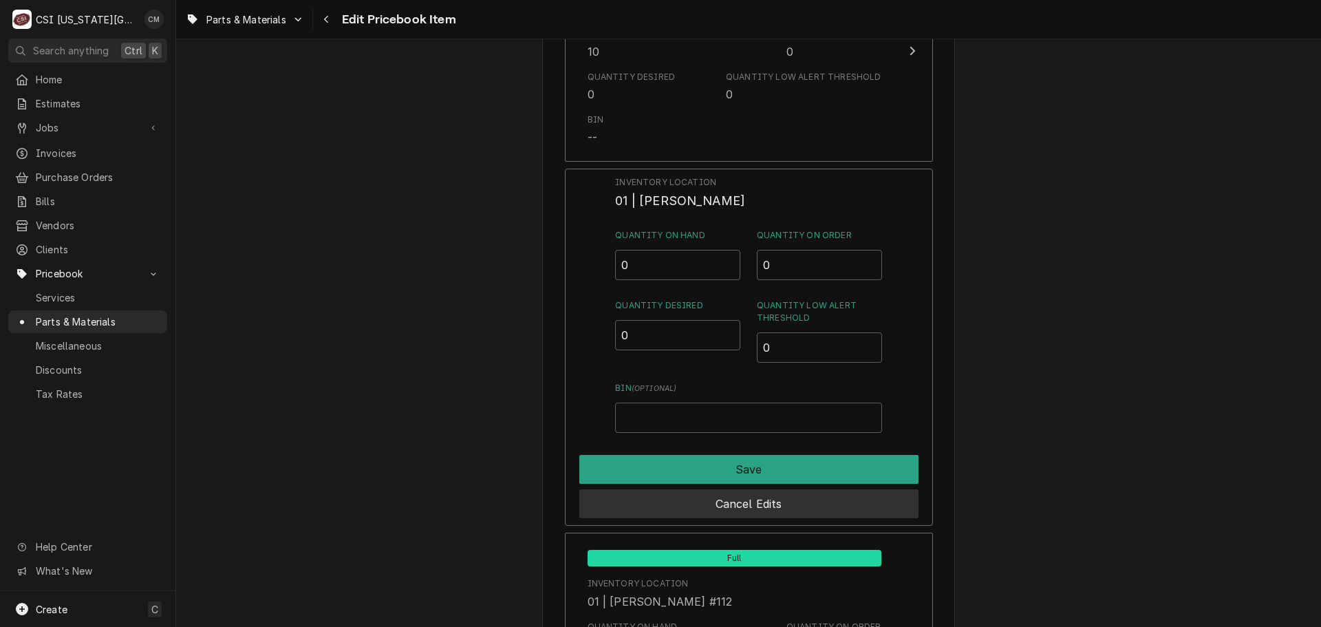
click at [807, 504] on button "Cancel Edits" at bounding box center [748, 503] width 339 height 29
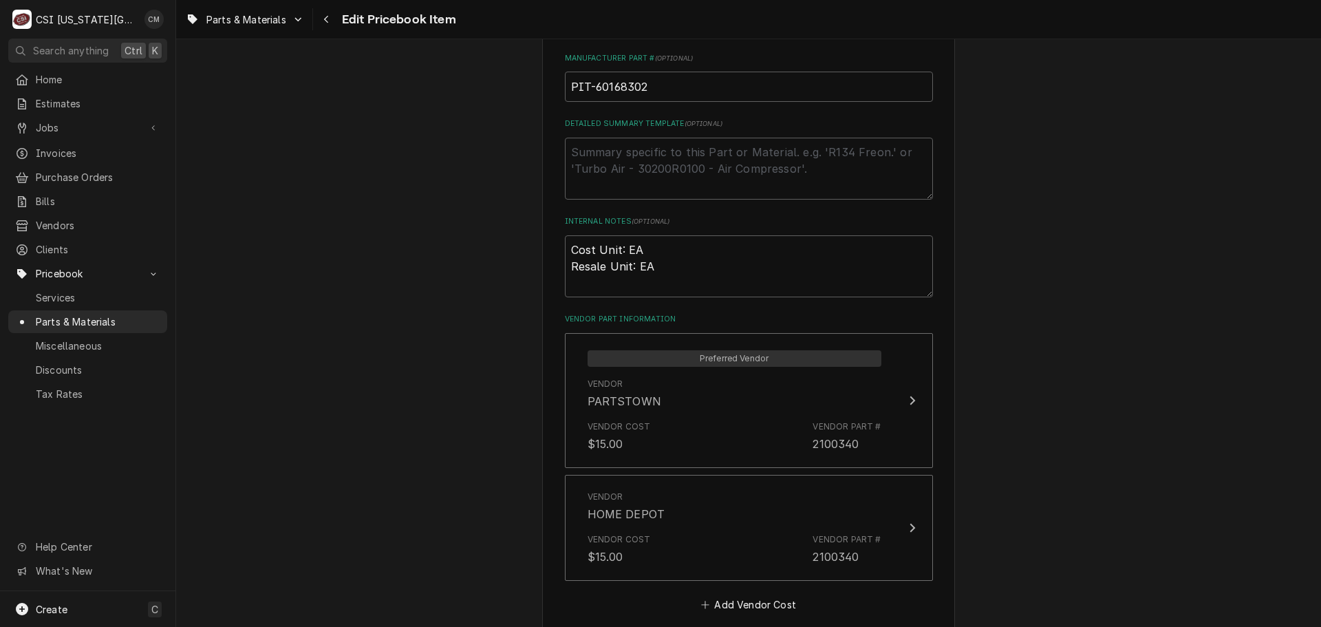
scroll to position [1101, 0]
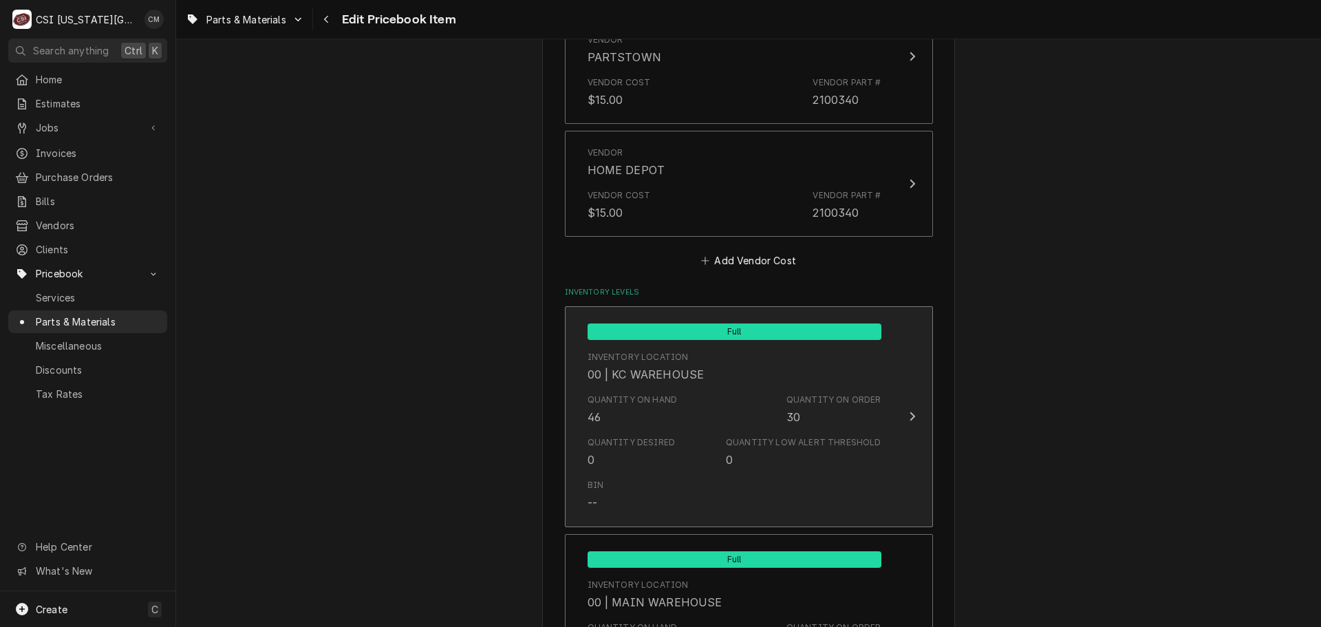
click at [747, 443] on div "Quantity Low Alert Threshold" at bounding box center [803, 442] width 155 height 12
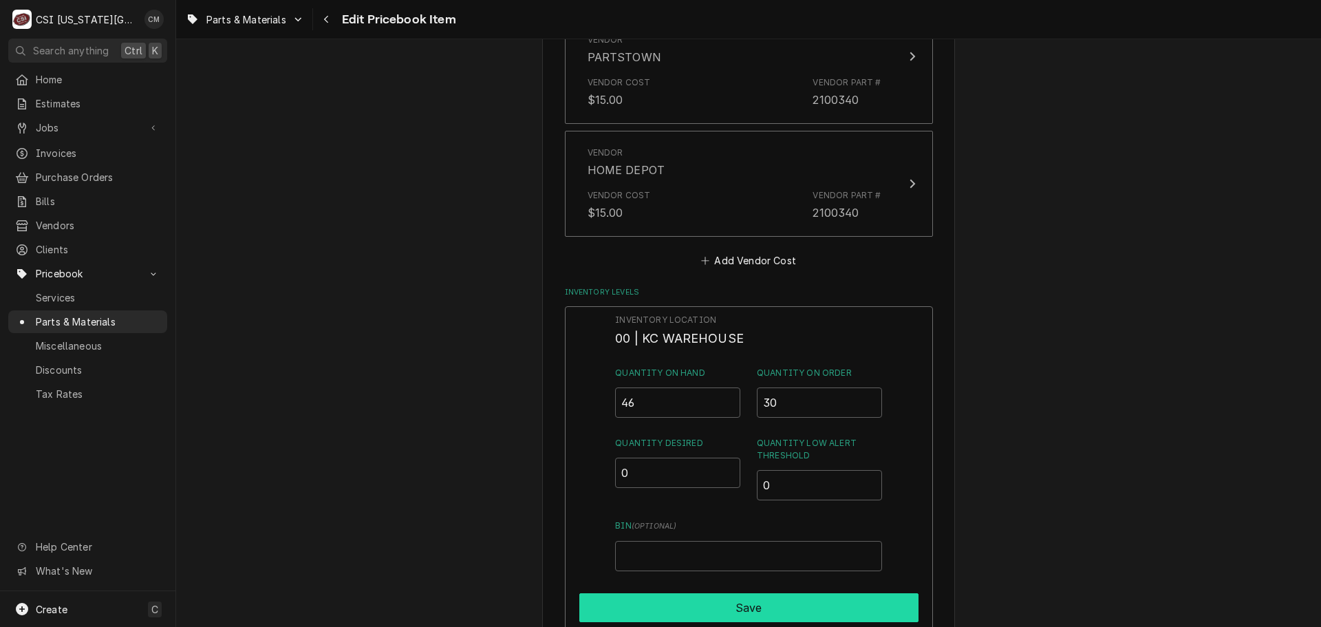
click at [880, 612] on button "Save" at bounding box center [748, 607] width 339 height 29
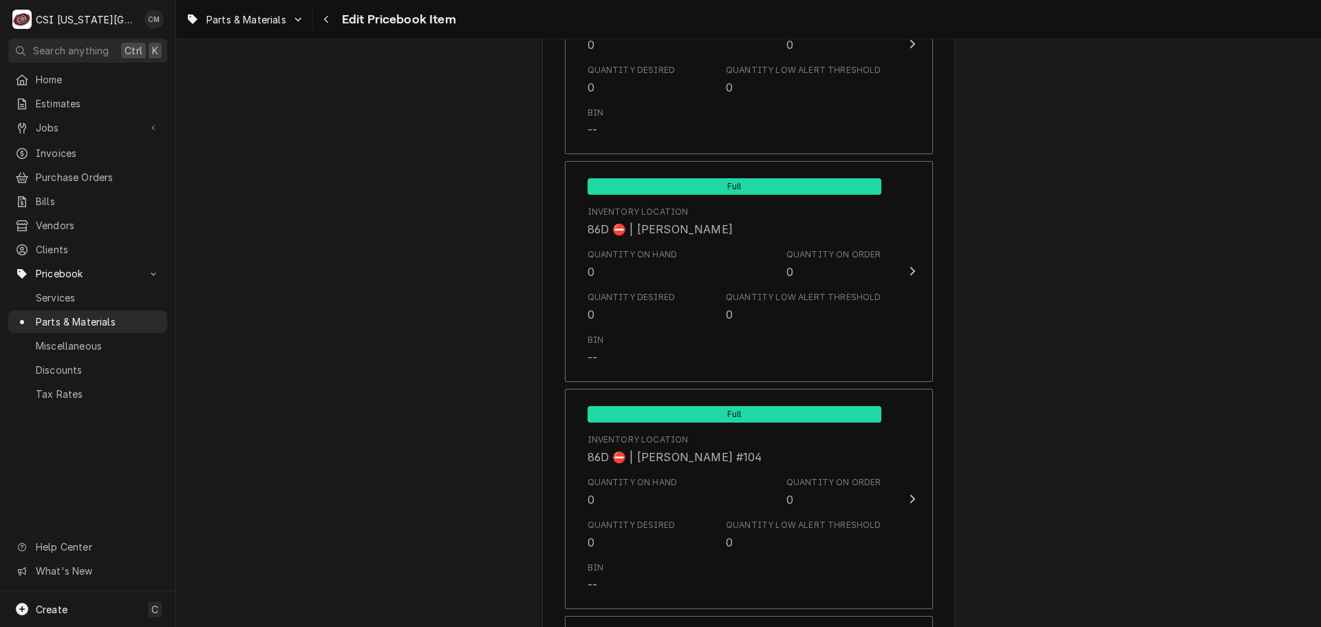
scroll to position [13821, 0]
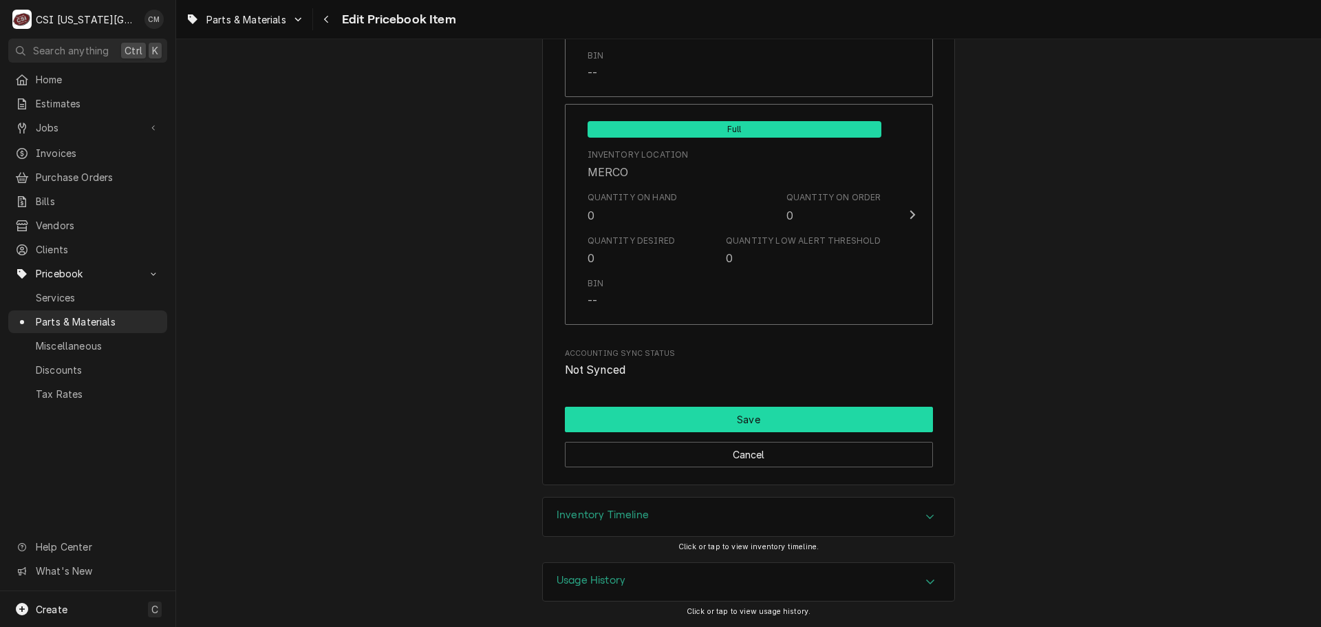
click at [822, 414] on button "Save" at bounding box center [749, 419] width 368 height 25
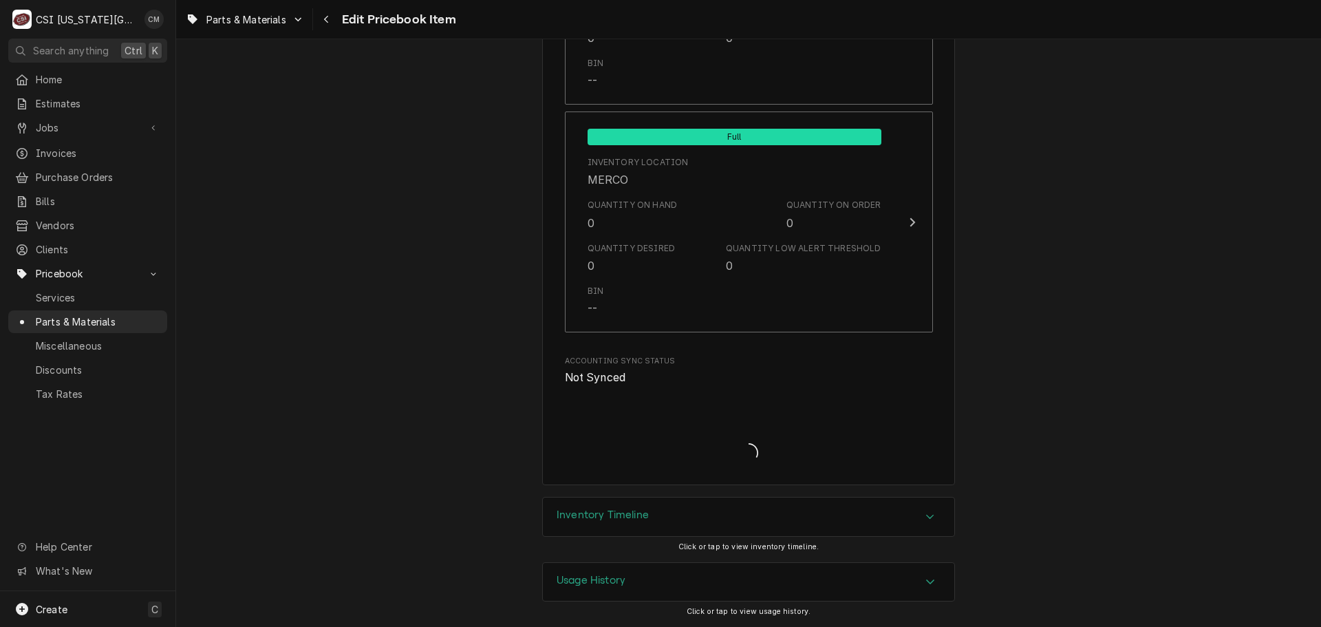
scroll to position [13814, 0]
type textarea "x"
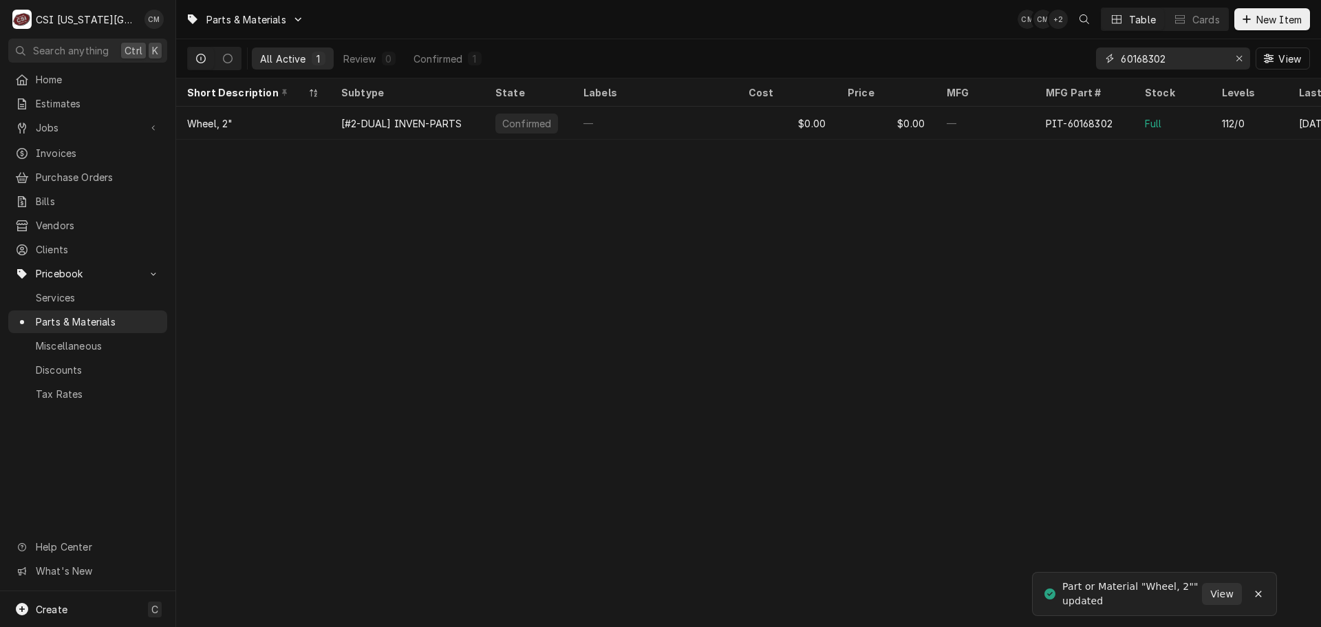
drag, startPoint x: 1177, startPoint y: 57, endPoint x: 1085, endPoint y: 57, distance: 92.9
click at [1085, 57] on div "All Active 1 Review 0 Confirmed 1 60168302 View" at bounding box center [748, 58] width 1123 height 39
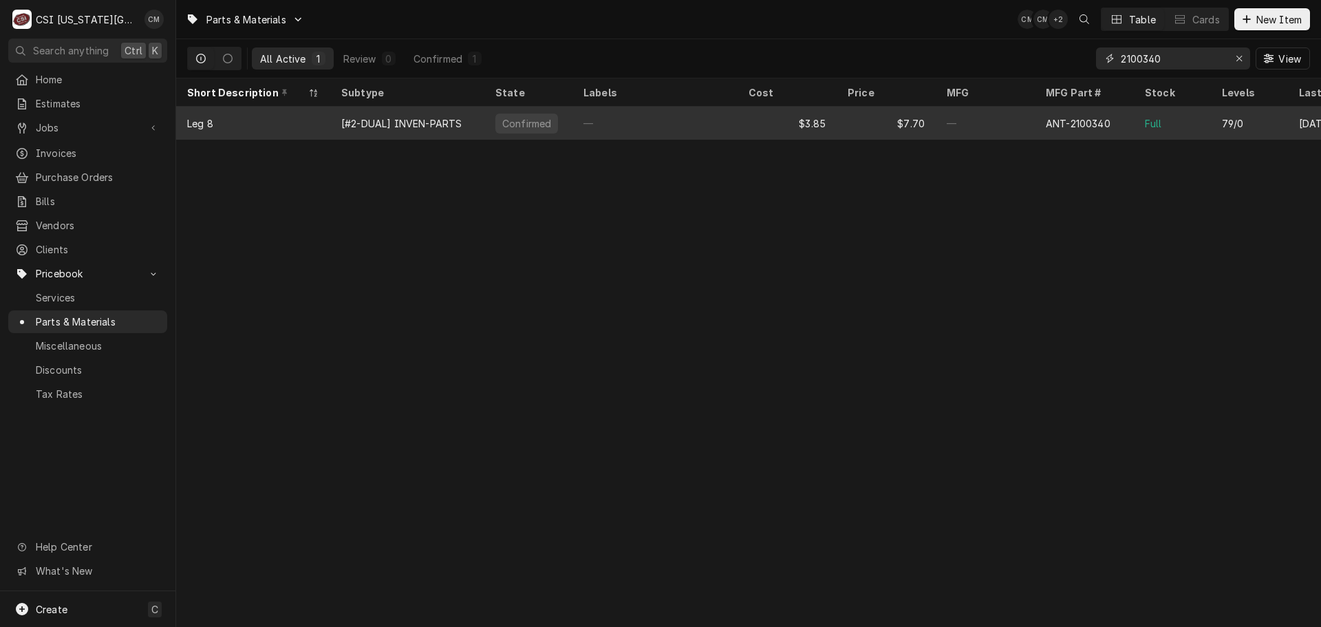
type input "2100340"
click at [740, 126] on div "$3.85" at bounding box center [787, 123] width 99 height 33
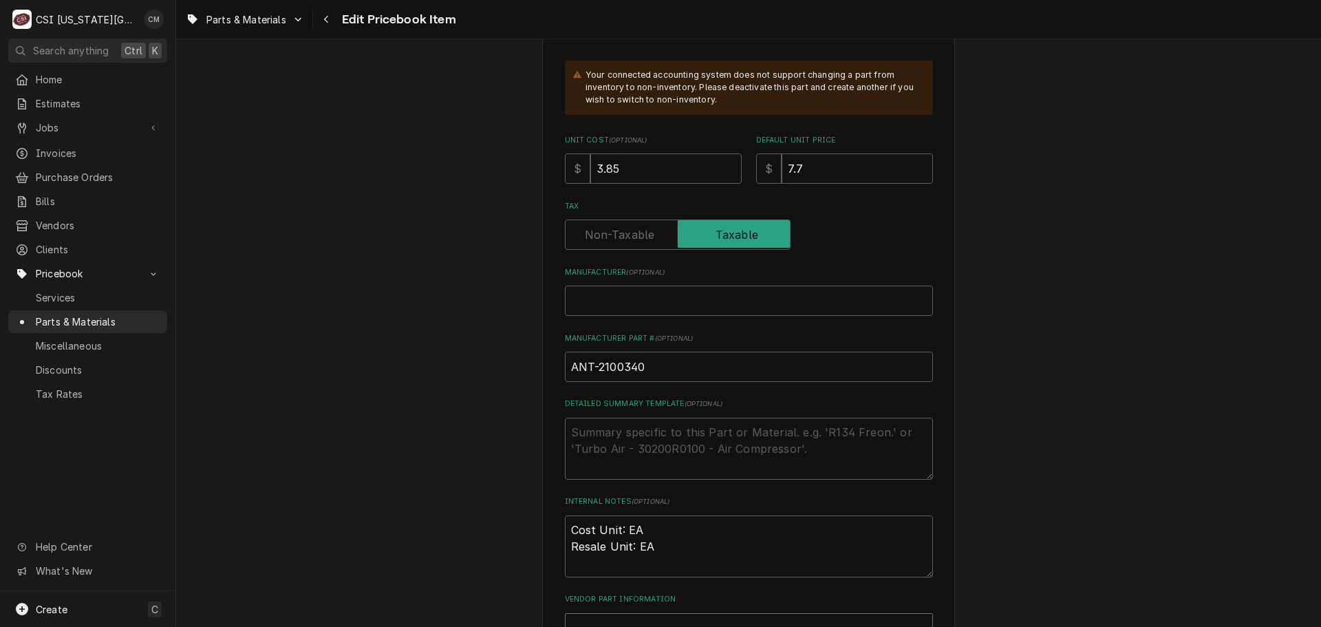
scroll to position [551, 0]
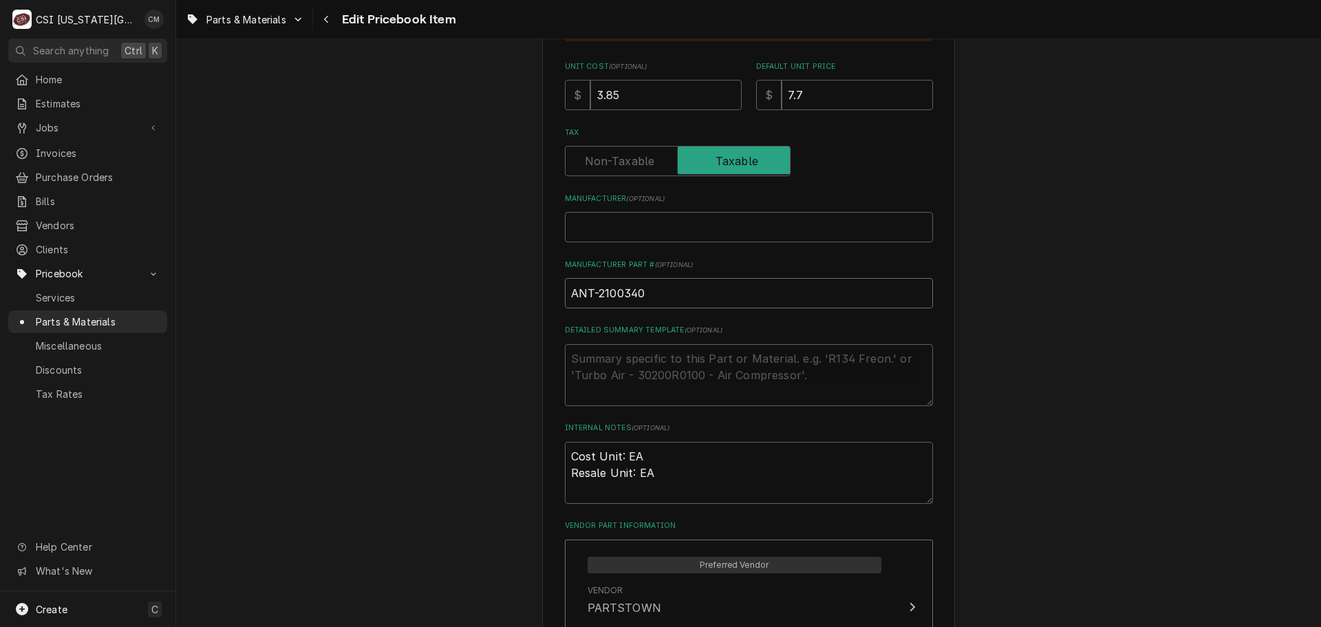
click at [765, 297] on input "ANT-2100340" at bounding box center [749, 293] width 368 height 30
click at [747, 230] on input "Manufacturer ( optional )" at bounding box center [749, 227] width 368 height 30
click at [749, 371] on textarea "Detailed Summary Template ( optional )" at bounding box center [749, 375] width 368 height 62
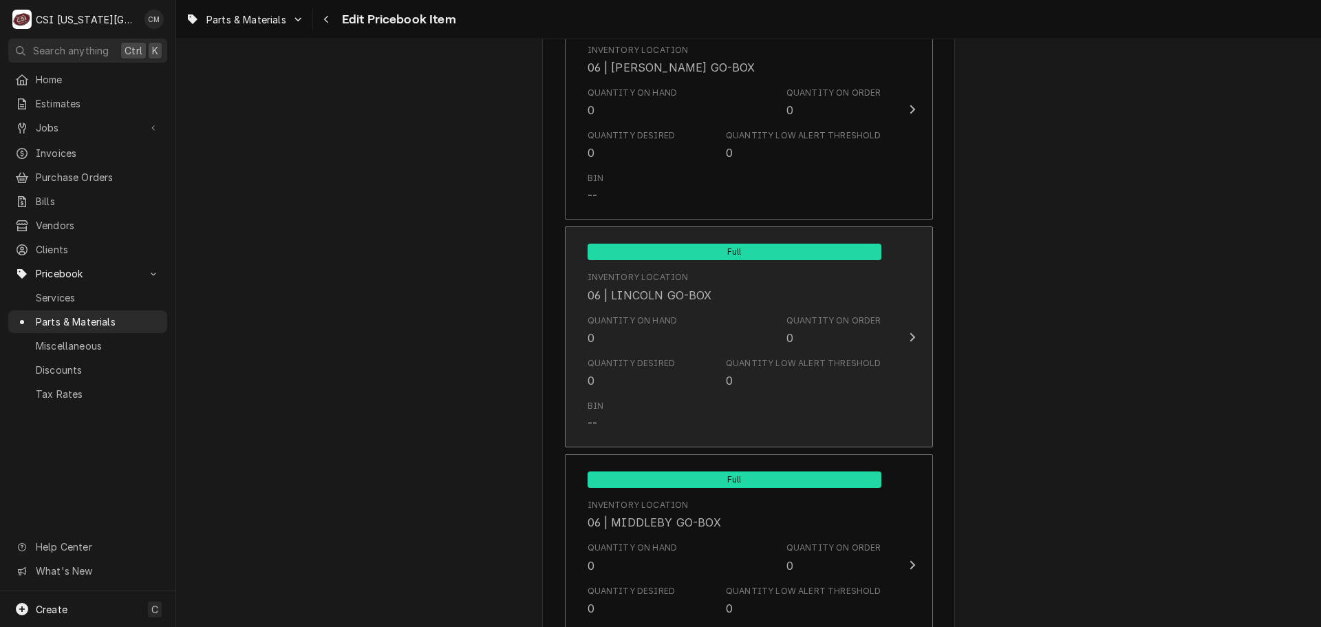
scroll to position [10047, 0]
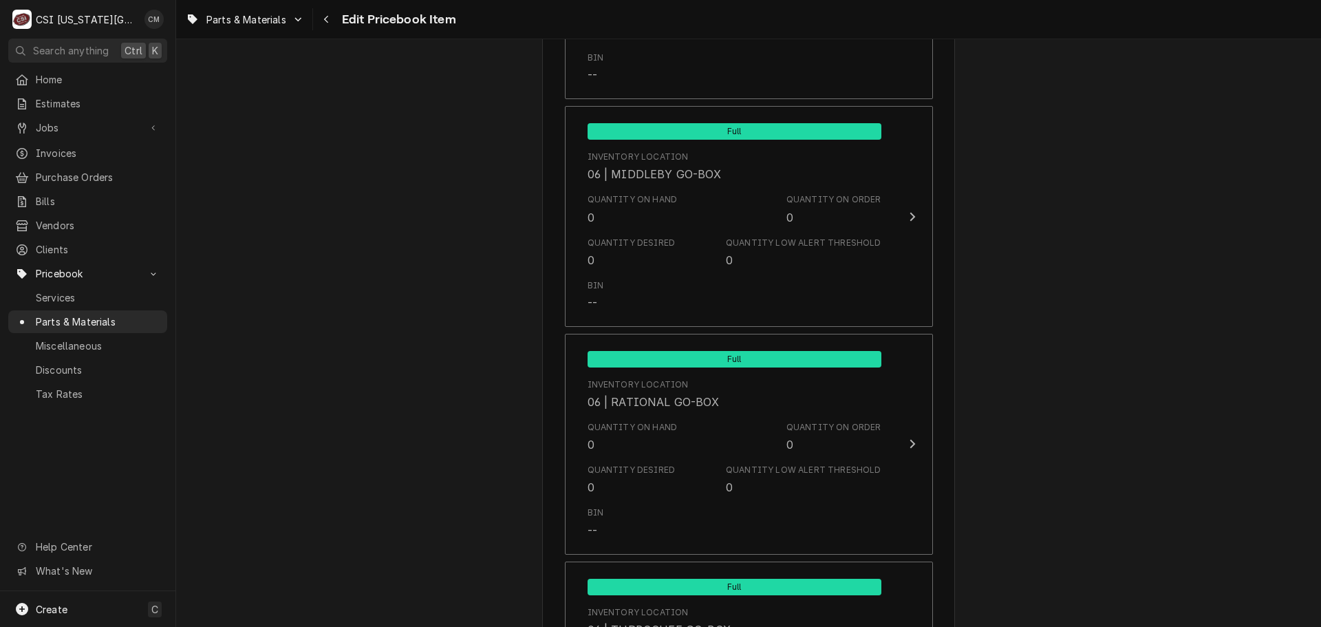
scroll to position [10322, 0]
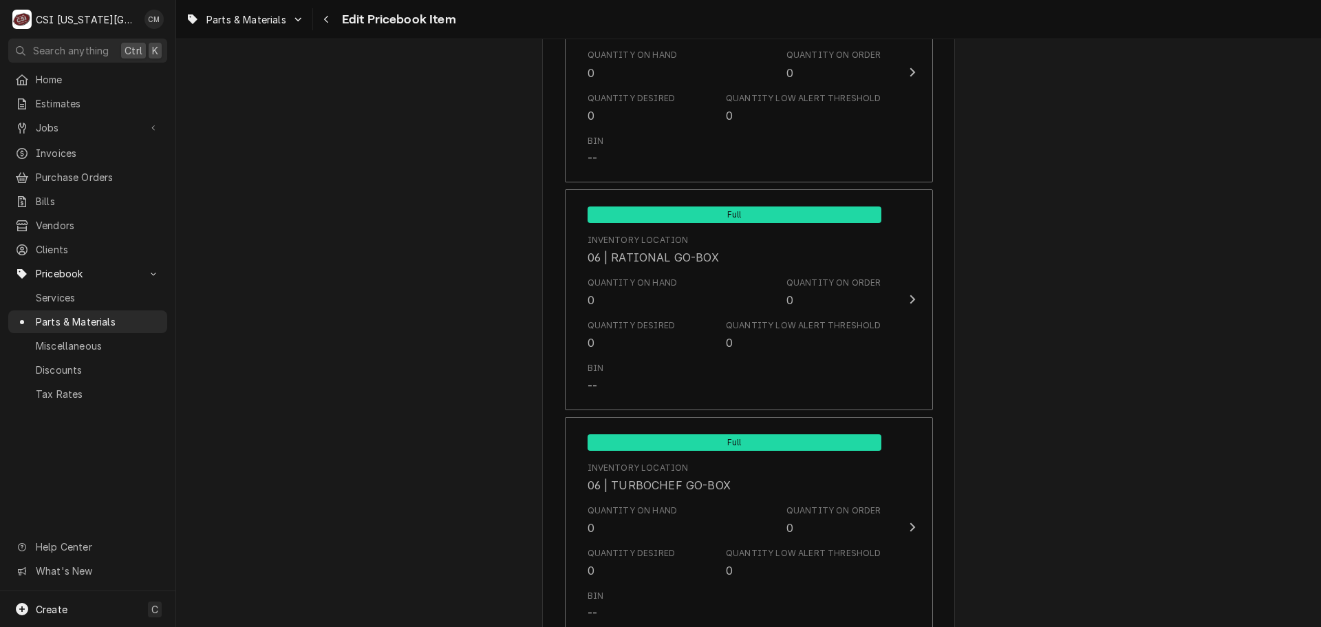
type textarea "x"
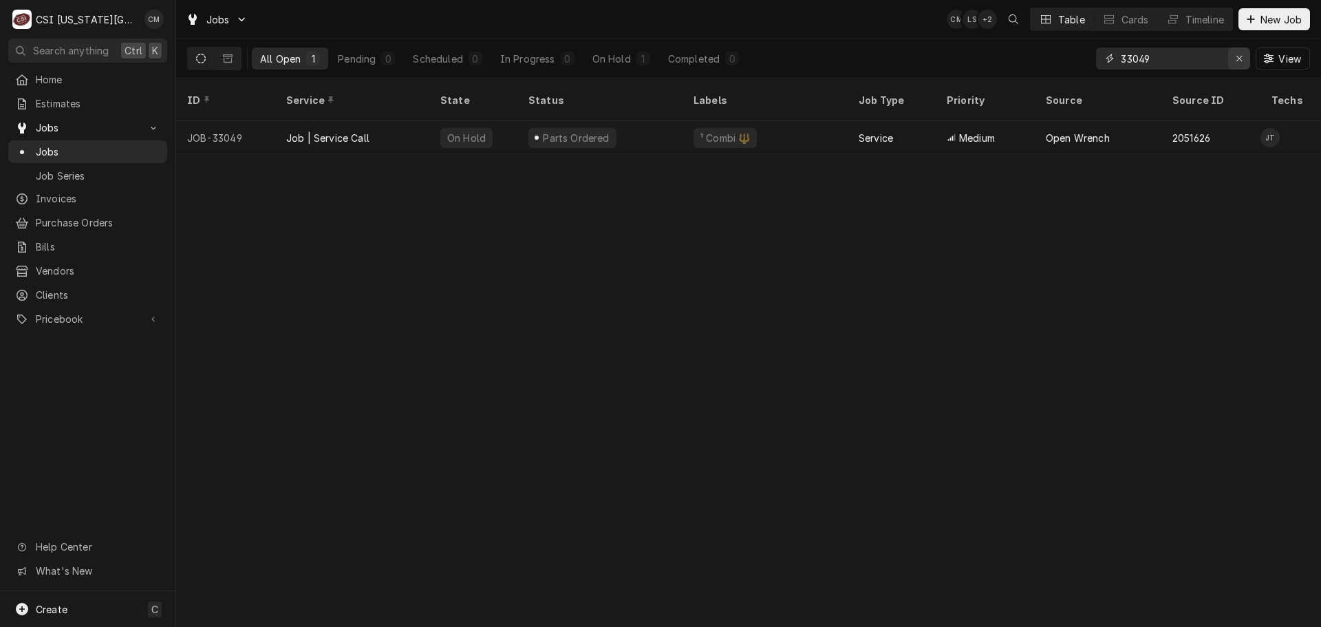
click at [1236, 54] on icon "Erase input" at bounding box center [1240, 59] width 8 height 10
click at [1182, 58] on input "Dynamic Content Wrapper" at bounding box center [1185, 58] width 129 height 22
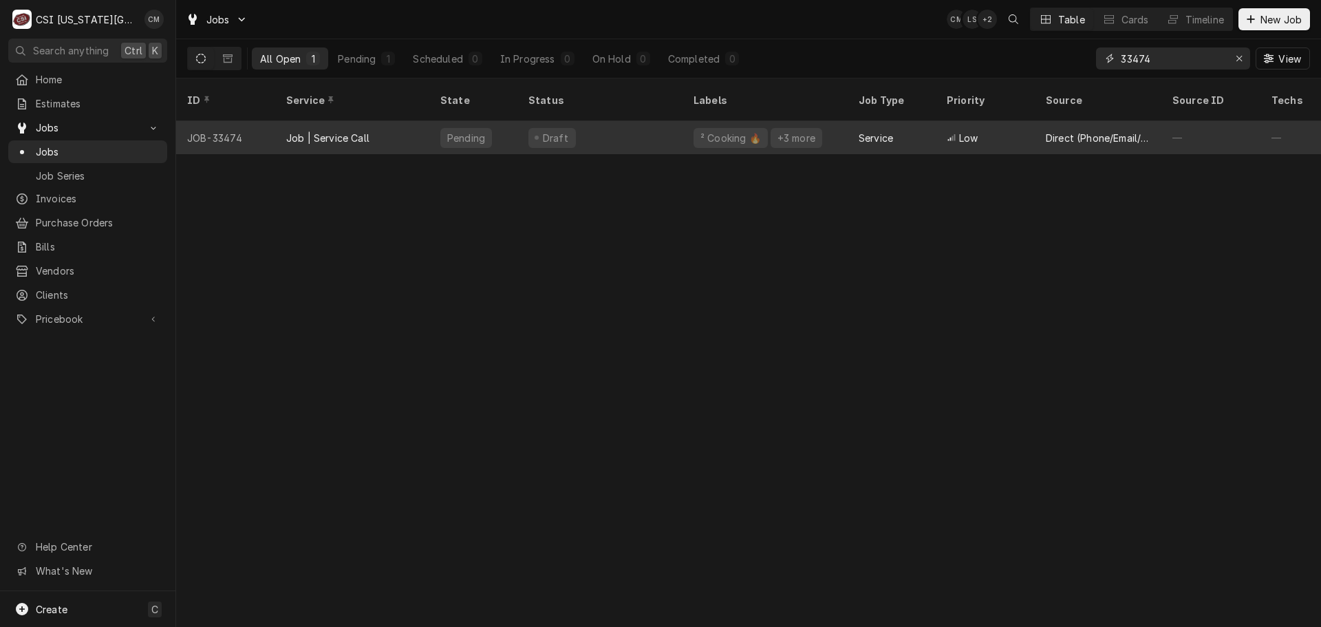
type input "33474"
click at [858, 121] on div "Service" at bounding box center [892, 137] width 88 height 33
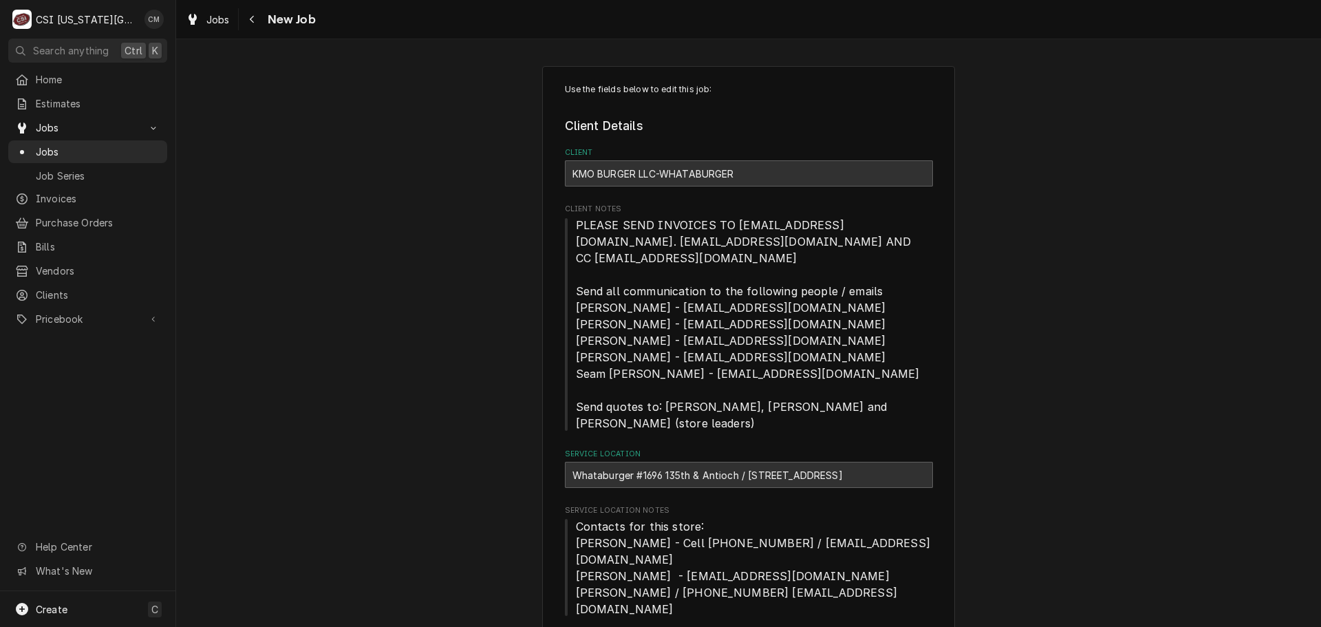
type textarea "x"
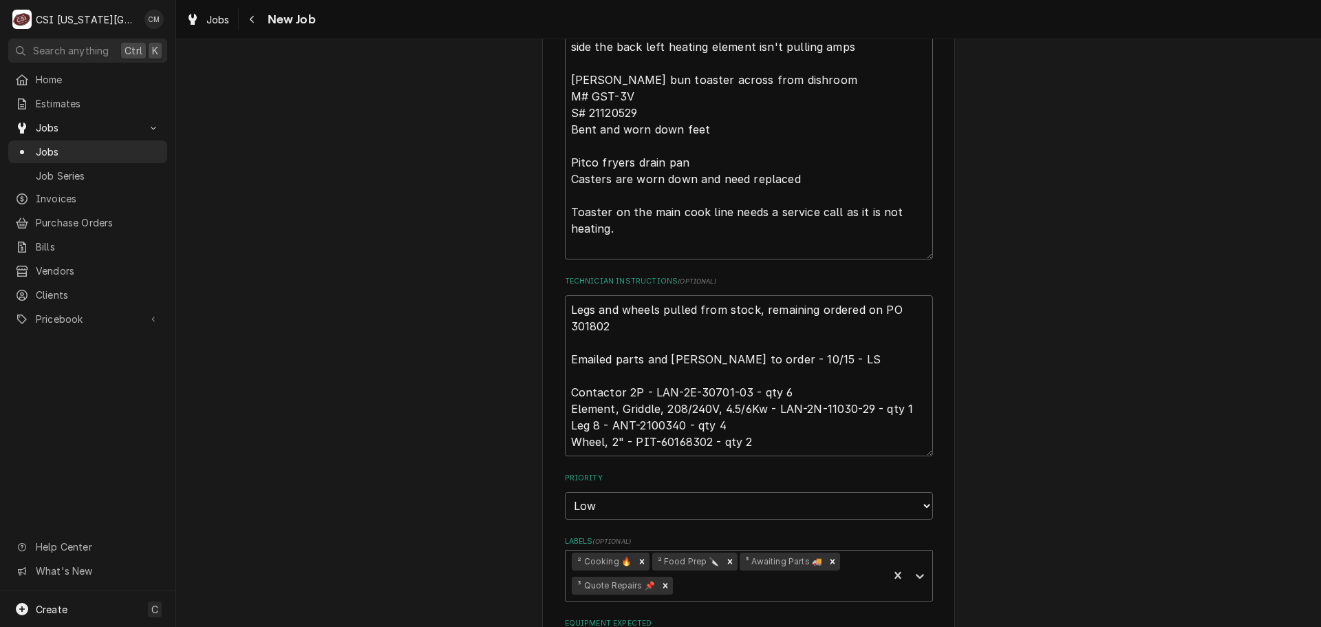
scroll to position [1032, 0]
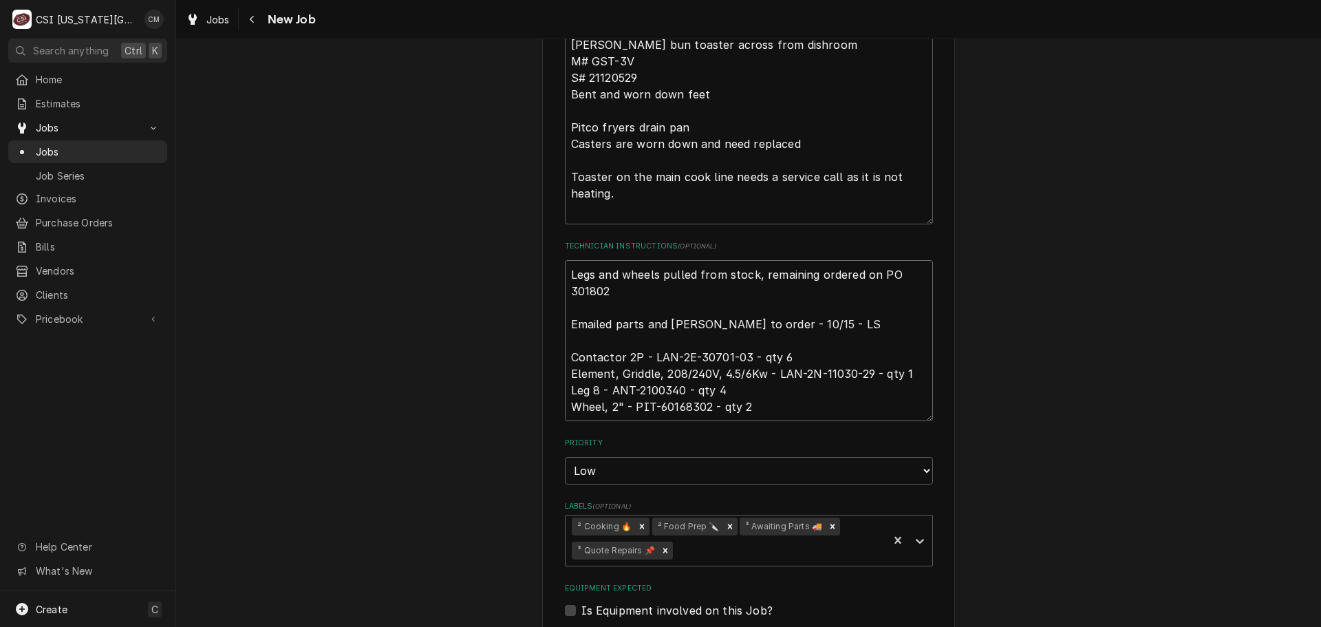
drag, startPoint x: 611, startPoint y: 354, endPoint x: 676, endPoint y: 356, distance: 65.4
click at [678, 357] on textarea "Legs and wheels pulled from stock, remaining ordered on PO 301802 Emailed parts…" at bounding box center [749, 340] width 368 height 161
drag, startPoint x: 607, startPoint y: 356, endPoint x: 679, endPoint y: 358, distance: 72.3
click at [679, 358] on textarea "Legs and wheels pulled from stock, remaining ordered on PO 301802 Emailed parts…" at bounding box center [749, 340] width 368 height 161
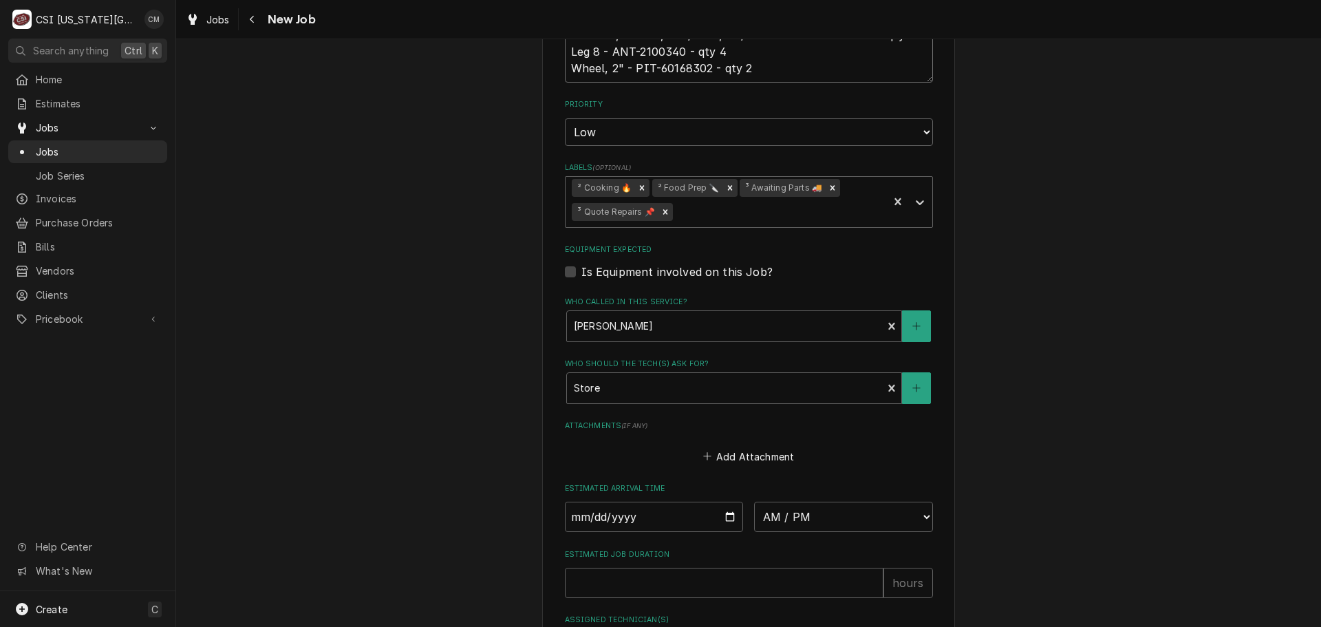
scroll to position [1376, 0]
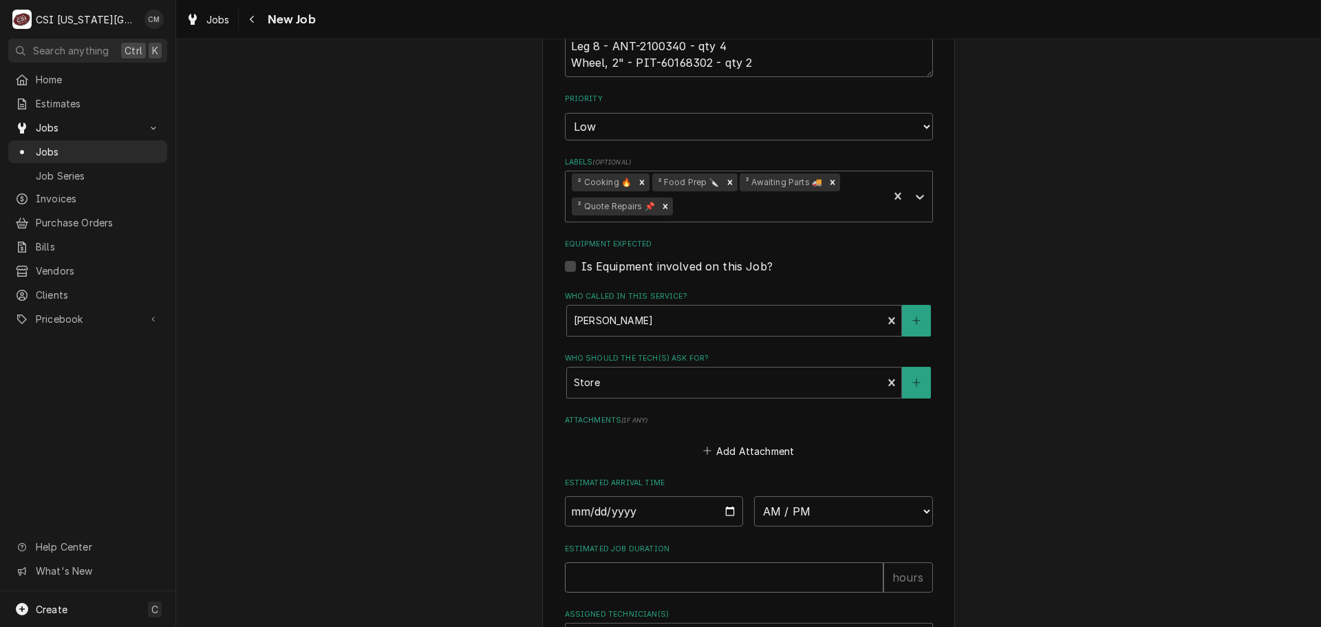
click at [770, 562] on input "Estimated Job Duration" at bounding box center [724, 577] width 319 height 30
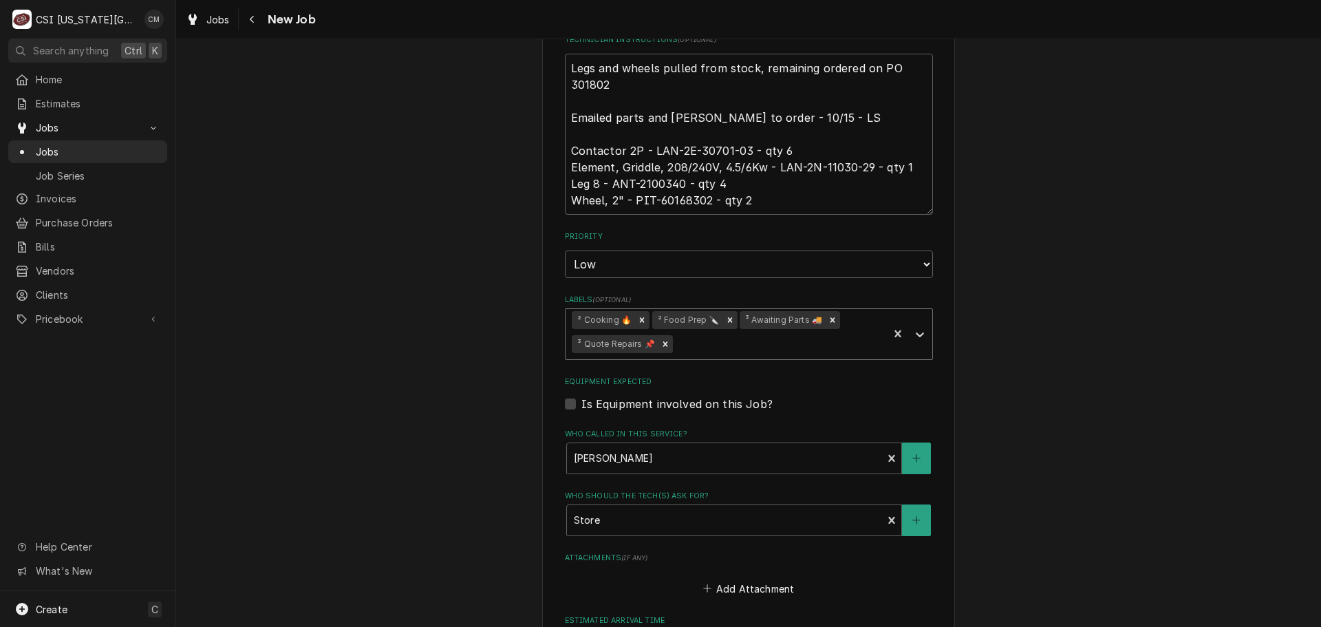
scroll to position [1445, 0]
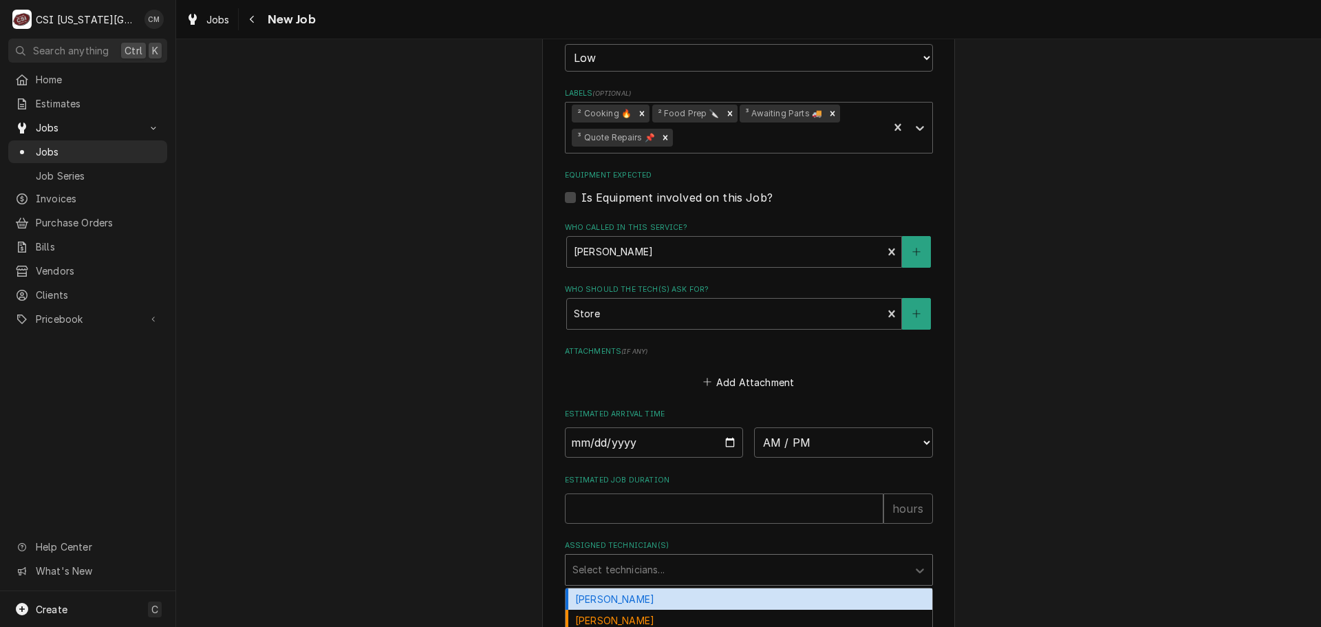
click at [738, 557] on div "Assigned Technician(s)" at bounding box center [737, 569] width 328 height 25
type input "j"
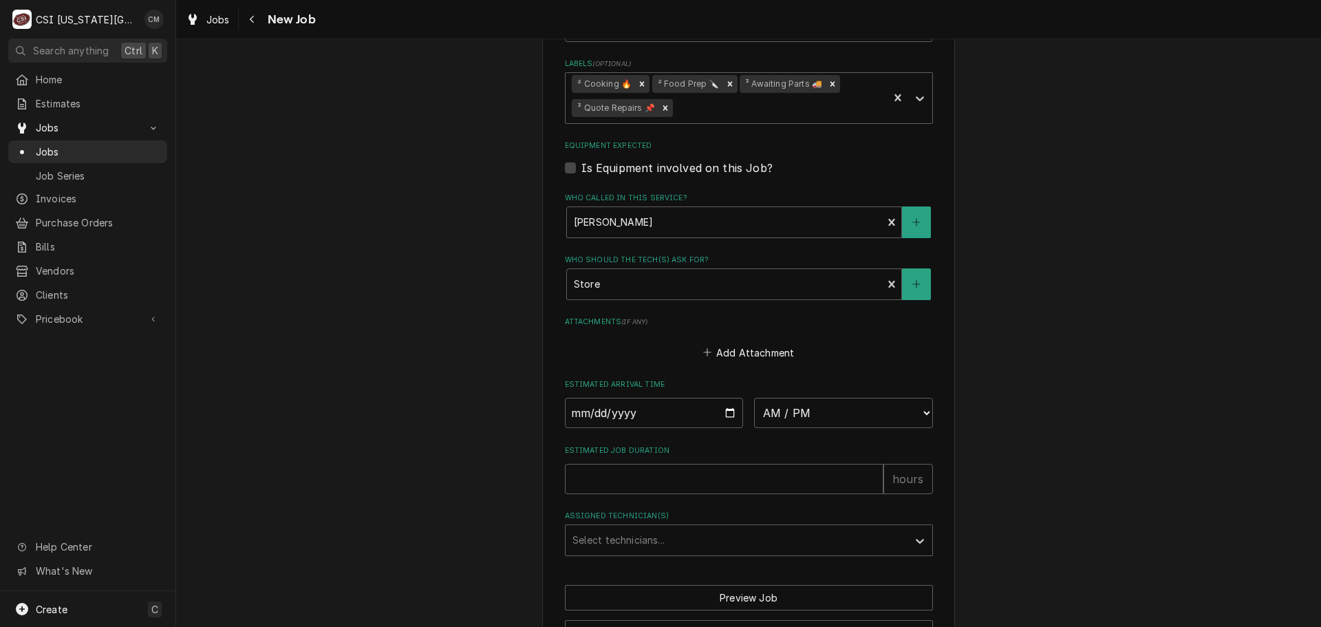
scroll to position [1490, 0]
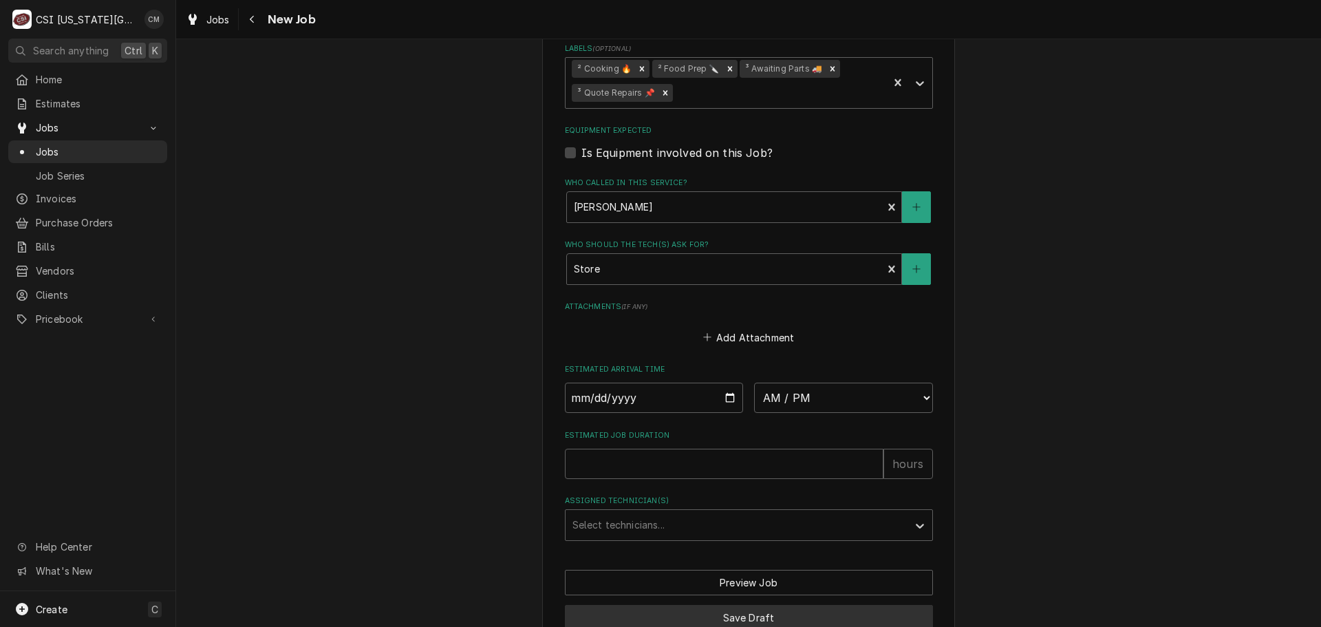
click at [736, 605] on button "Save Draft" at bounding box center [749, 617] width 368 height 25
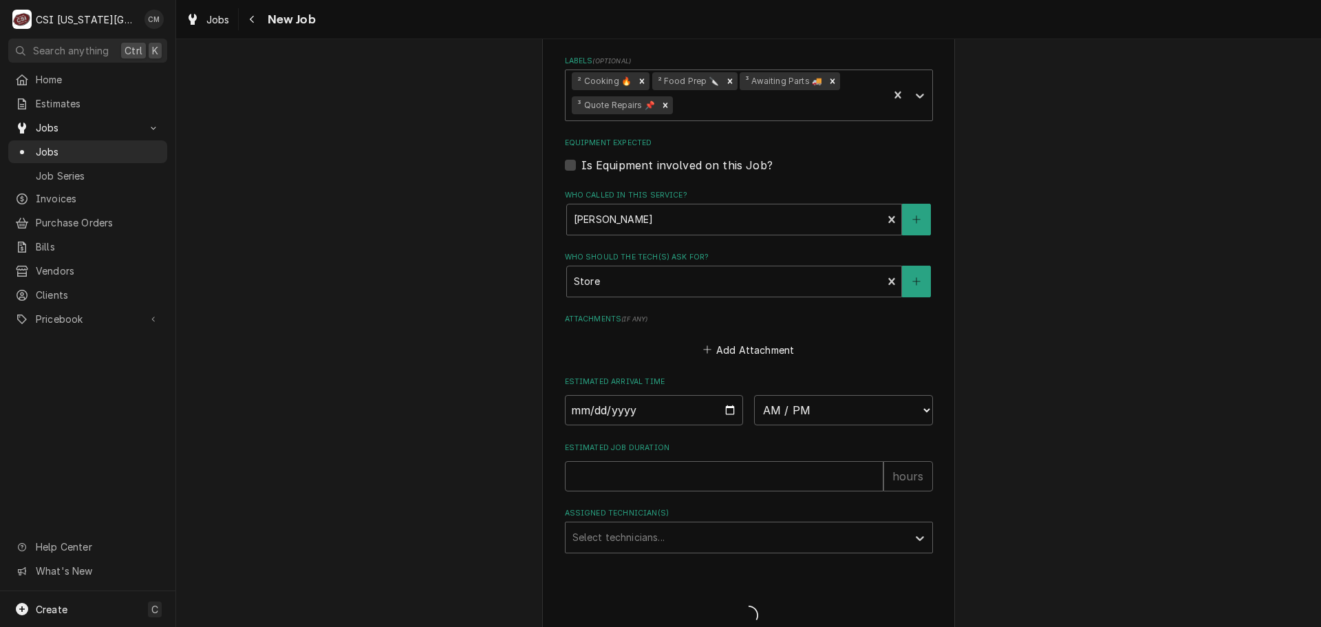
type textarea "x"
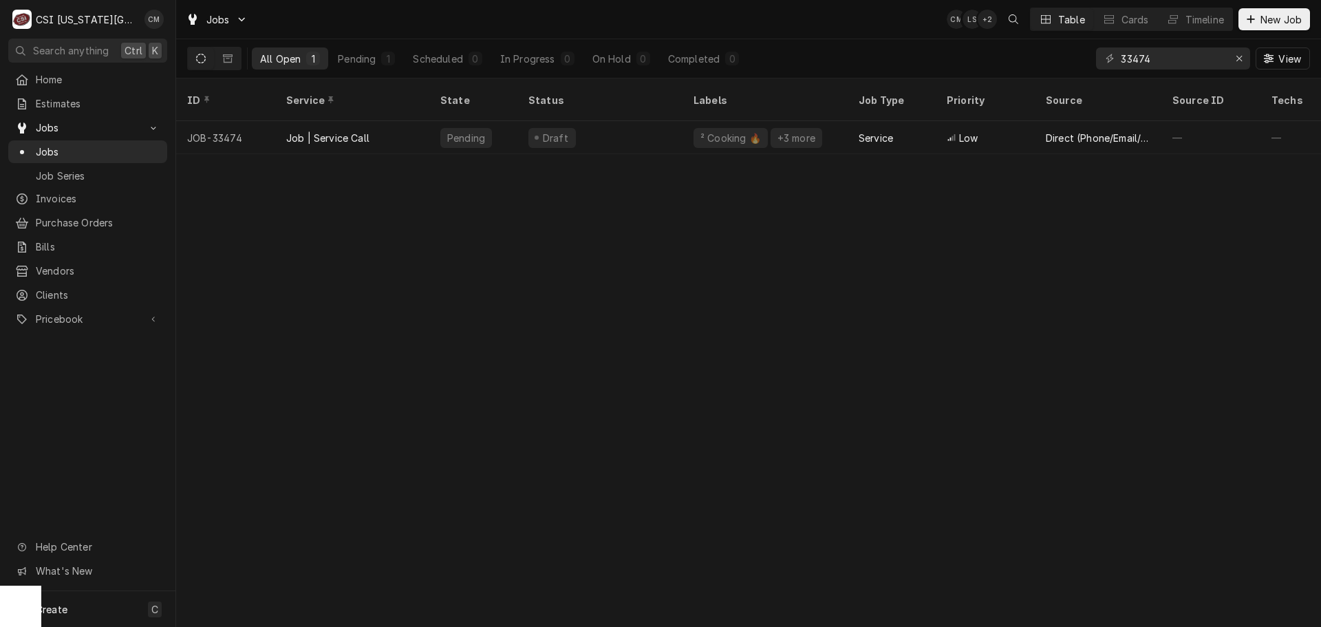
click at [992, 250] on div "ID Service State Status Labels Job Type Priority Source Source ID Techs Date Re…" at bounding box center [748, 352] width 1145 height 548
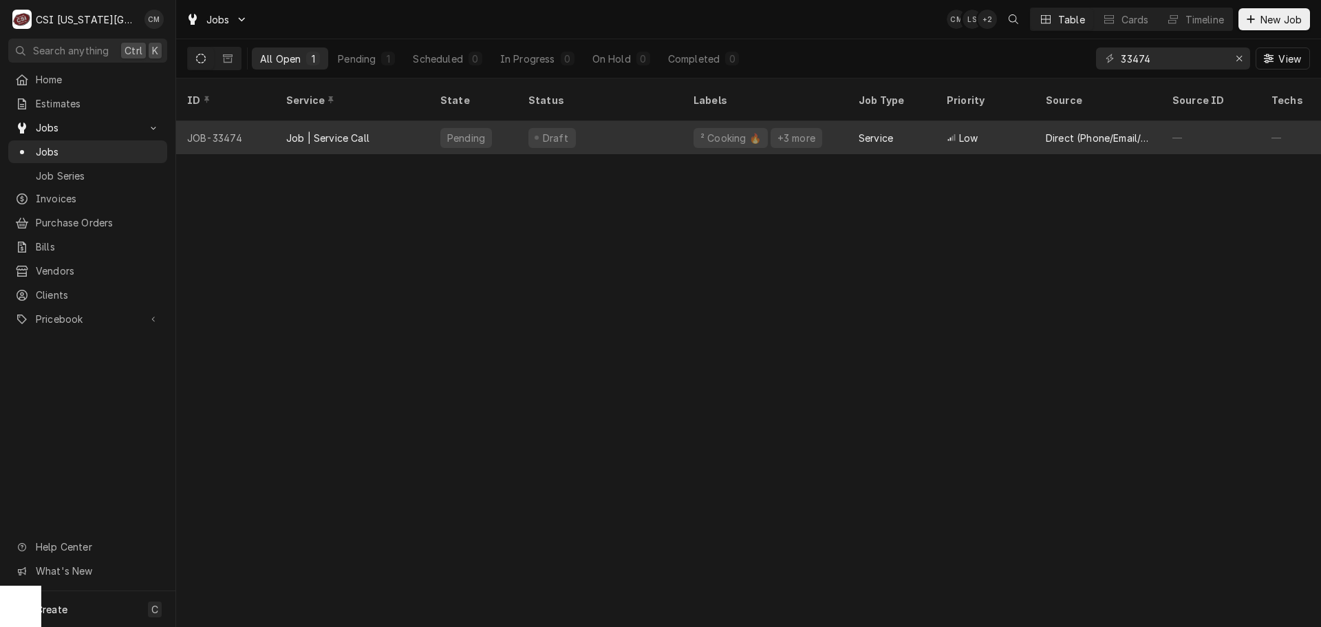
click at [617, 121] on div "Draft" at bounding box center [599, 137] width 165 height 33
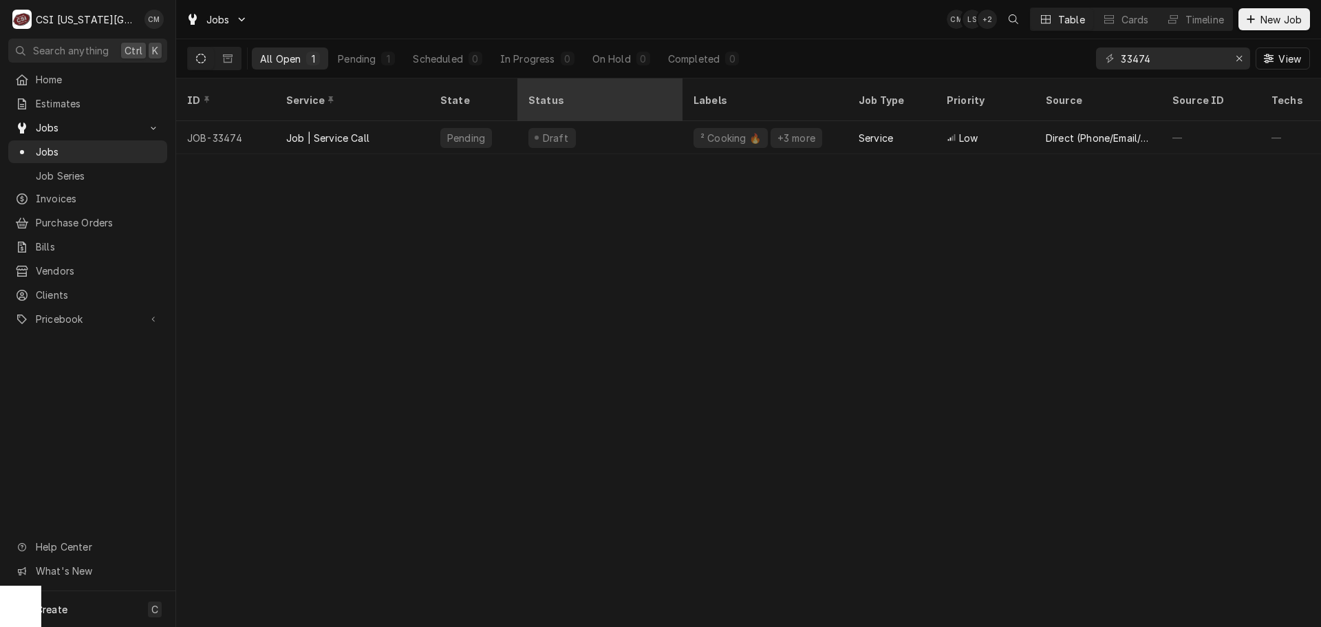
click at [613, 97] on div "Status" at bounding box center [600, 99] width 160 height 37
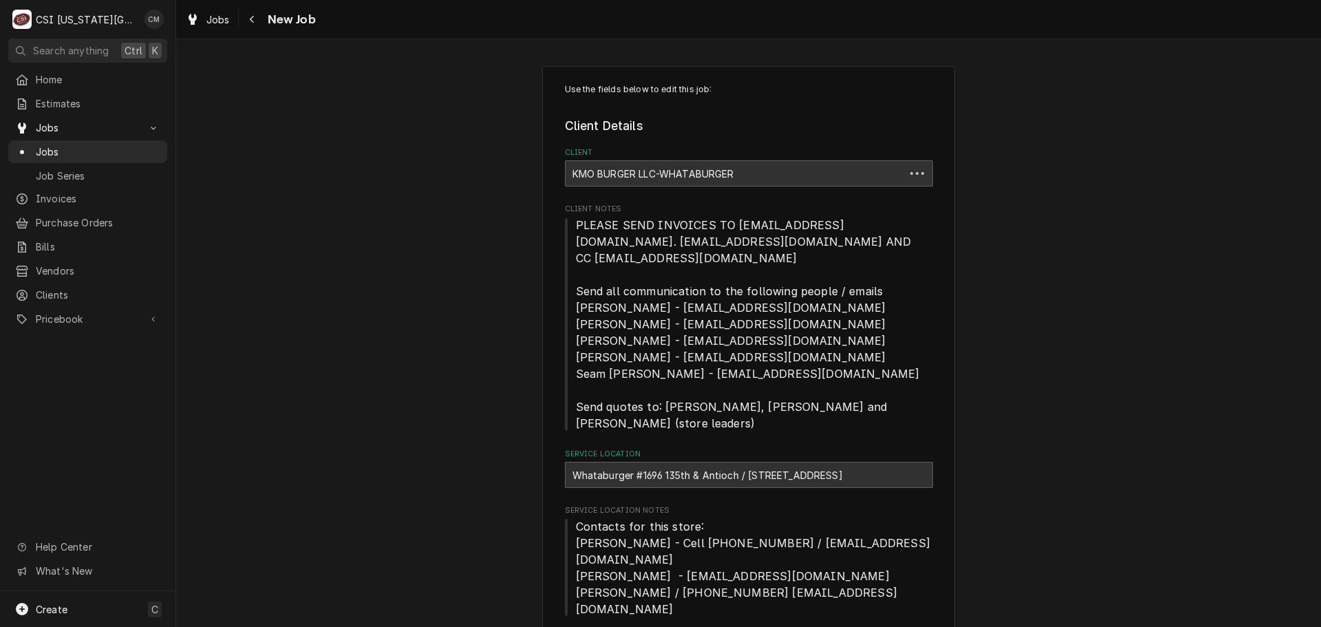
type textarea "x"
click at [81, 151] on span "Jobs" at bounding box center [98, 152] width 125 height 14
